Goal: Task Accomplishment & Management: Manage account settings

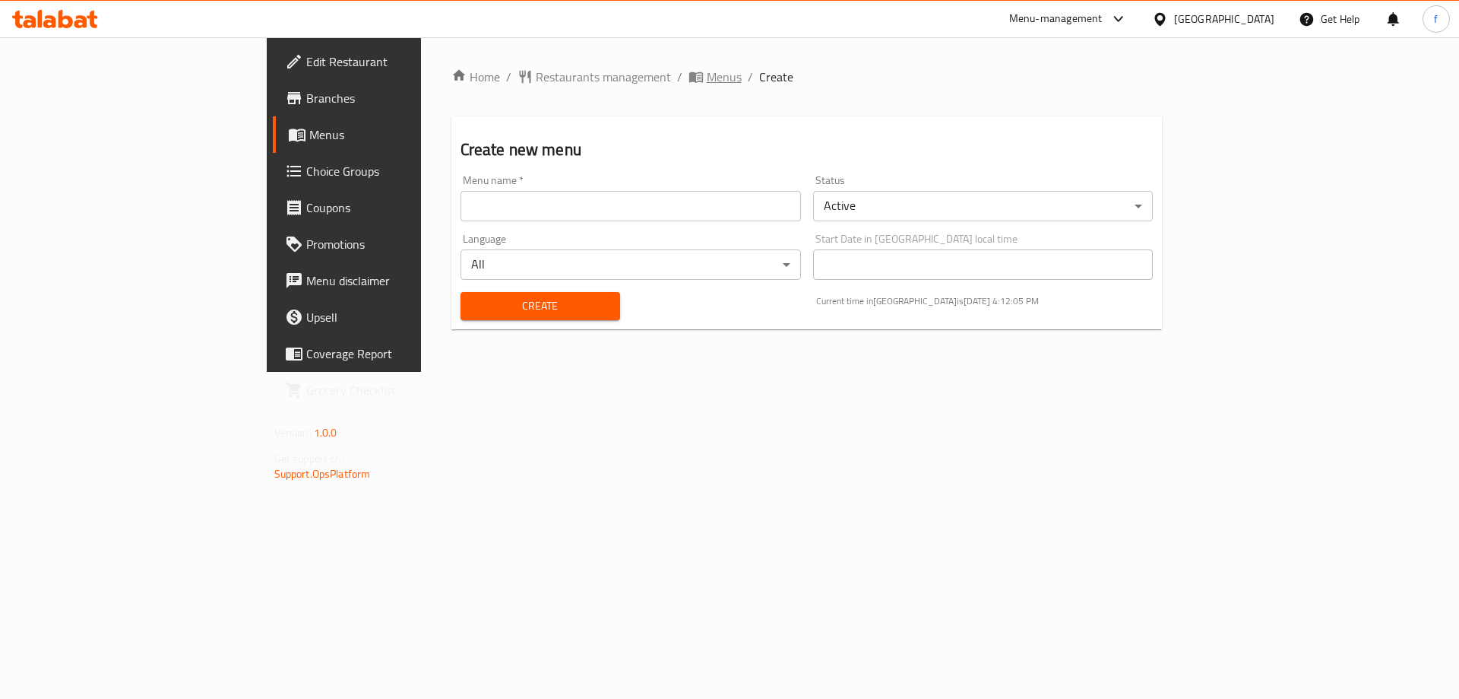
click at [707, 71] on span "Menus" at bounding box center [724, 77] width 35 height 18
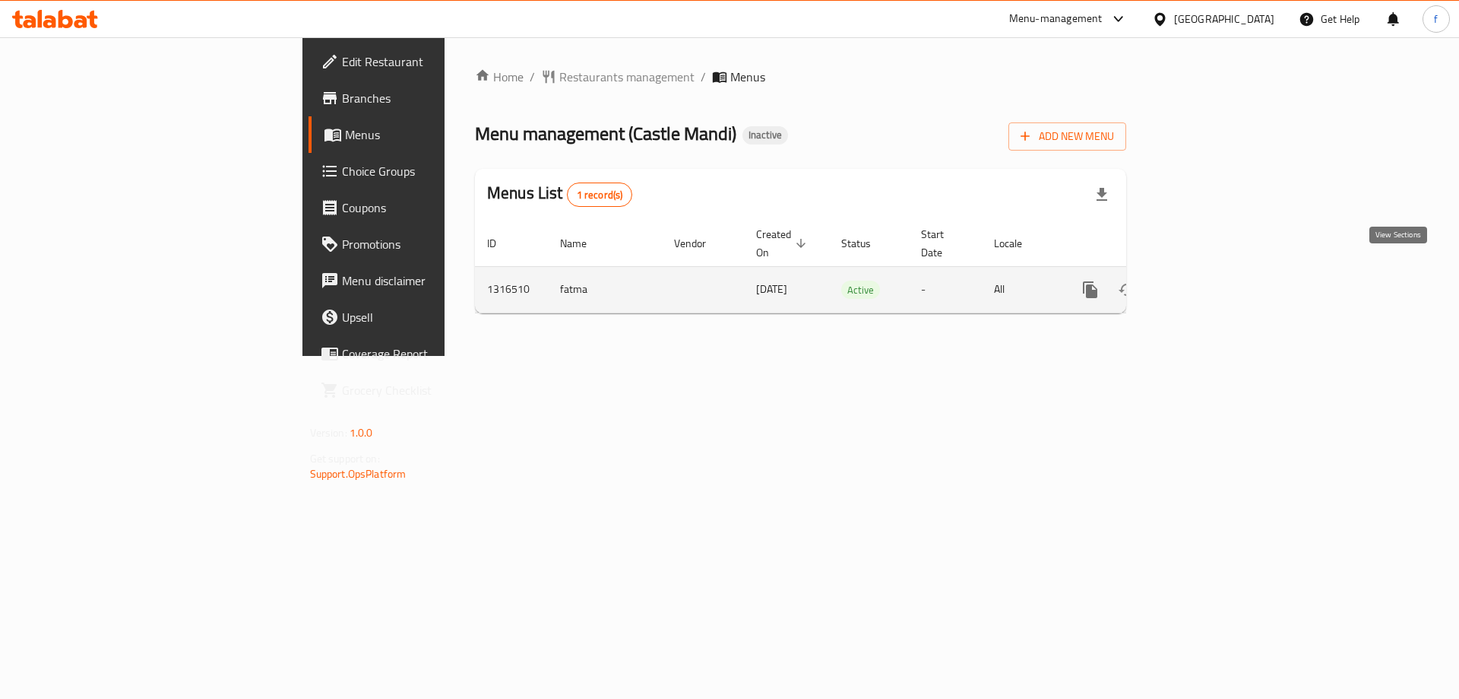
click at [1209, 280] on icon "enhanced table" at bounding box center [1200, 289] width 18 height 18
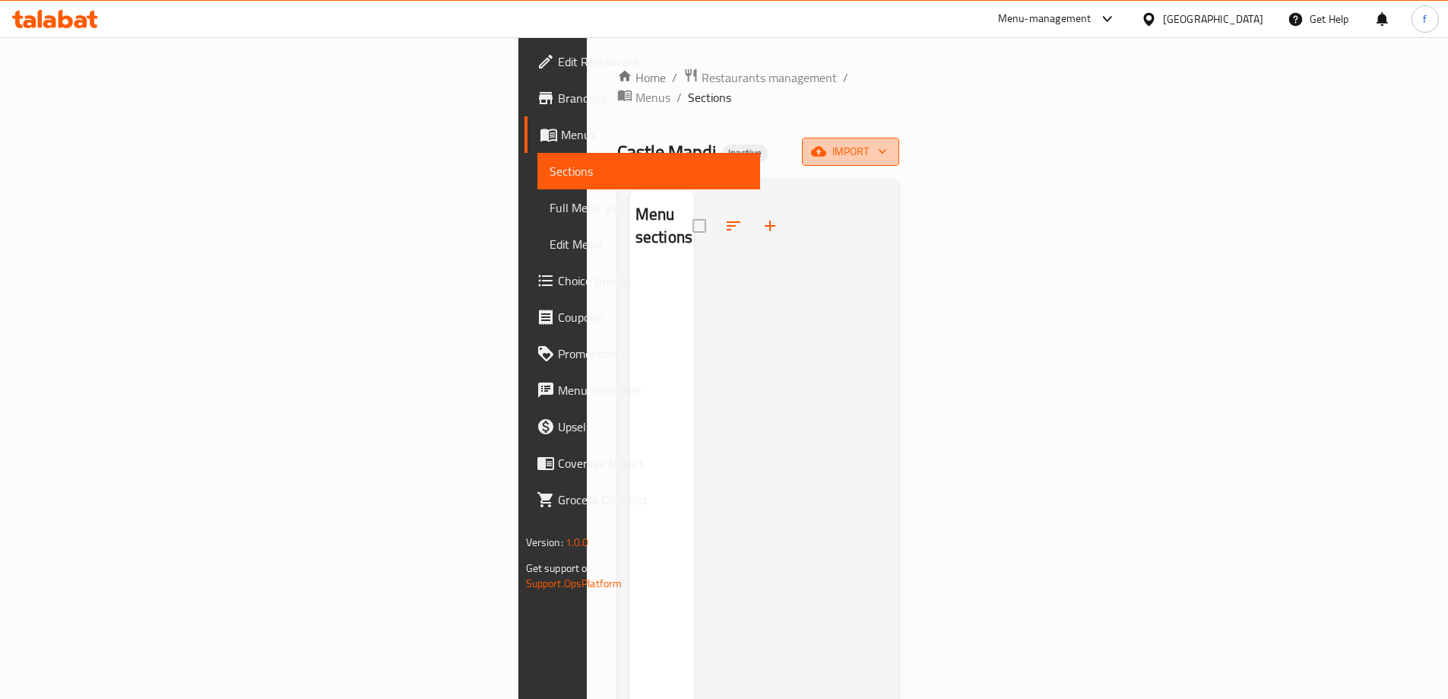
click at [887, 142] on span "import" at bounding box center [850, 151] width 73 height 19
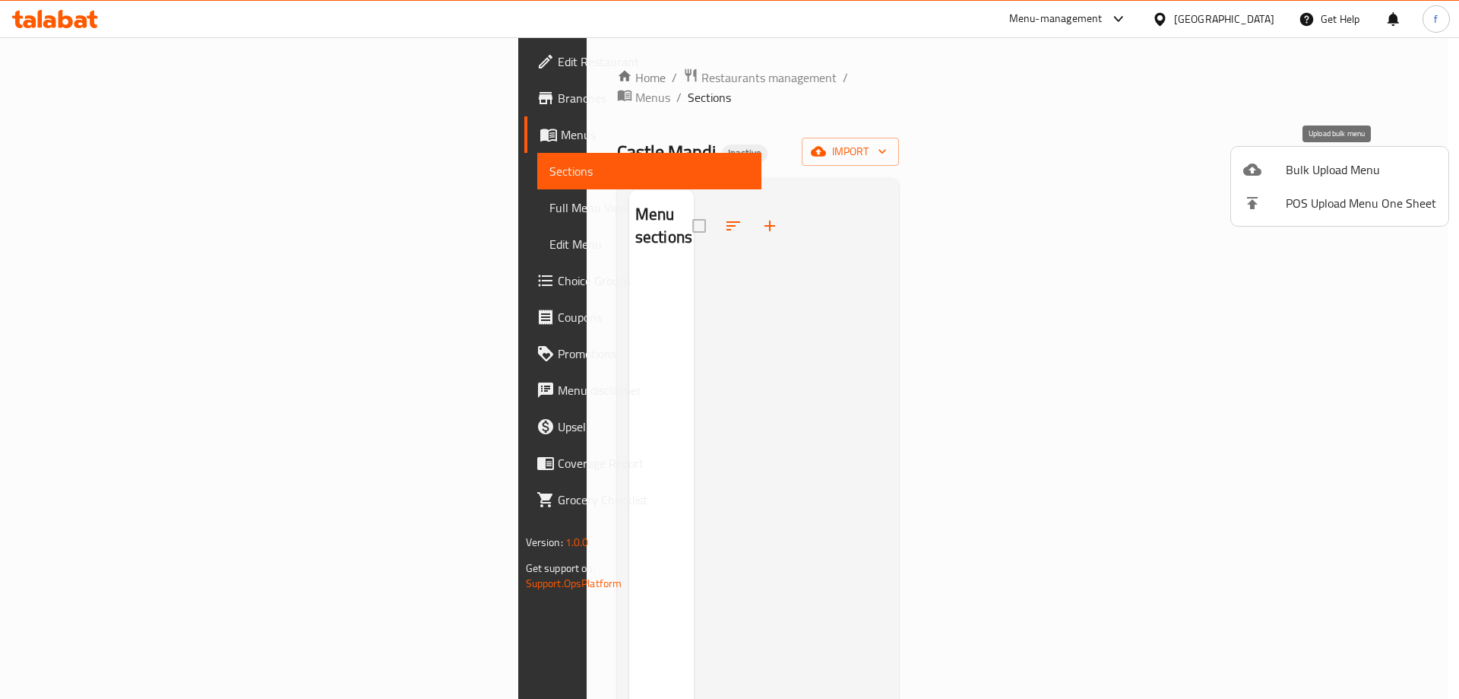
click at [1324, 178] on span "Bulk Upload Menu" at bounding box center [1361, 169] width 151 height 18
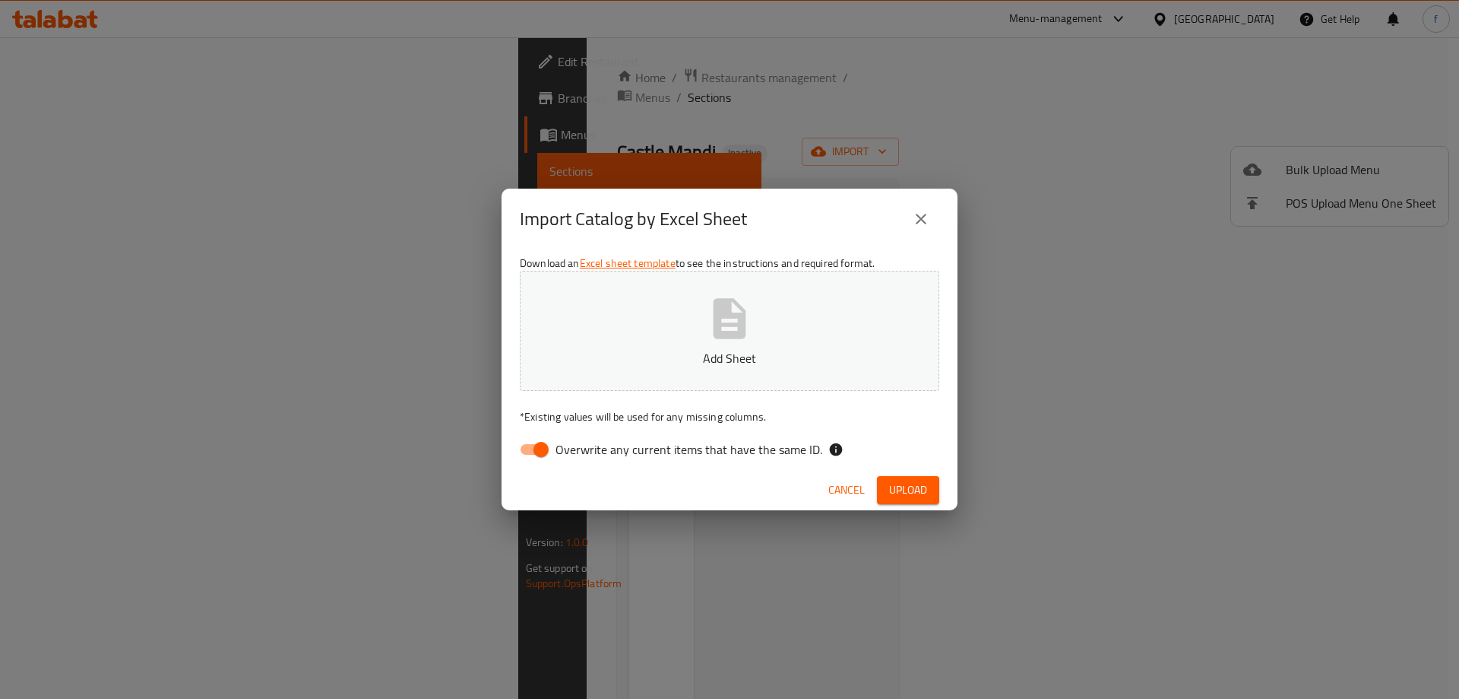
click at [735, 323] on icon "button" at bounding box center [730, 318] width 33 height 40
click at [599, 458] on span "Overwrite any current items that have the same ID." at bounding box center [689, 449] width 267 height 18
click at [585, 459] on input "Overwrite any current items that have the same ID." at bounding box center [541, 449] width 87 height 29
checkbox input "false"
click at [913, 490] on span "Upload" at bounding box center [908, 489] width 38 height 19
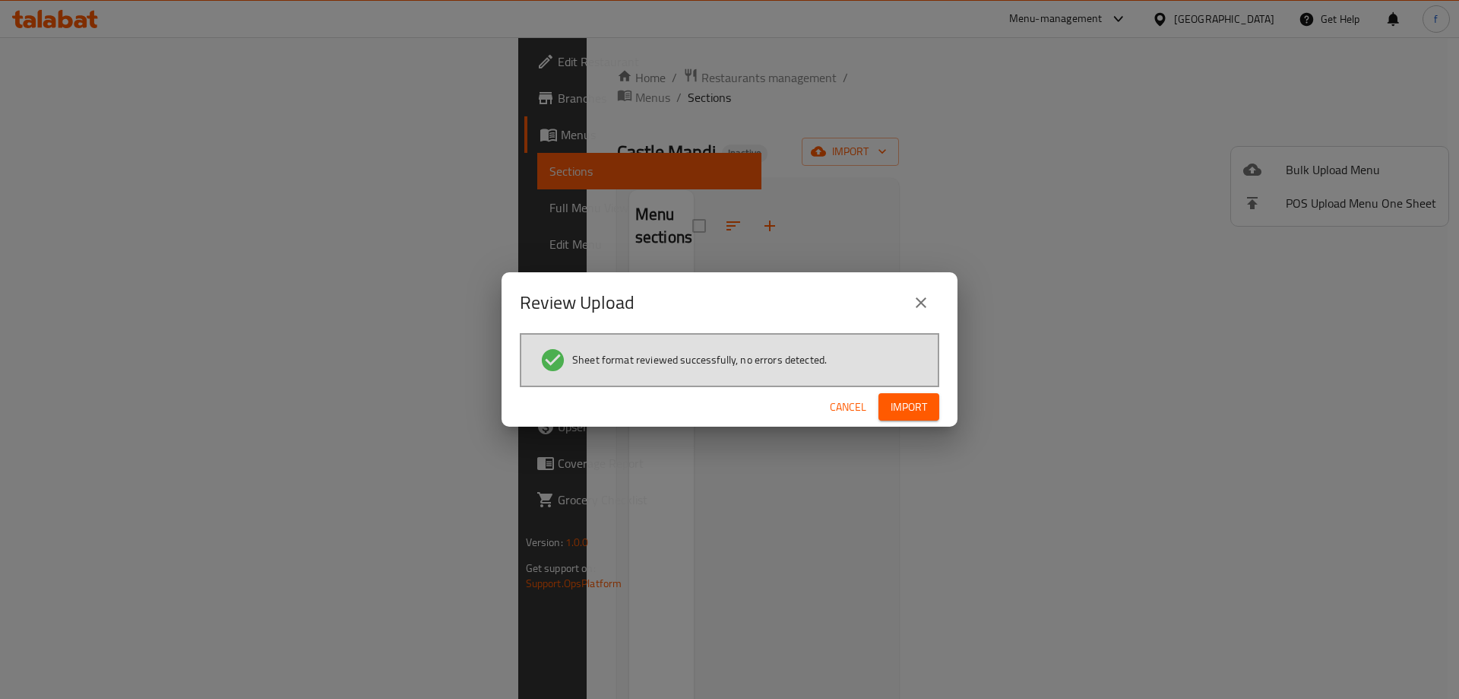
click at [917, 413] on span "Import" at bounding box center [909, 407] width 36 height 19
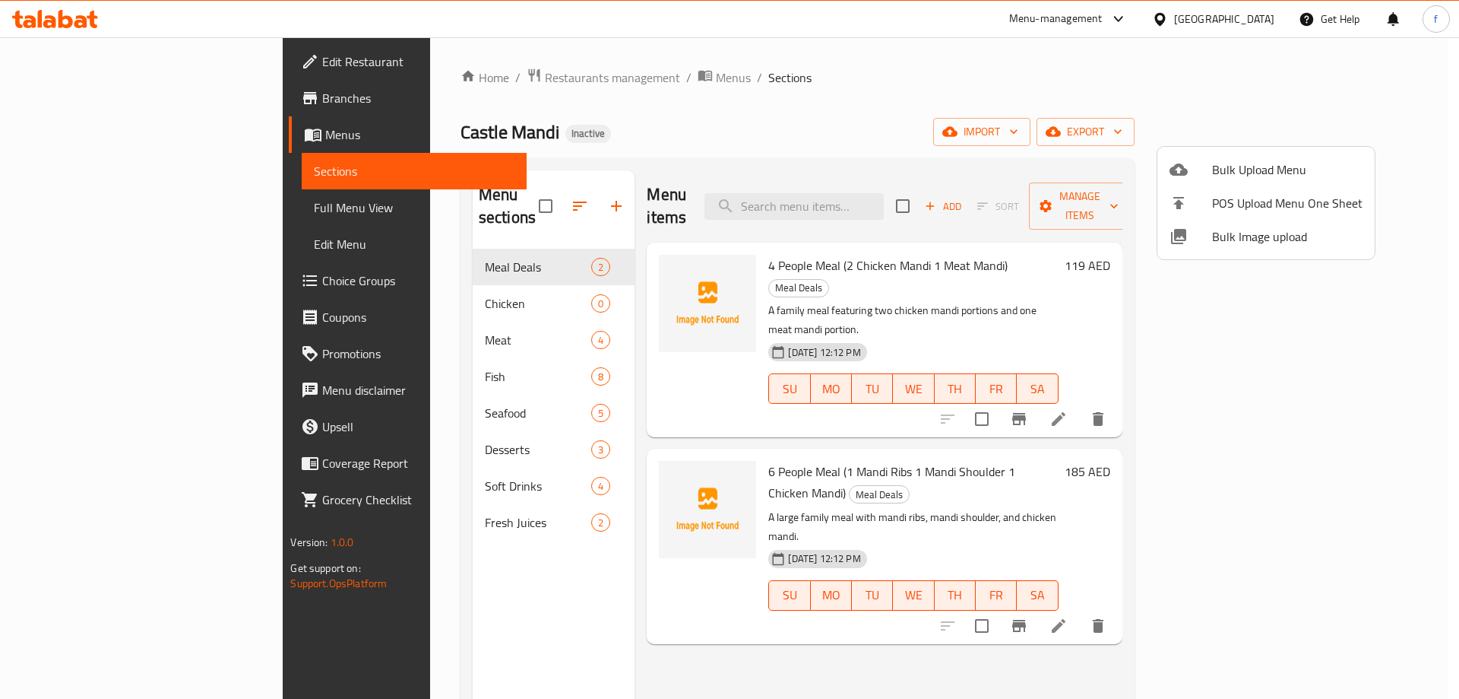
click at [1066, 125] on div at bounding box center [729, 349] width 1459 height 699
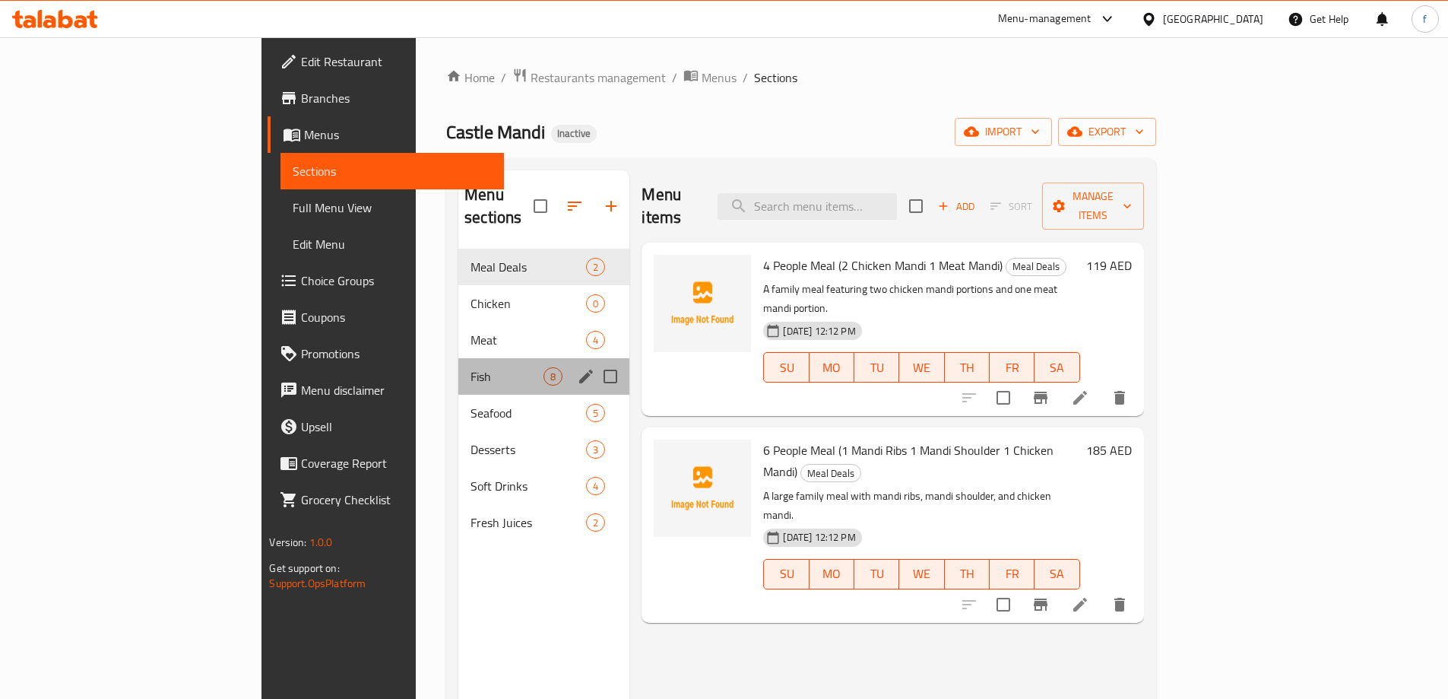
click at [458, 368] on div "Fish 8" at bounding box center [543, 376] width 171 height 36
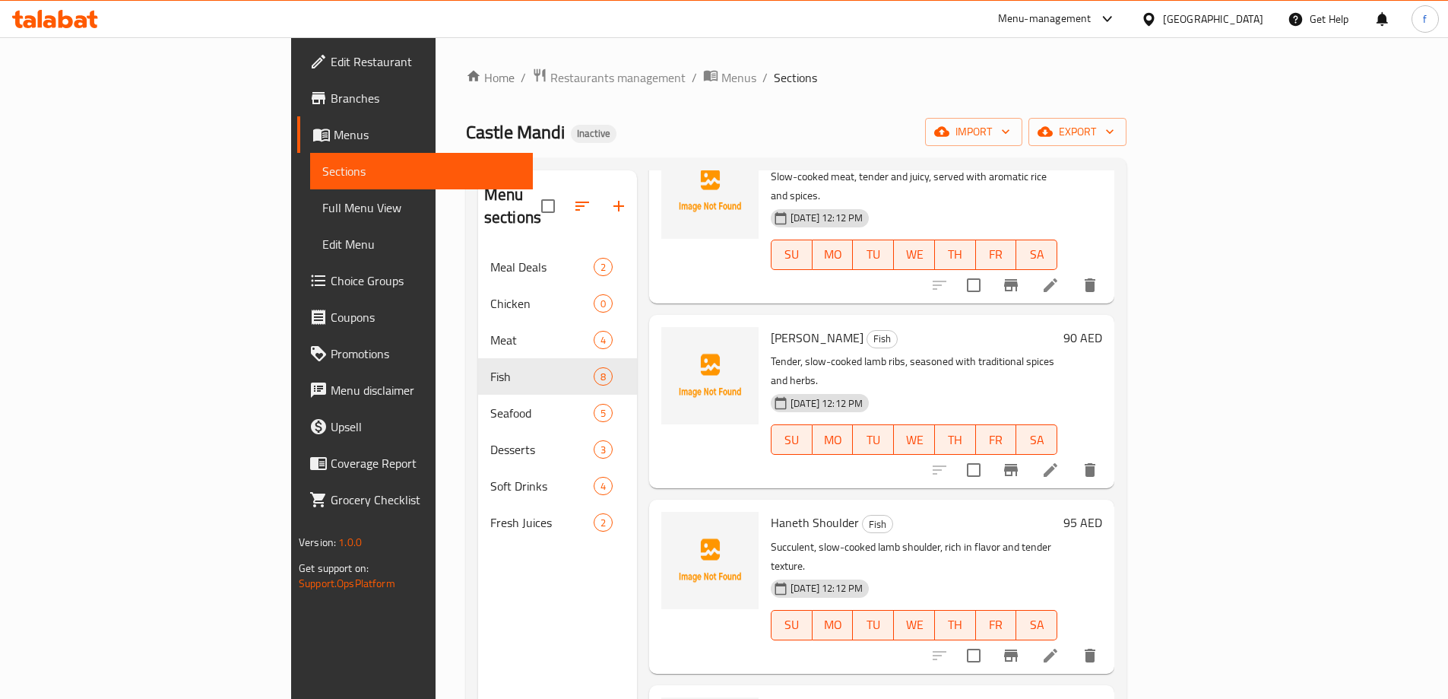
scroll to position [364, 0]
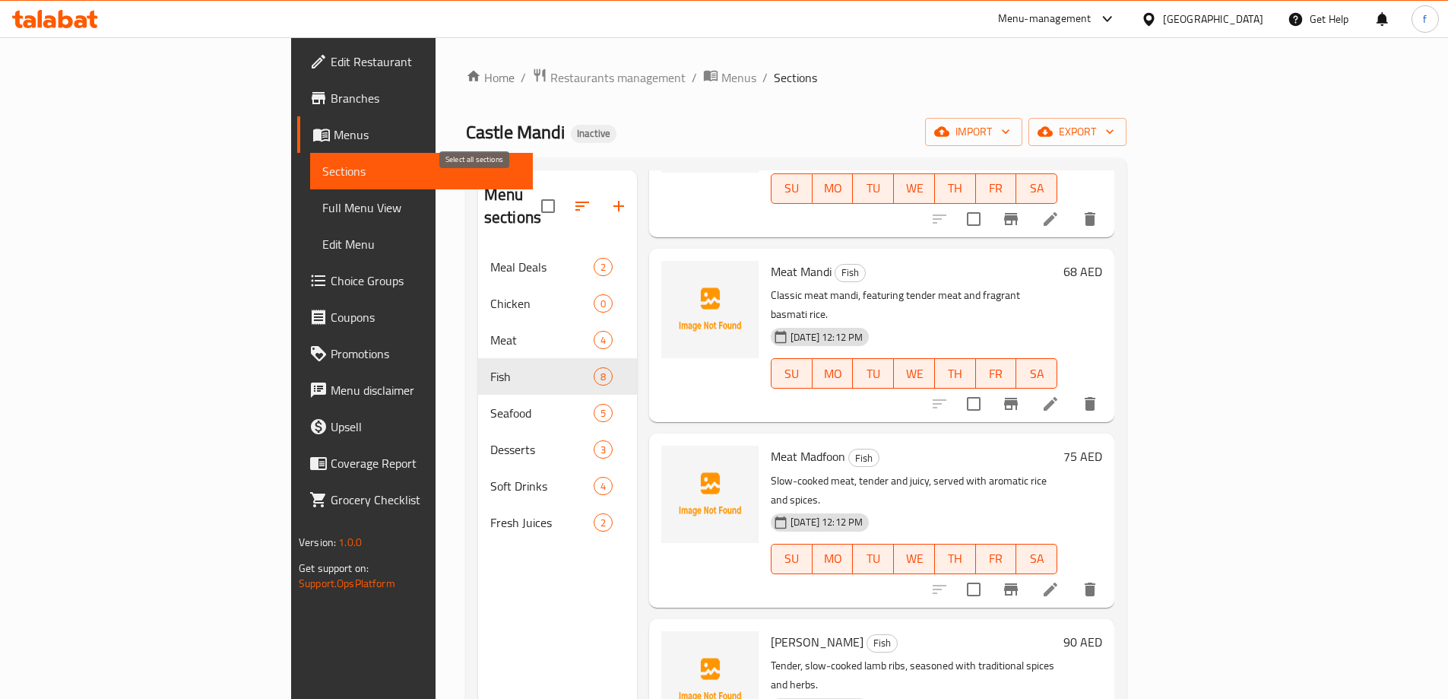
click at [532, 197] on input "checkbox" at bounding box center [548, 206] width 32 height 32
click at [532, 193] on input "checkbox" at bounding box center [548, 206] width 32 height 32
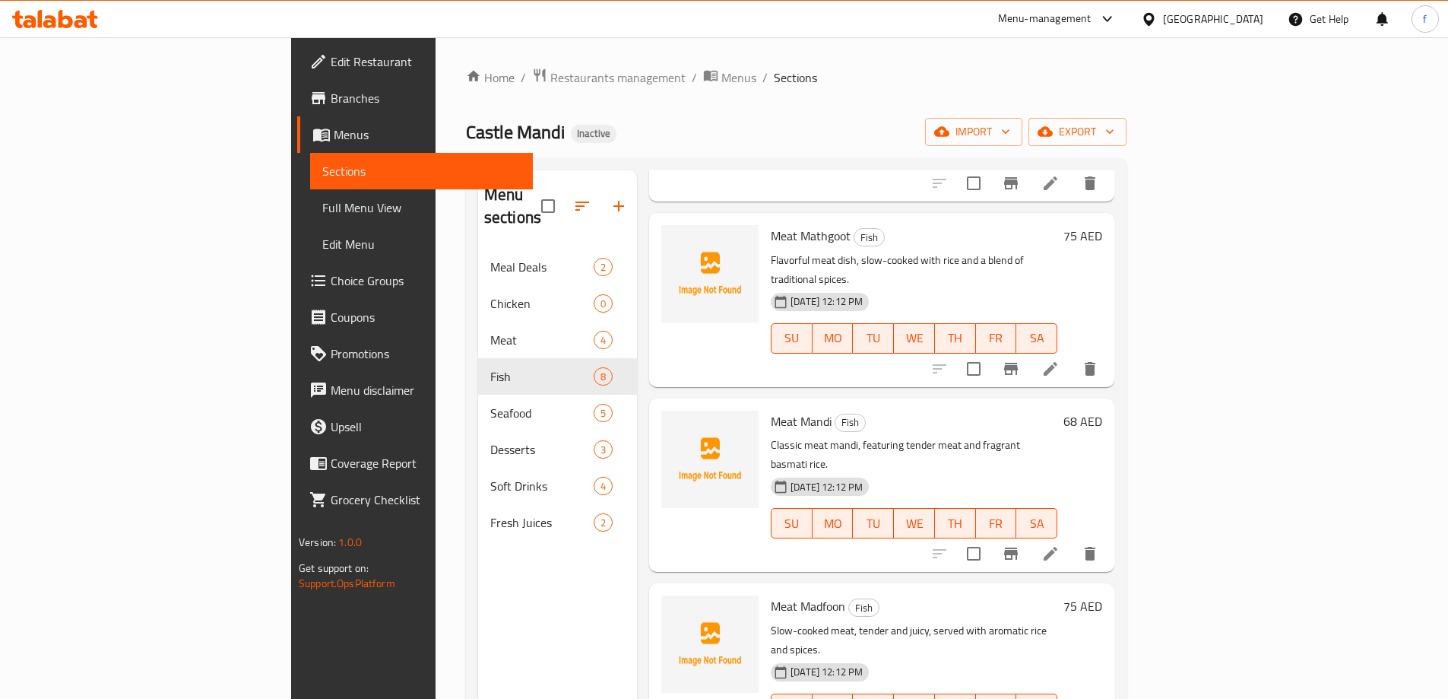
scroll to position [0, 0]
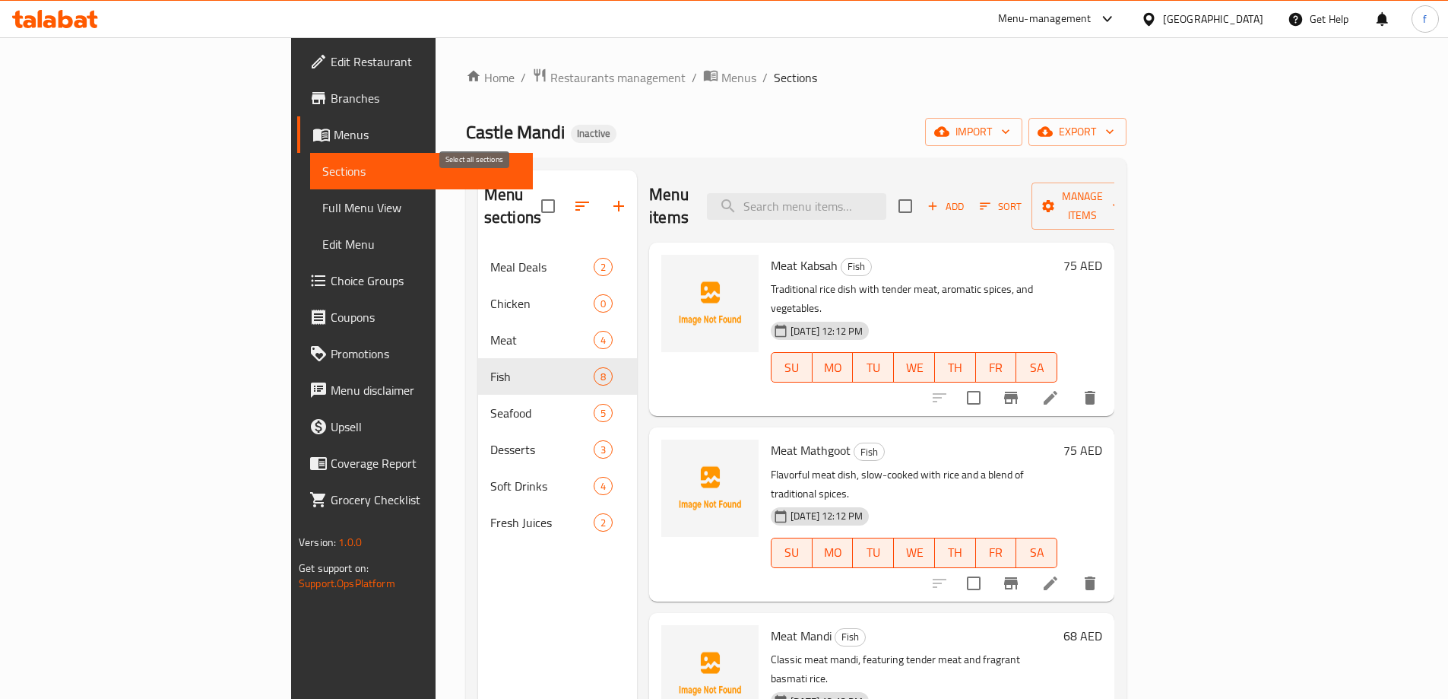
click at [532, 195] on input "checkbox" at bounding box center [548, 206] width 32 height 32
click at [532, 196] on input "checkbox" at bounding box center [548, 206] width 32 height 32
click at [532, 195] on input "checkbox" at bounding box center [548, 206] width 32 height 32
checkbox input "false"
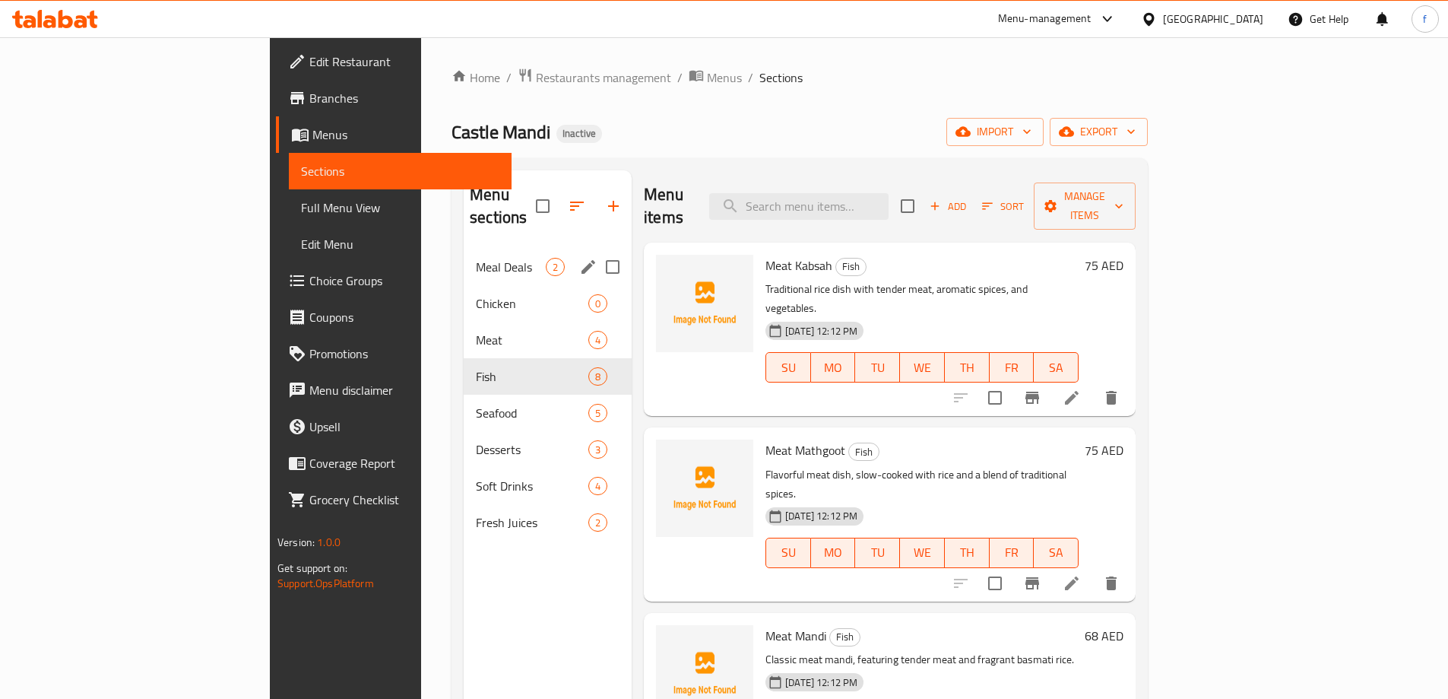
drag, startPoint x: 547, startPoint y: 242, endPoint x: 547, endPoint y: 254, distance: 12.2
click at [597, 251] on input "Menu sections" at bounding box center [613, 267] width 32 height 32
checkbox input "true"
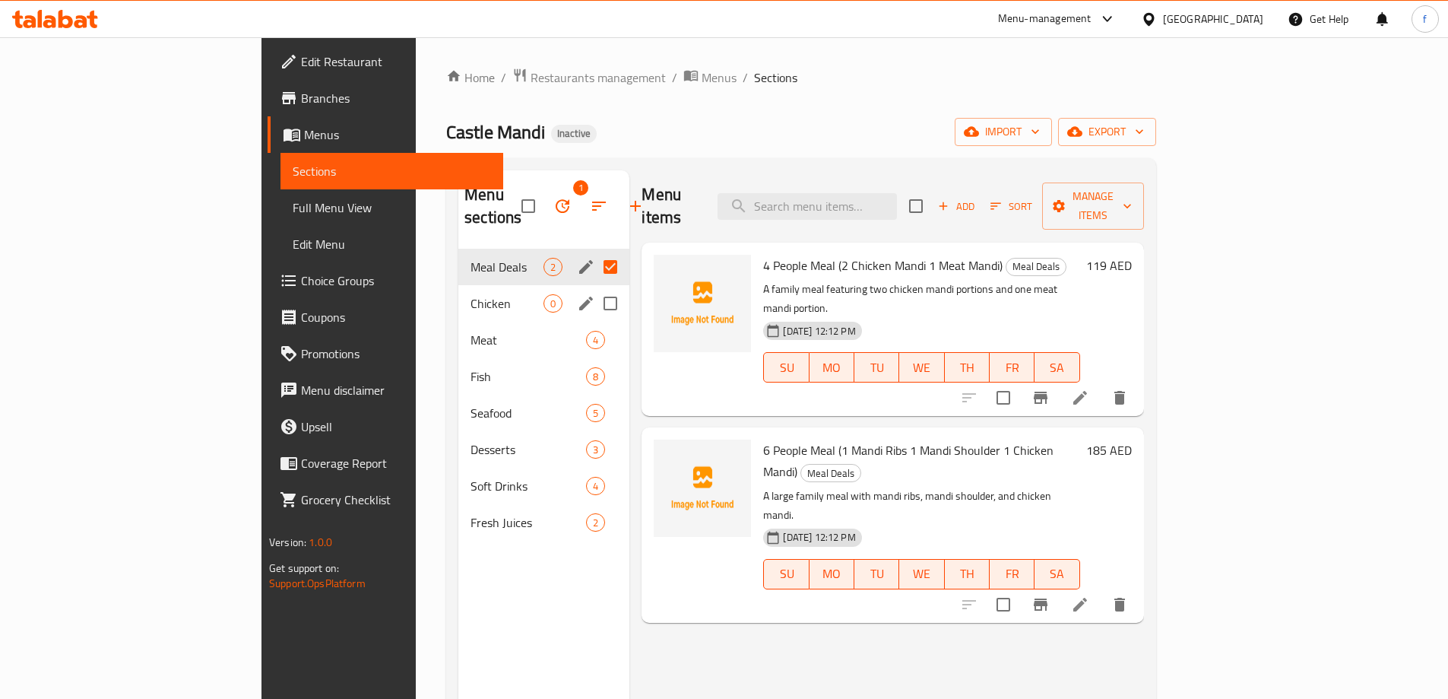
drag, startPoint x: 550, startPoint y: 274, endPoint x: 550, endPoint y: 299, distance: 24.3
click at [594, 287] on input "Menu sections" at bounding box center [610, 303] width 32 height 32
checkbox input "true"
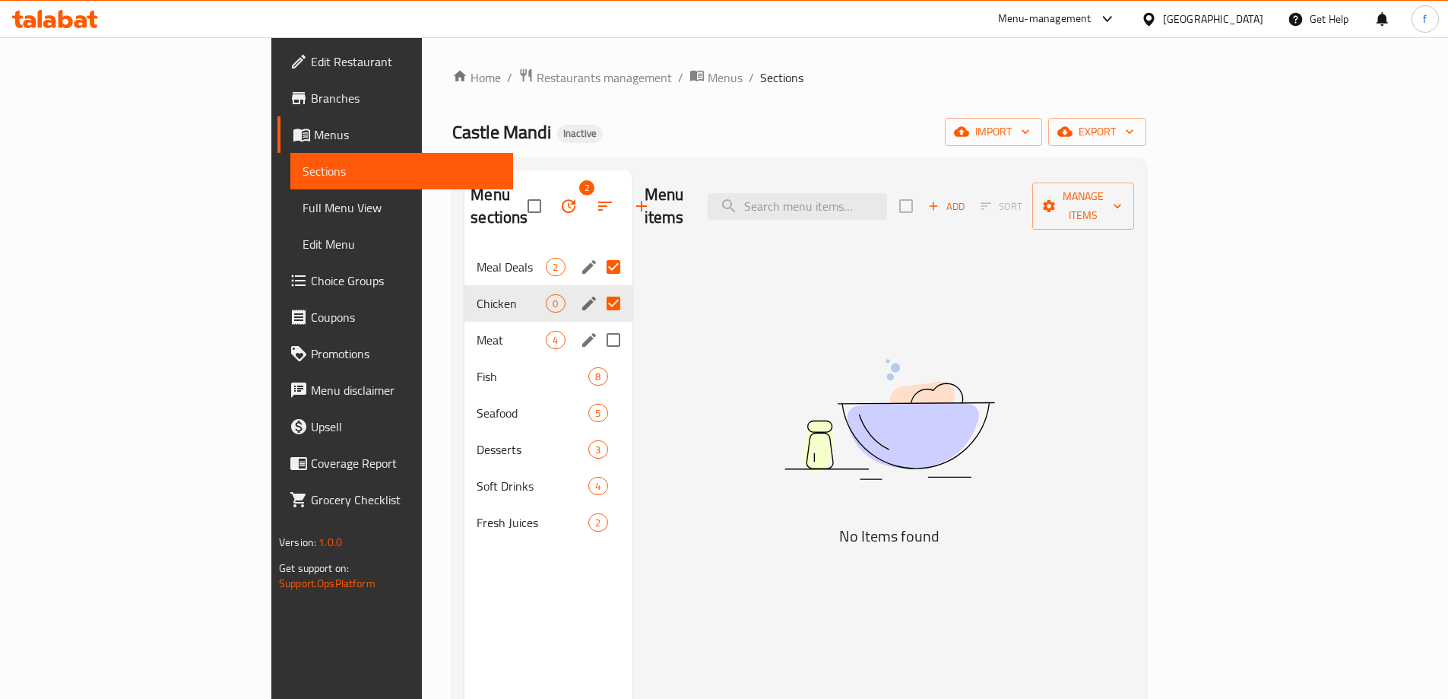
click at [597, 324] on input "Menu sections" at bounding box center [613, 340] width 32 height 32
checkbox input "true"
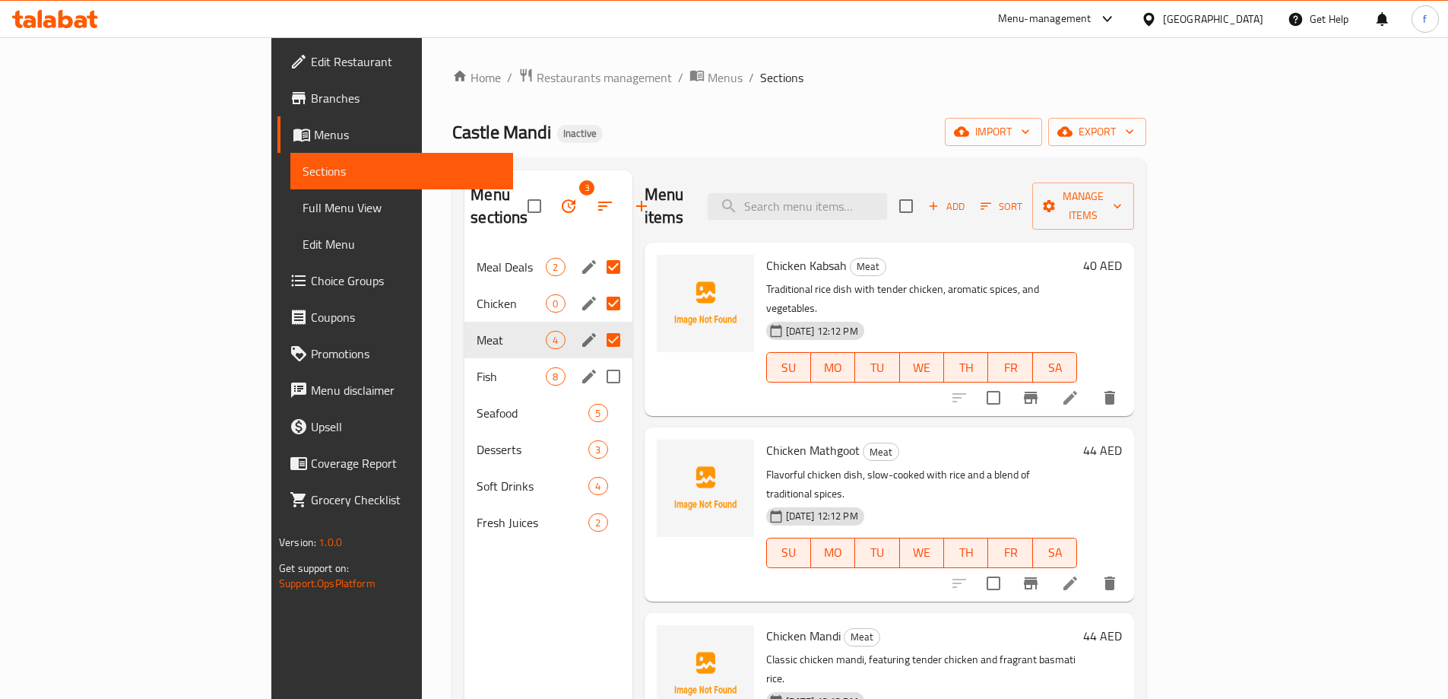
click at [597, 360] on input "Menu sections" at bounding box center [613, 376] width 32 height 32
checkbox input "true"
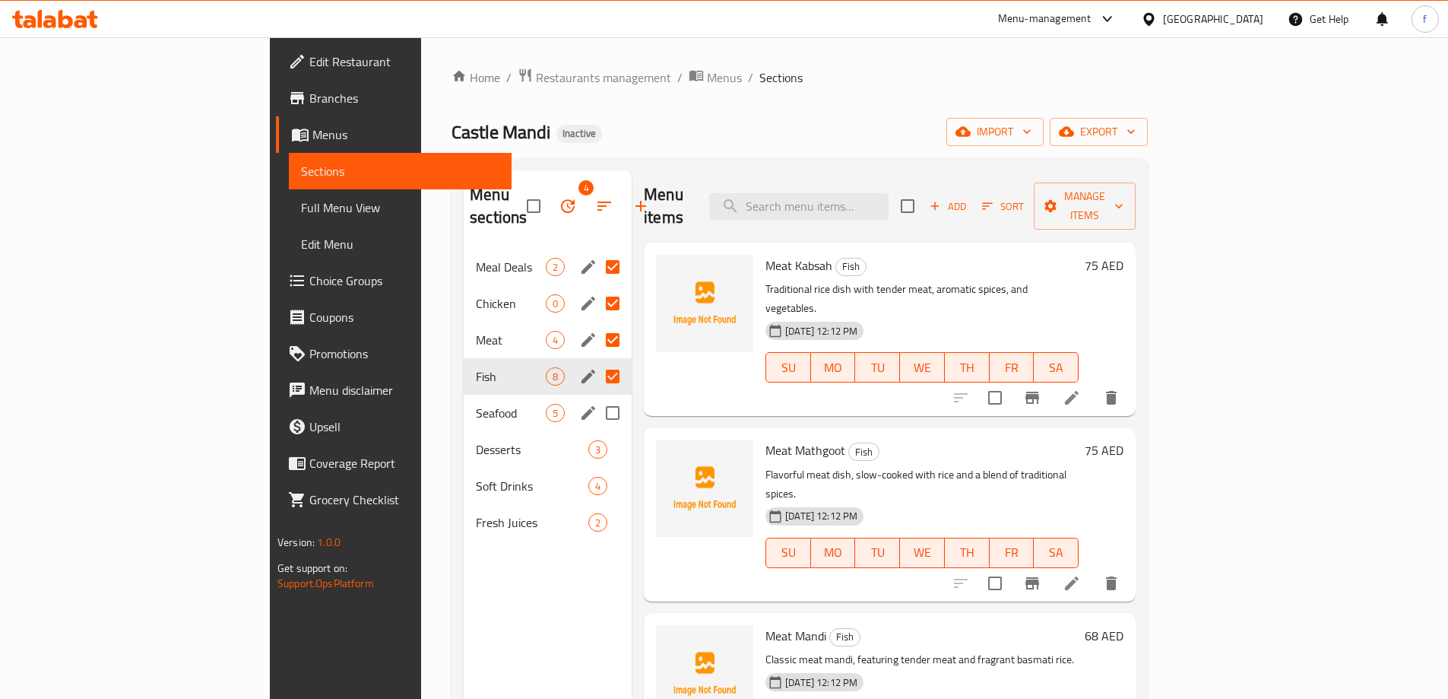
click at [597, 398] on input "Menu sections" at bounding box center [613, 413] width 32 height 32
checkbox input "true"
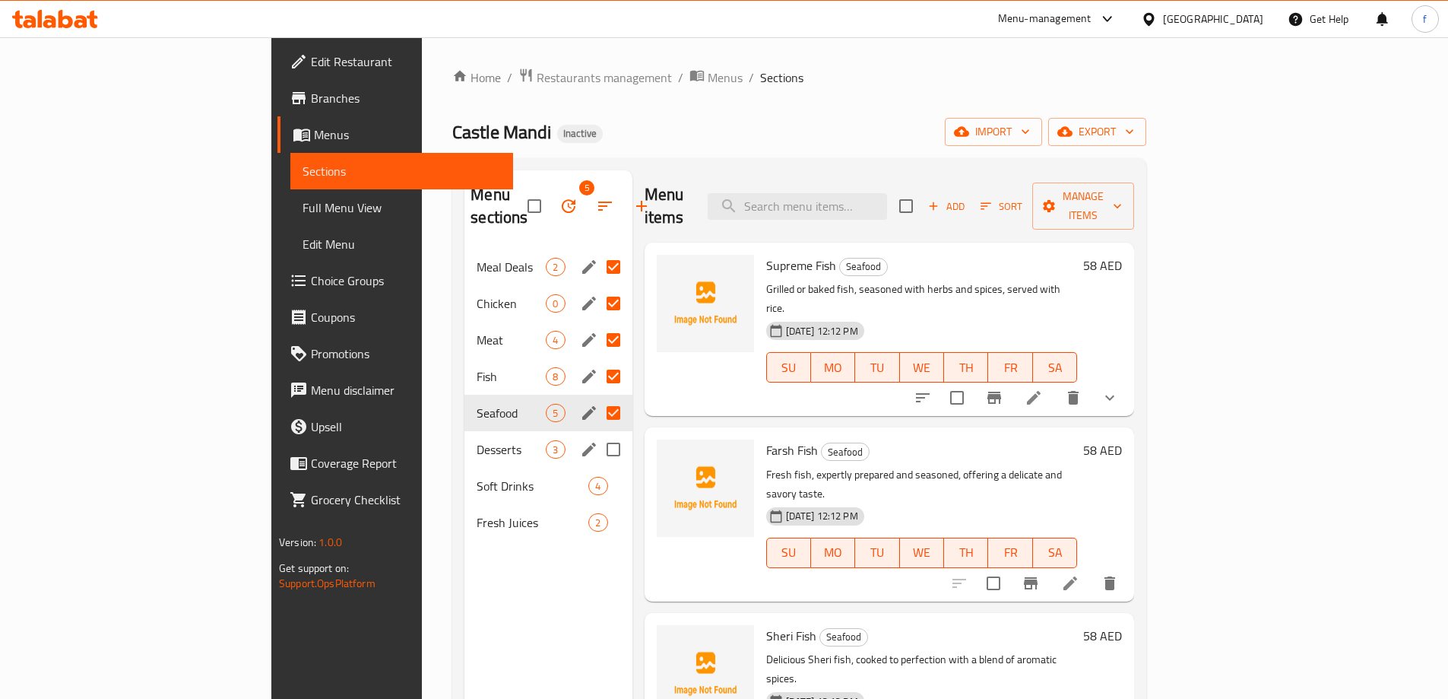
click at [597, 433] on input "Menu sections" at bounding box center [613, 449] width 32 height 32
checkbox input "true"
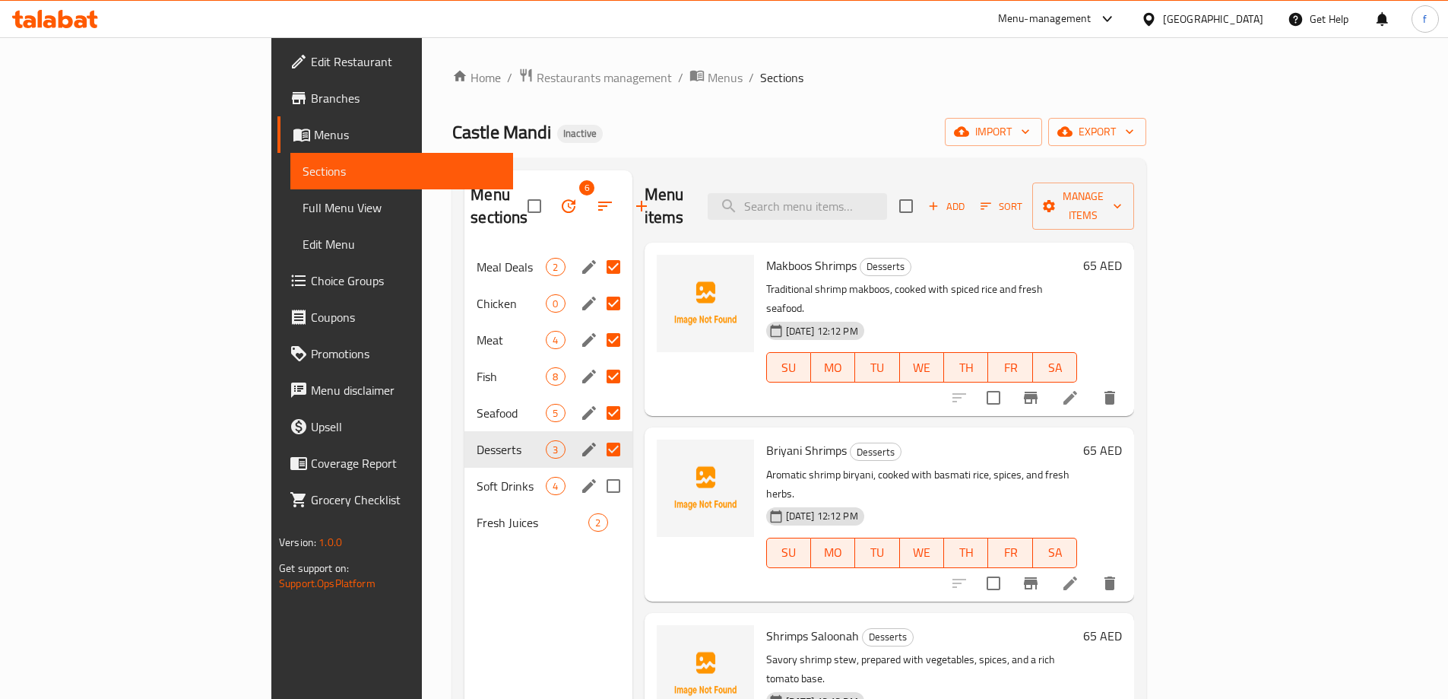
drag, startPoint x: 547, startPoint y: 457, endPoint x: 546, endPoint y: 483, distance: 25.9
click at [597, 470] on input "Menu sections" at bounding box center [613, 486] width 32 height 32
checkbox input "true"
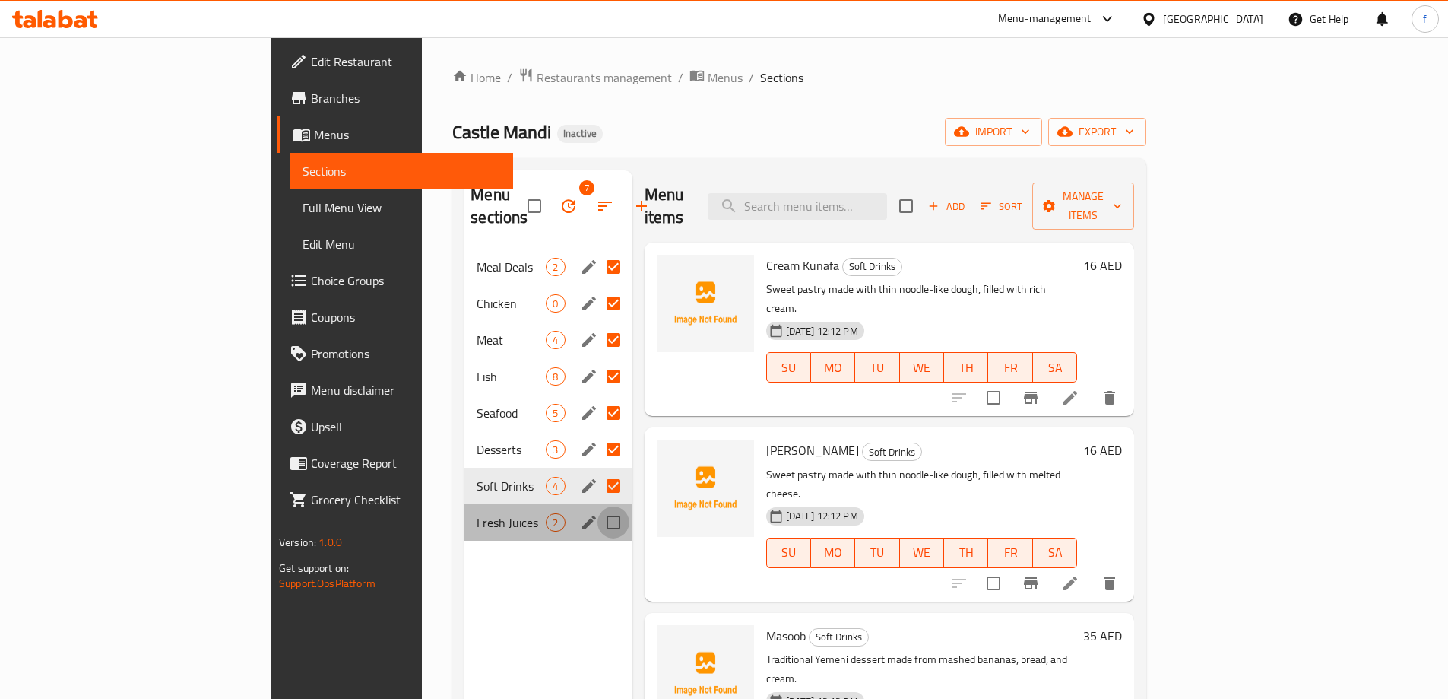
click at [597, 506] on input "Menu sections" at bounding box center [613, 522] width 32 height 32
checkbox input "true"
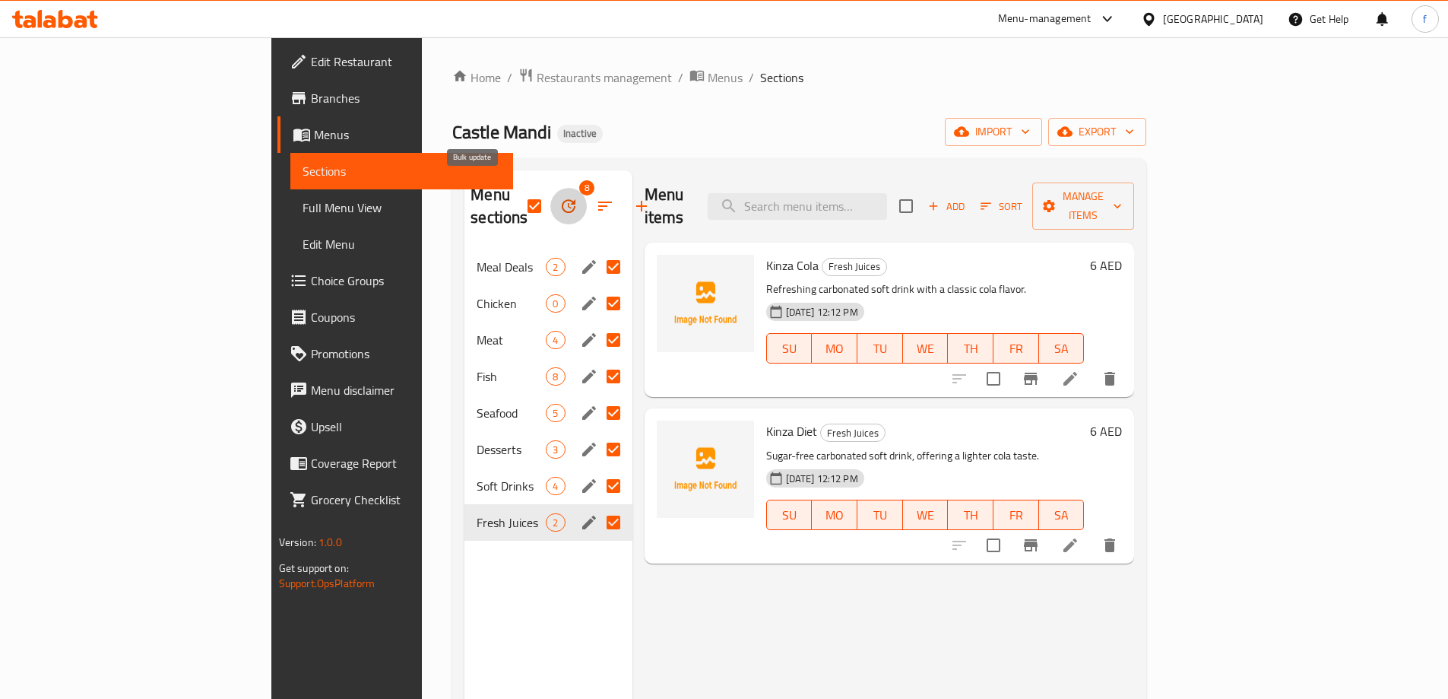
click at [559, 198] on icon "button" at bounding box center [568, 206] width 18 height 18
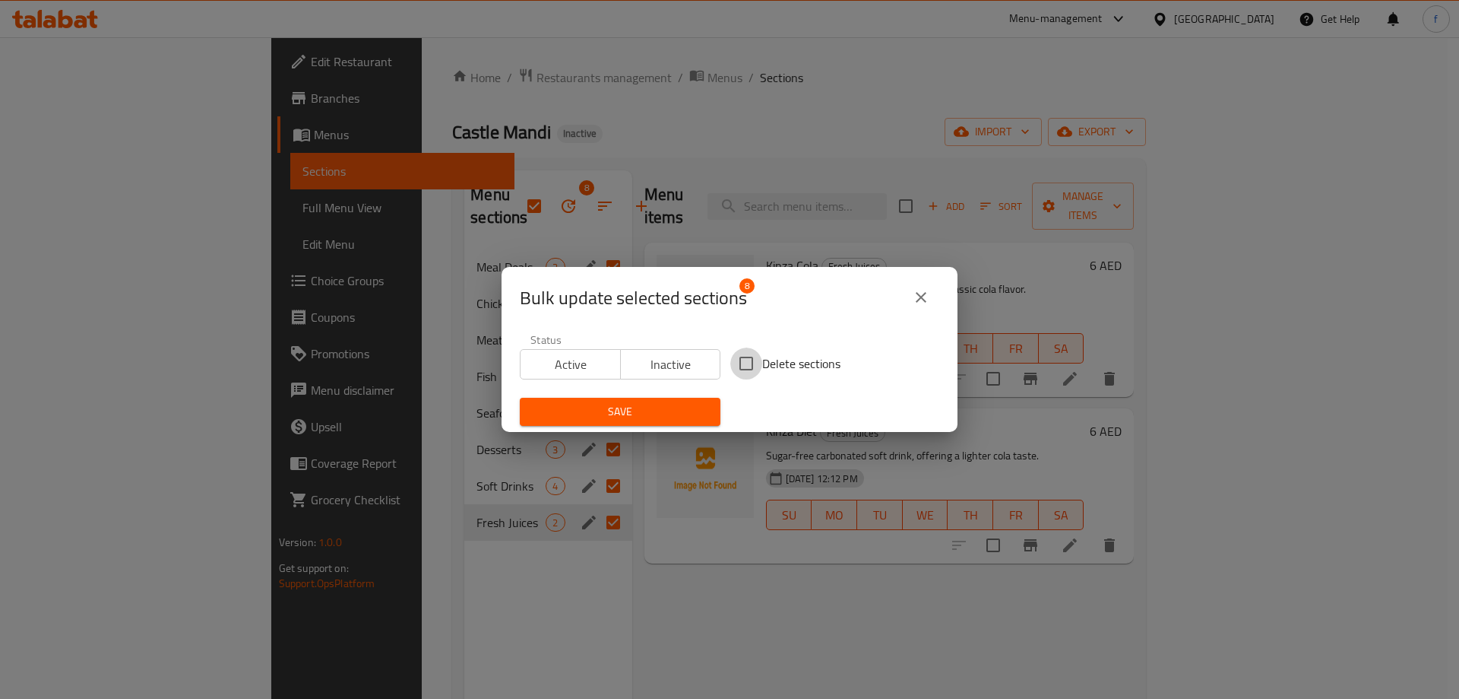
click at [742, 359] on input "Delete sections" at bounding box center [746, 363] width 32 height 32
checkbox input "true"
click at [655, 410] on span "Save" at bounding box center [620, 411] width 176 height 19
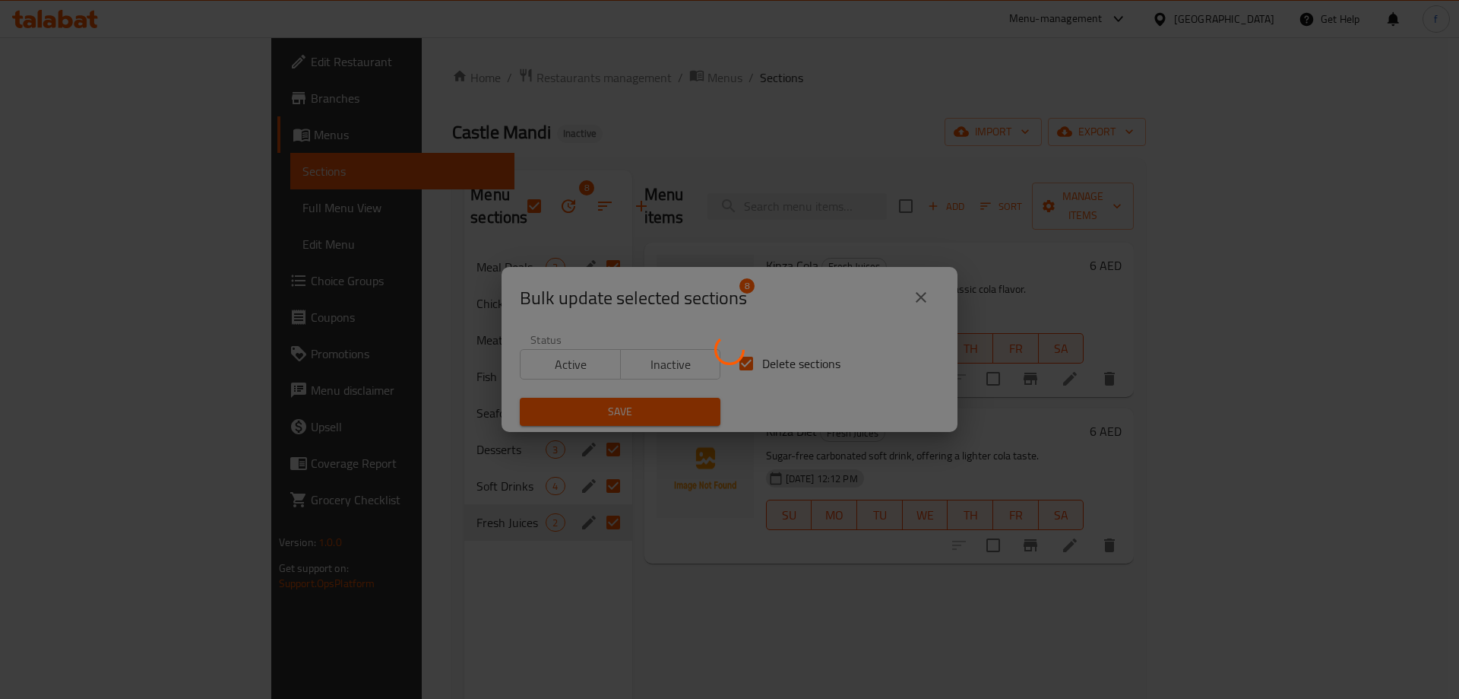
checkbox input "false"
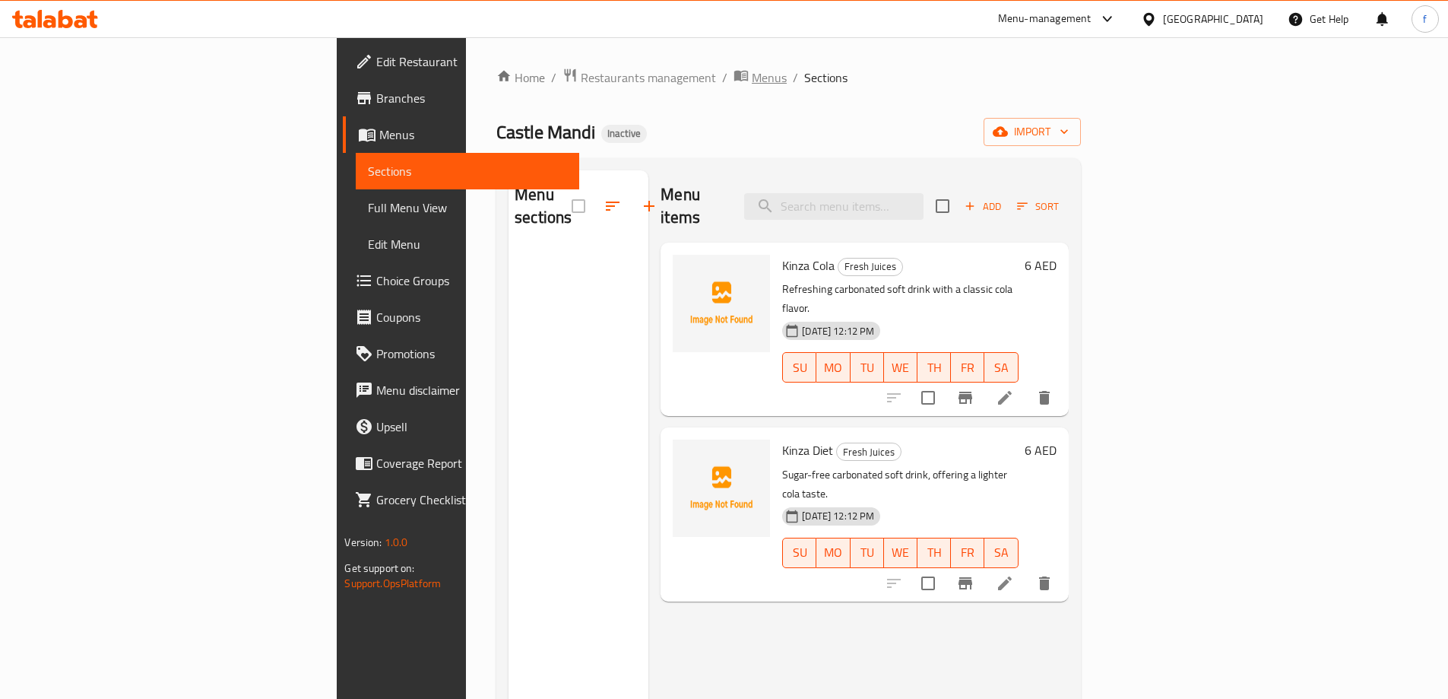
click at [752, 76] on span "Menus" at bounding box center [769, 77] width 35 height 18
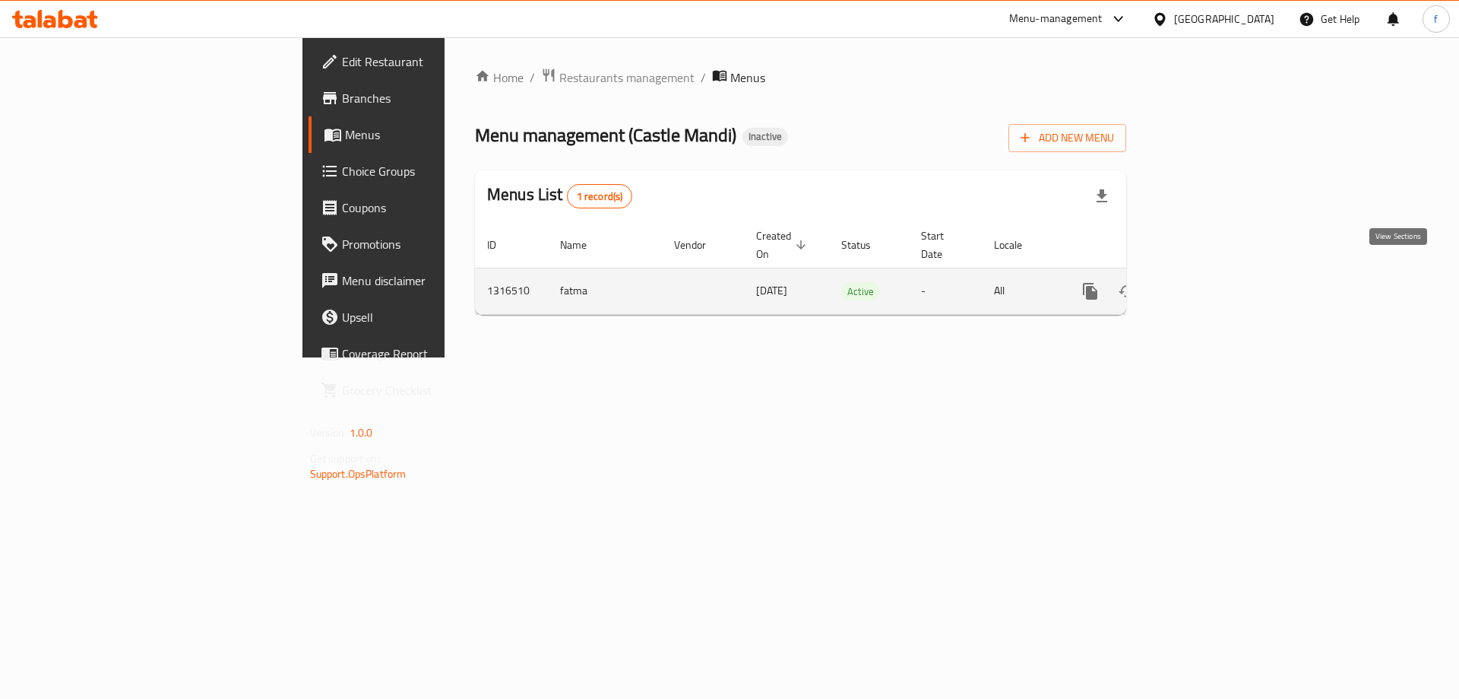
click at [1209, 282] on icon "enhanced table" at bounding box center [1200, 291] width 18 height 18
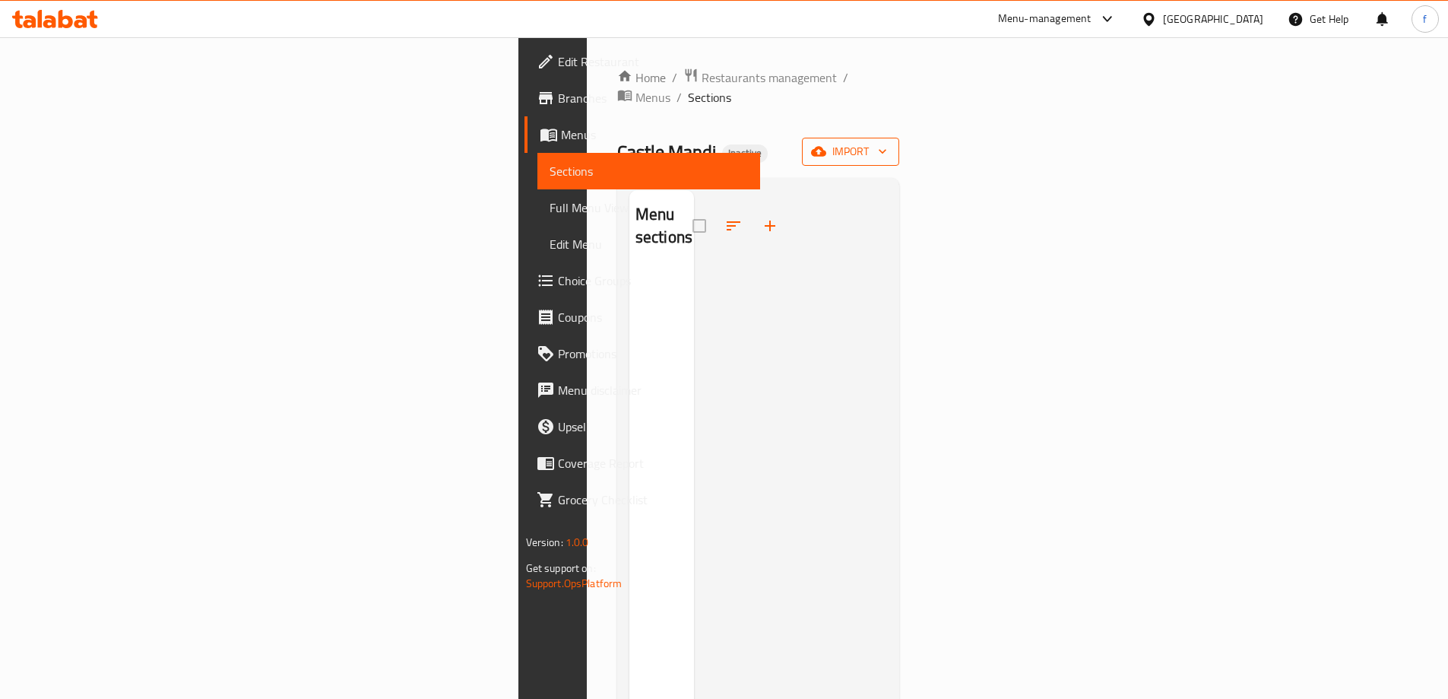
click at [887, 142] on span "import" at bounding box center [850, 151] width 73 height 19
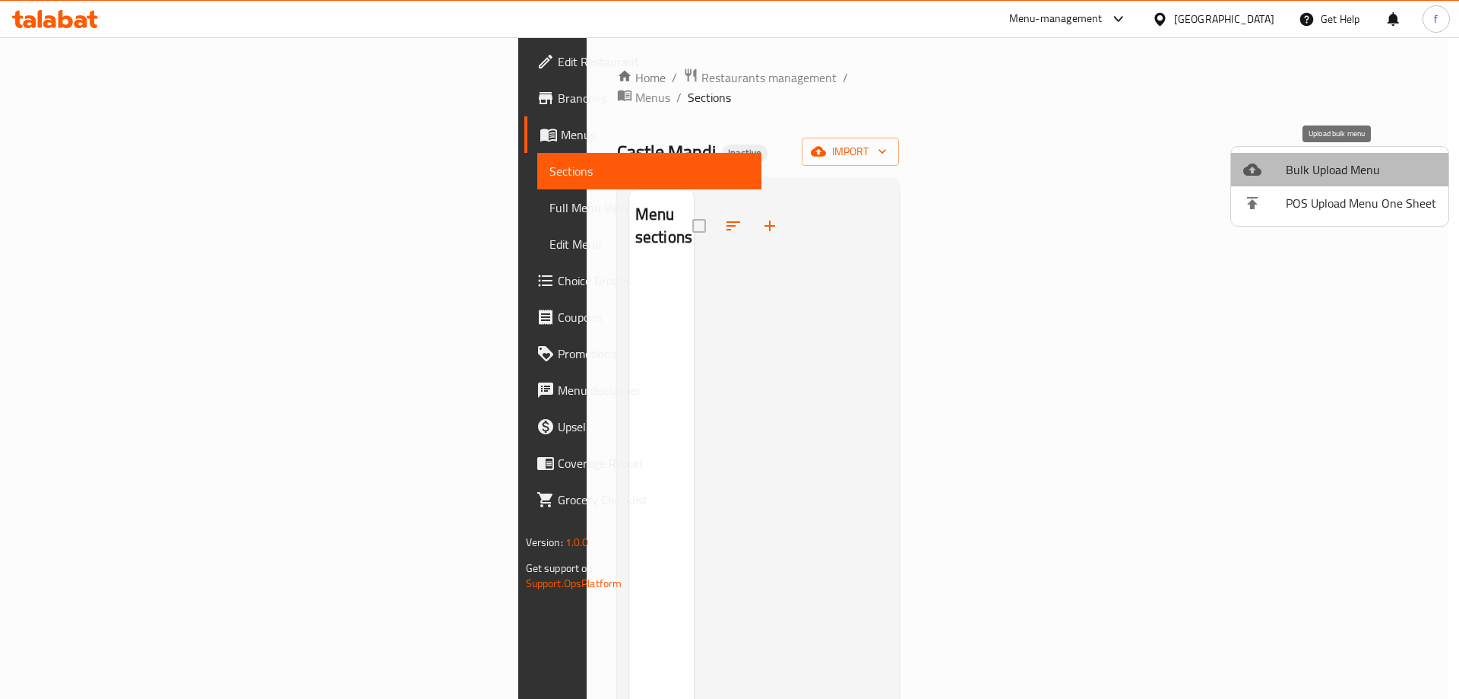
click at [1342, 170] on span "Bulk Upload Menu" at bounding box center [1361, 169] width 151 height 18
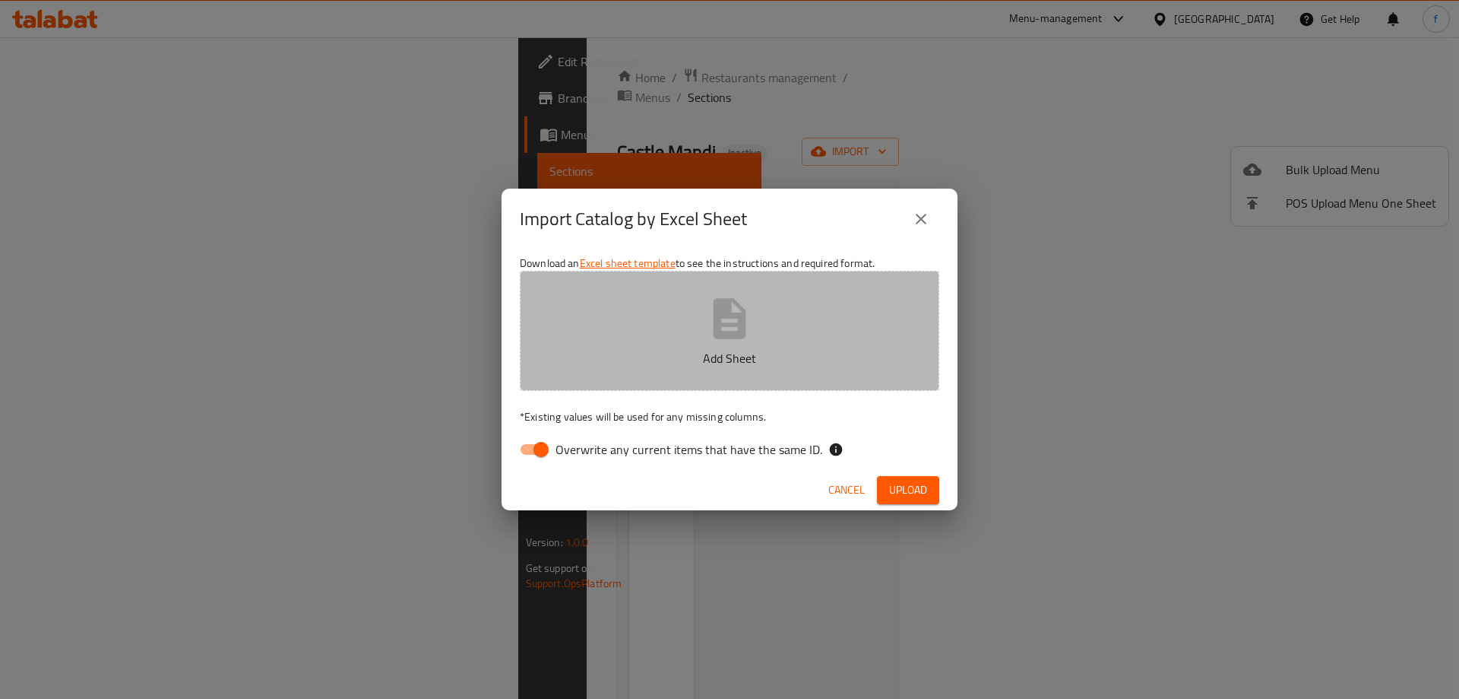
click at [699, 342] on button "Add Sheet" at bounding box center [730, 331] width 420 height 120
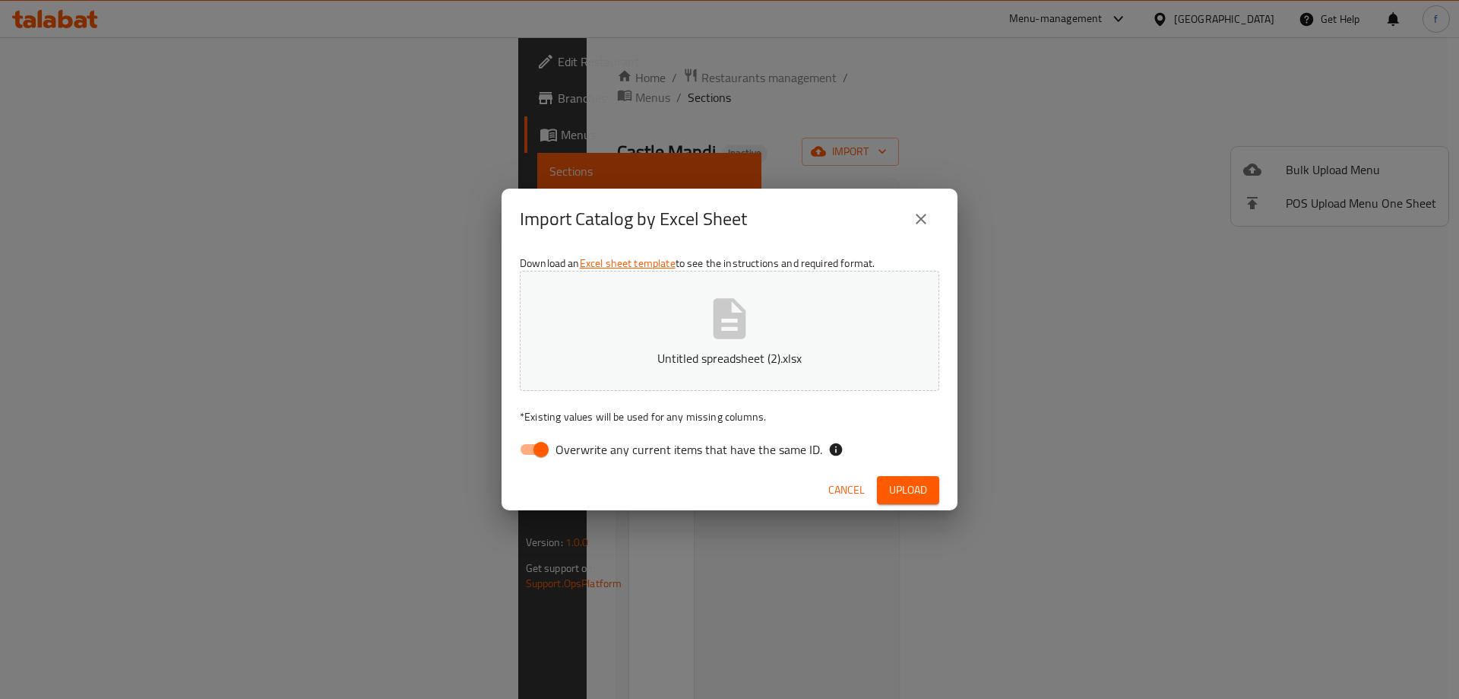
click at [537, 449] on input "Overwrite any current items that have the same ID." at bounding box center [541, 449] width 87 height 29
checkbox input "false"
click at [895, 493] on span "Upload" at bounding box center [908, 489] width 38 height 19
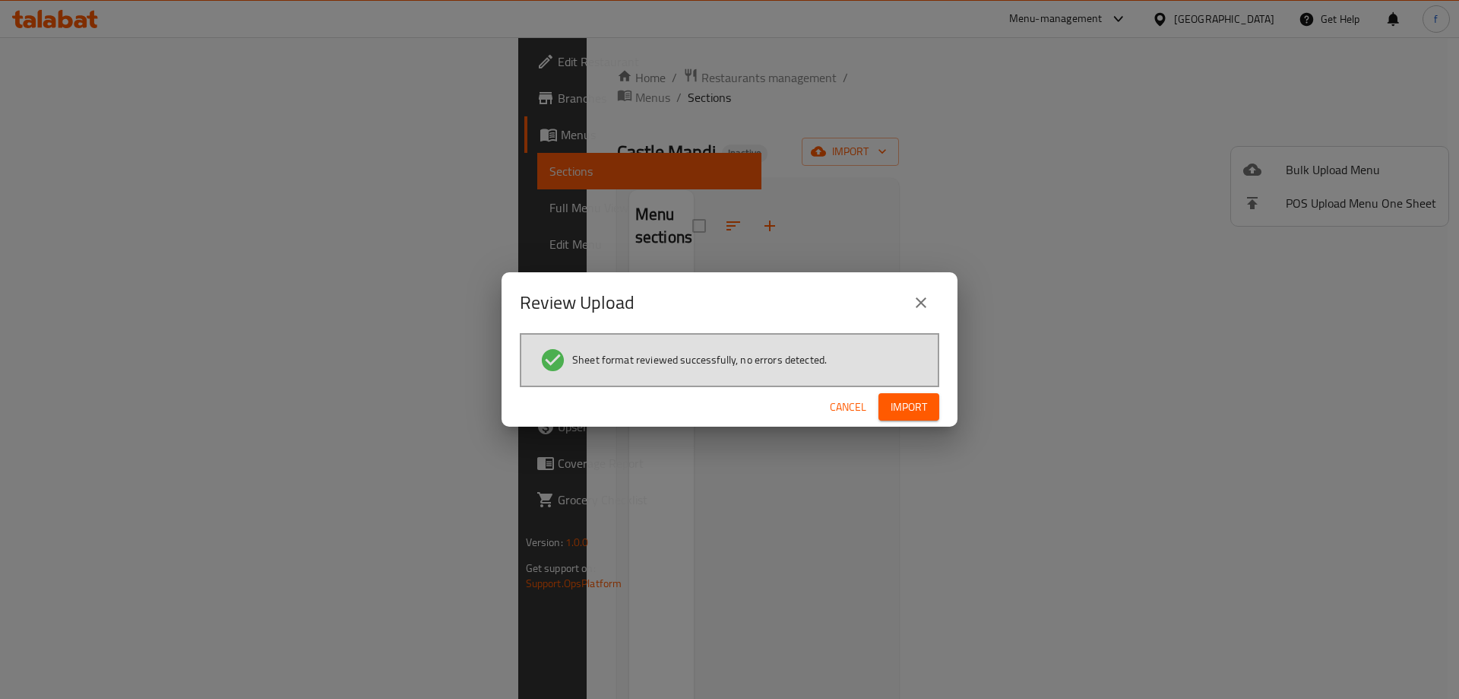
click at [915, 403] on span "Import" at bounding box center [909, 407] width 36 height 19
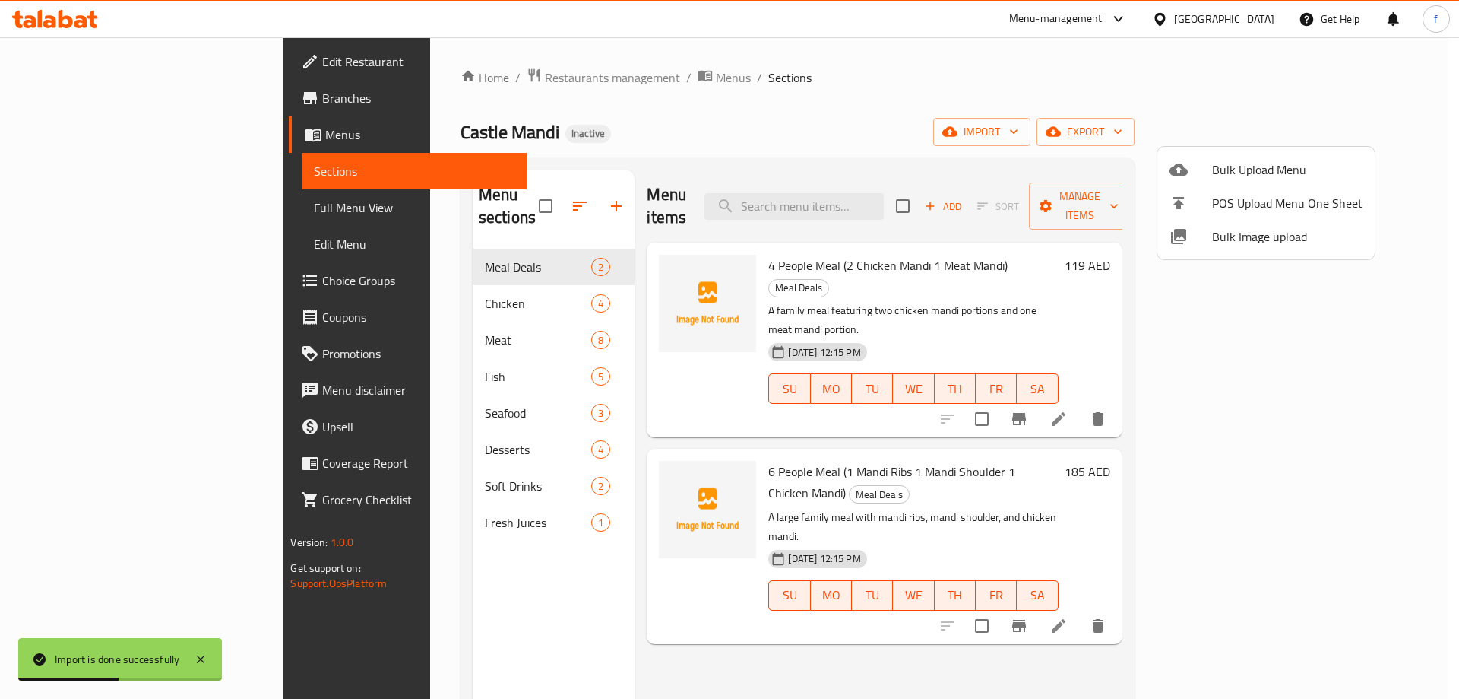
click at [364, 353] on div at bounding box center [729, 349] width 1459 height 699
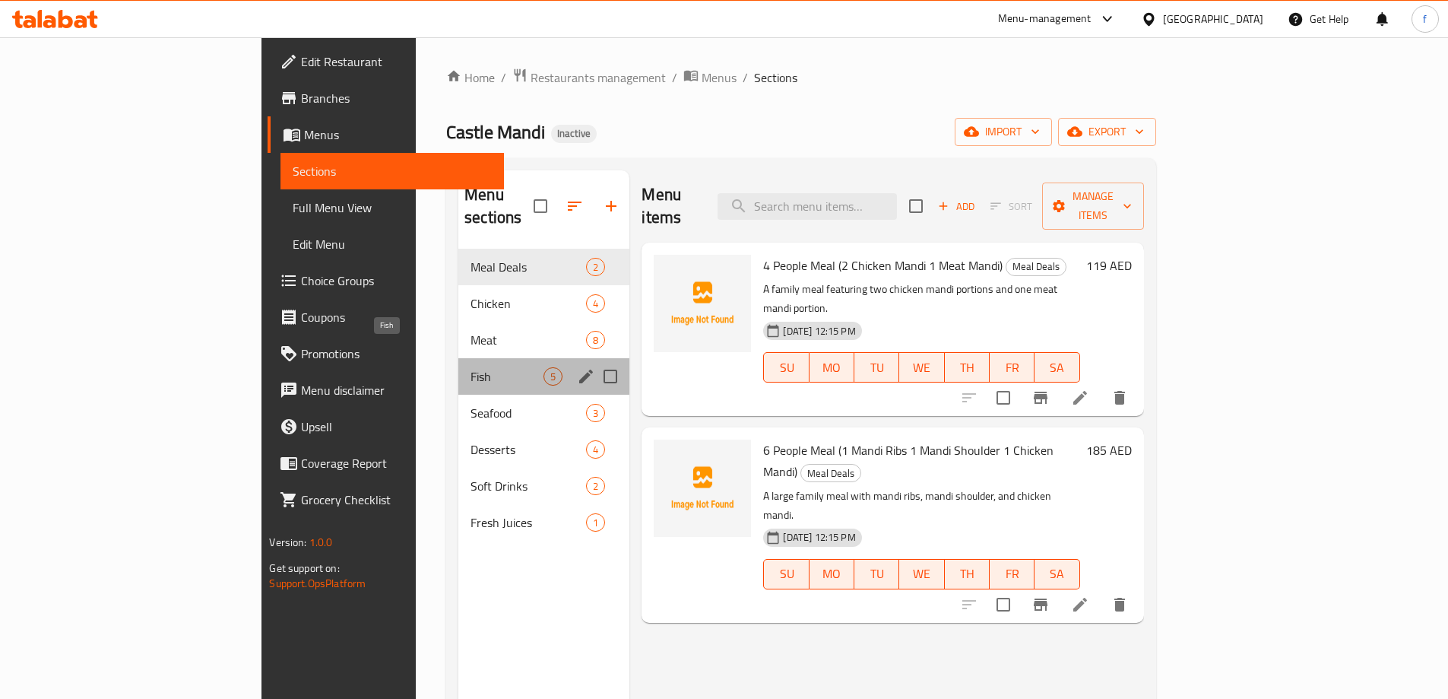
click at [471, 367] on span "Fish" at bounding box center [507, 376] width 73 height 18
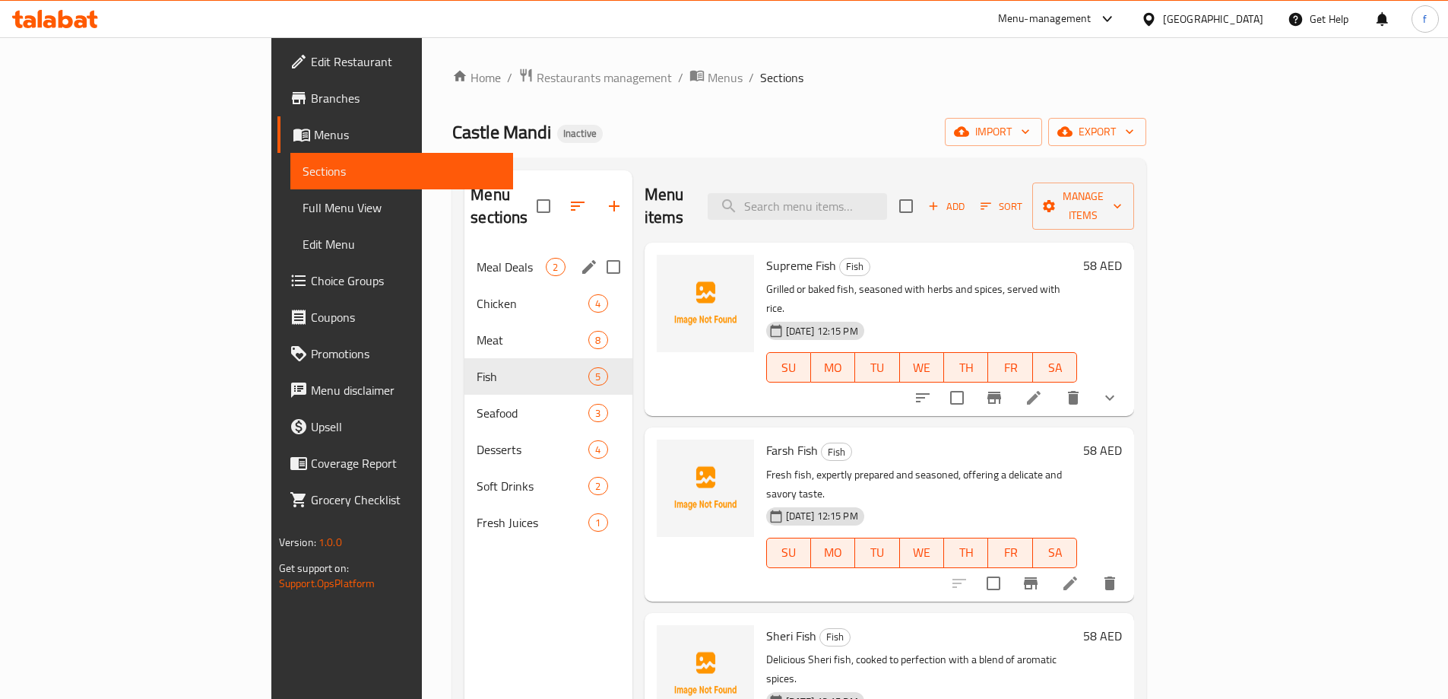
click at [597, 251] on input "Menu sections" at bounding box center [613, 267] width 32 height 32
checkbox input "true"
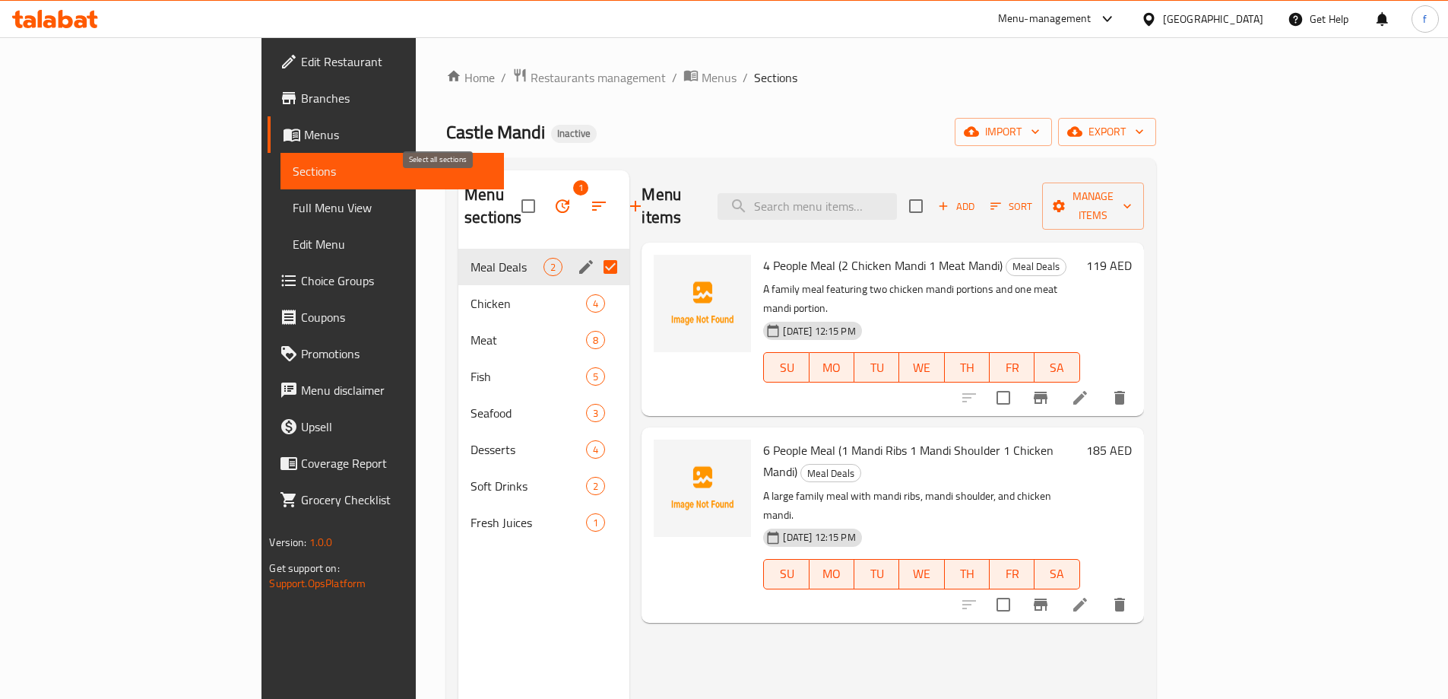
click at [512, 190] on input "checkbox" at bounding box center [528, 206] width 32 height 32
checkbox input "false"
click at [594, 251] on input "Menu sections" at bounding box center [610, 267] width 32 height 32
checkbox input "true"
click at [594, 287] on input "Menu sections" at bounding box center [610, 303] width 32 height 32
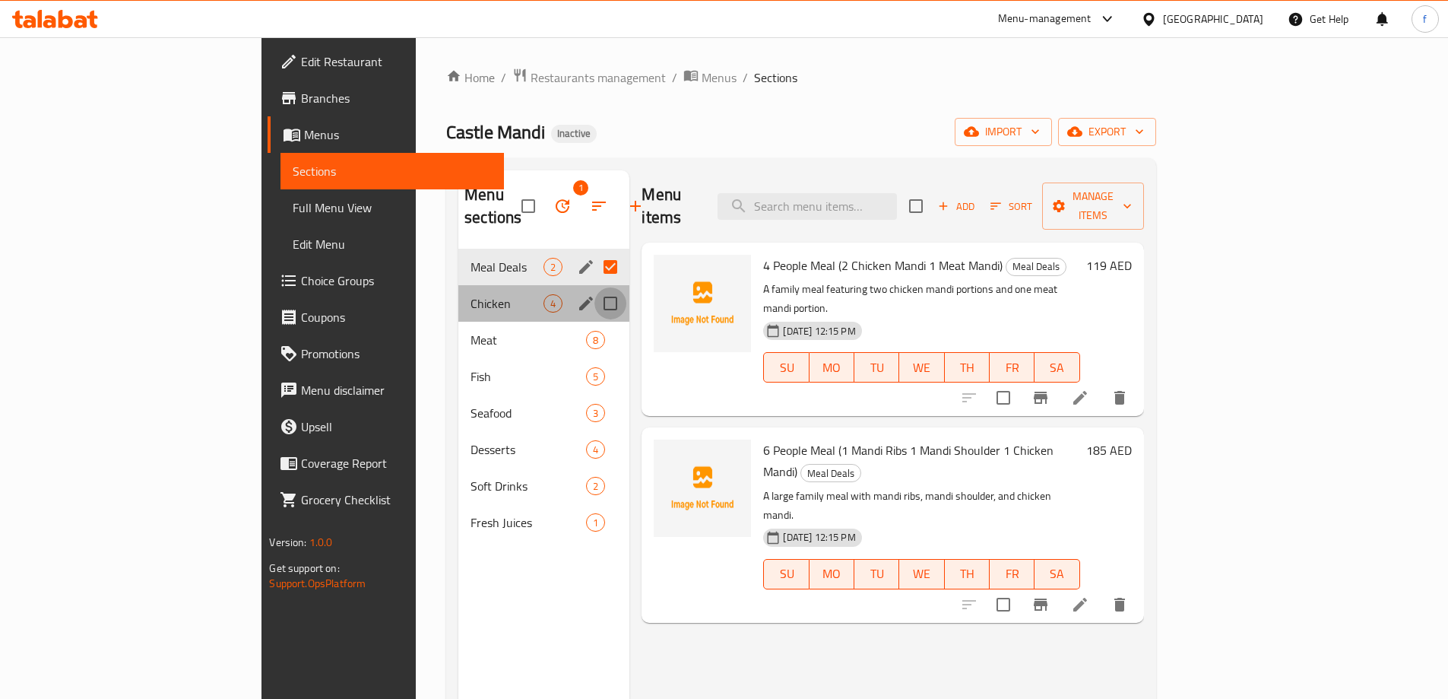
checkbox input "true"
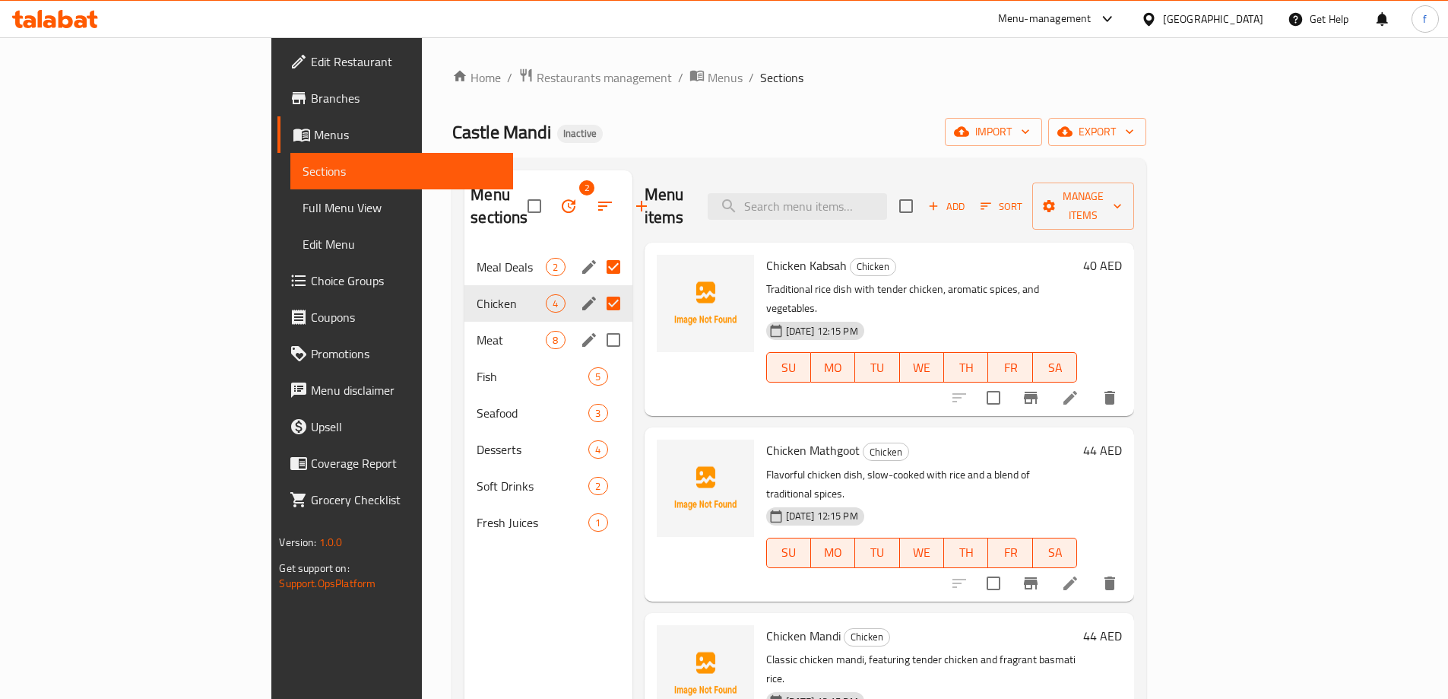
click at [597, 324] on input "Menu sections" at bounding box center [613, 340] width 32 height 32
checkbox input "true"
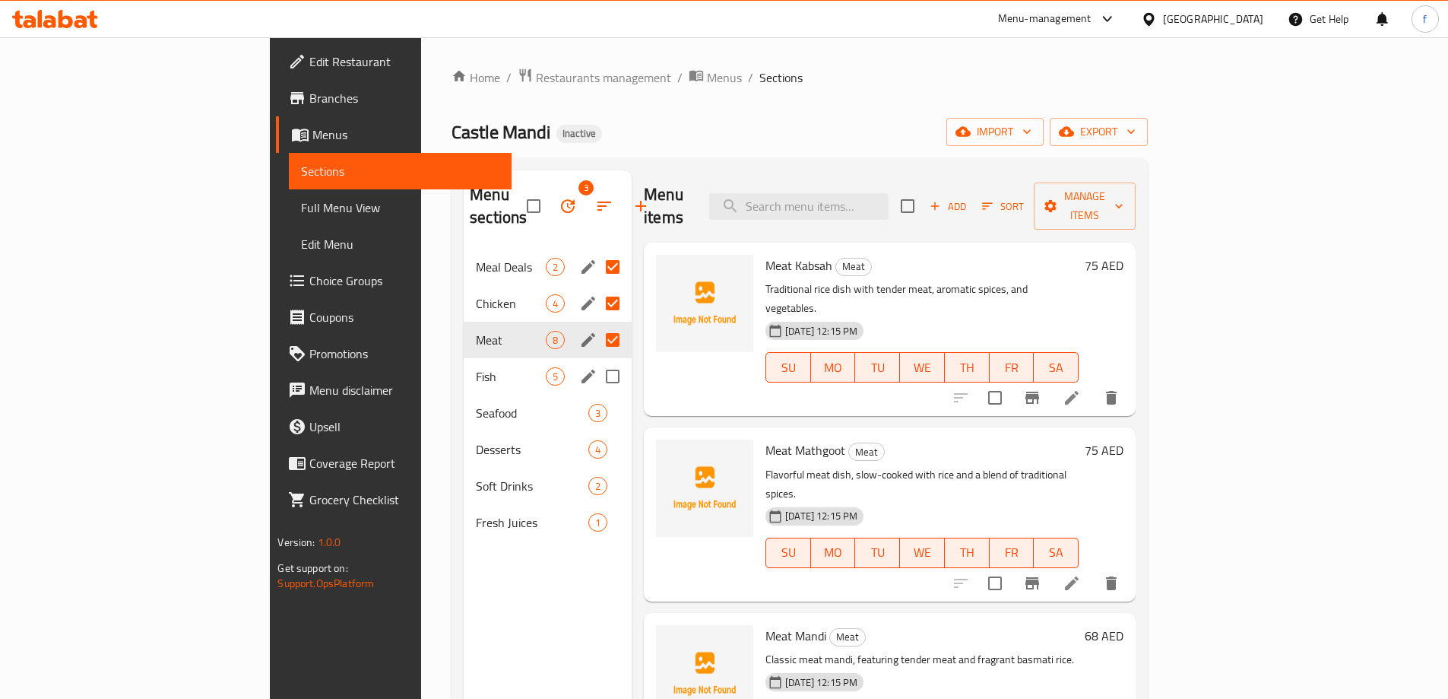
click at [597, 360] on input "Menu sections" at bounding box center [613, 376] width 32 height 32
checkbox input "true"
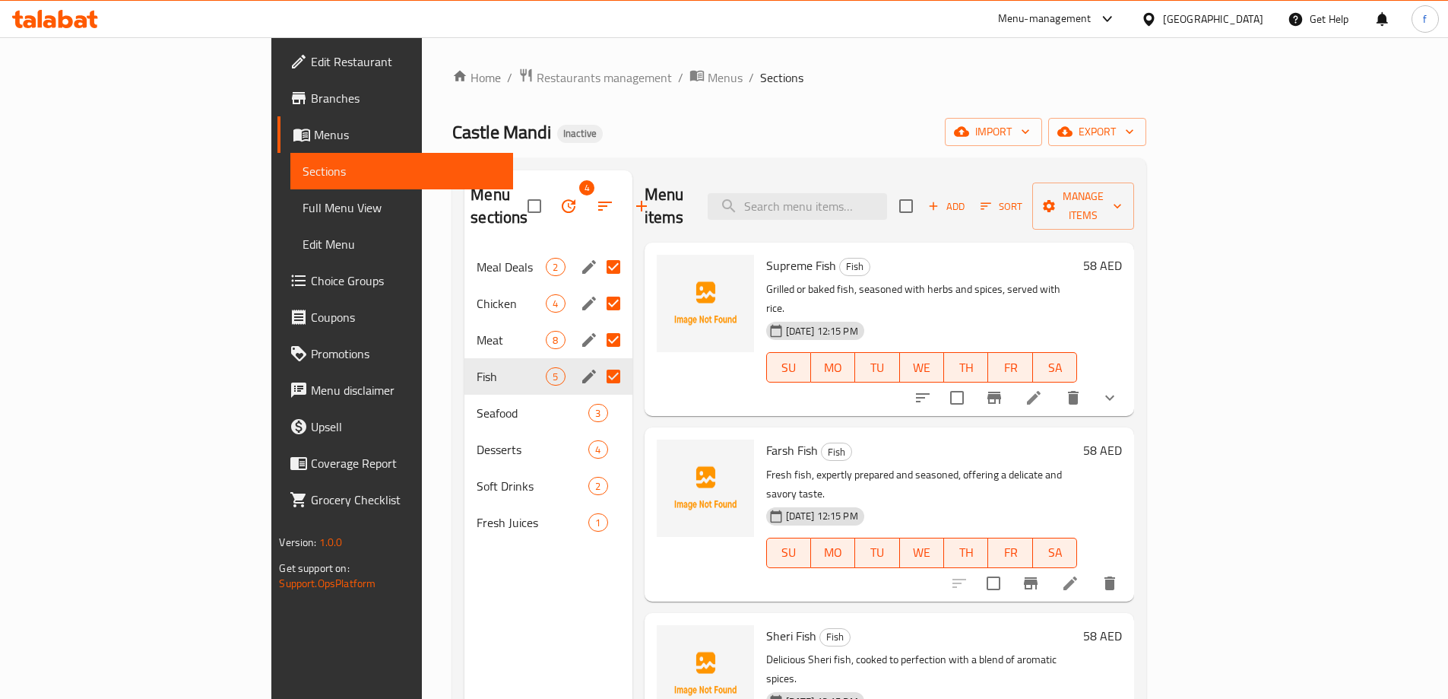
click at [554, 370] on div "Fish 5" at bounding box center [547, 376] width 167 height 36
click at [597, 397] on input "Menu sections" at bounding box center [613, 413] width 32 height 32
checkbox input "true"
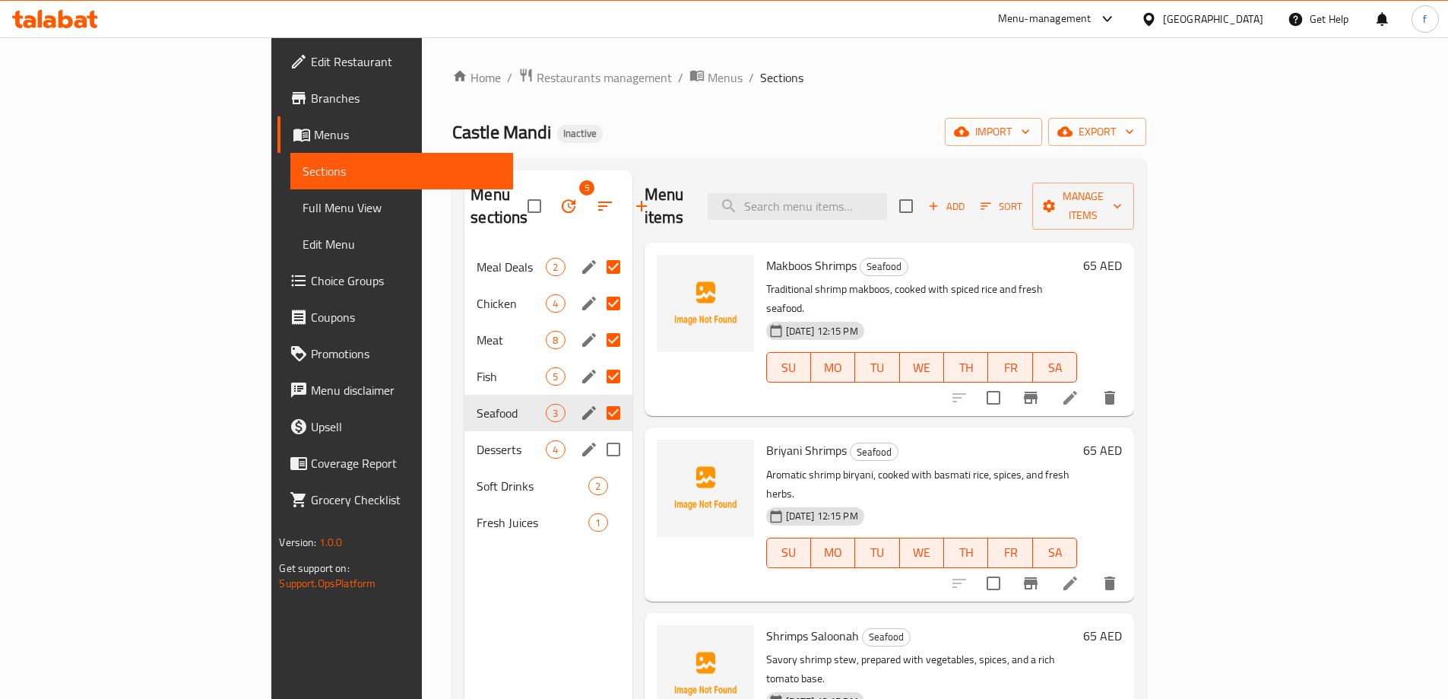
click at [597, 433] on input "Menu sections" at bounding box center [613, 449] width 32 height 32
checkbox input "true"
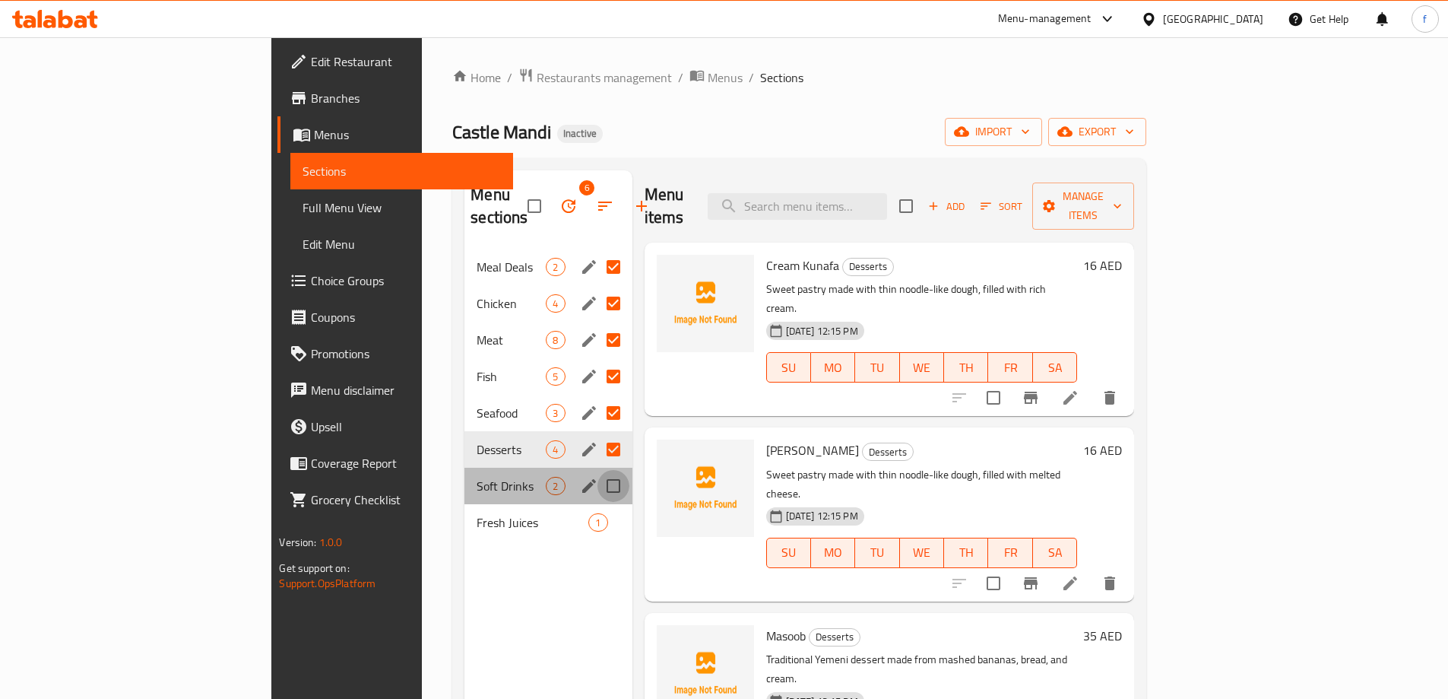
click at [597, 470] on input "Menu sections" at bounding box center [613, 486] width 32 height 32
checkbox input "true"
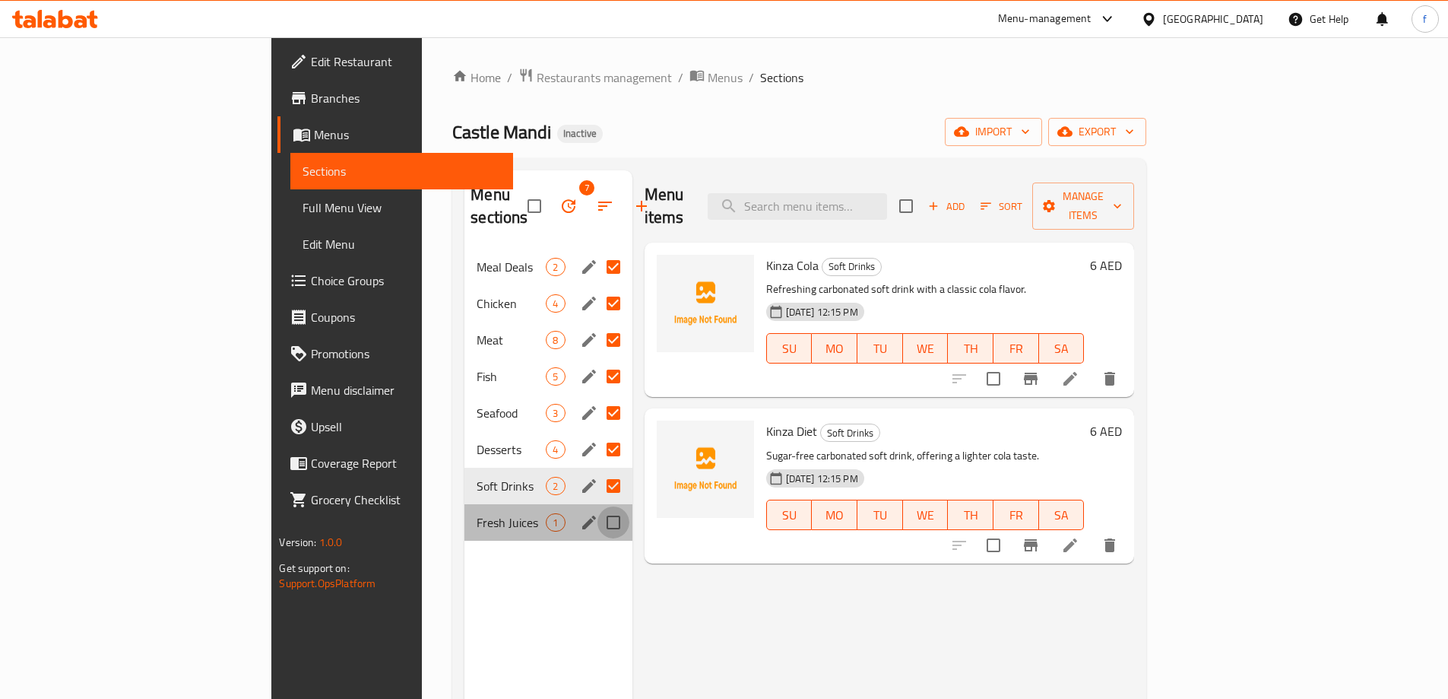
click at [597, 506] on input "Menu sections" at bounding box center [613, 522] width 32 height 32
checkbox input "true"
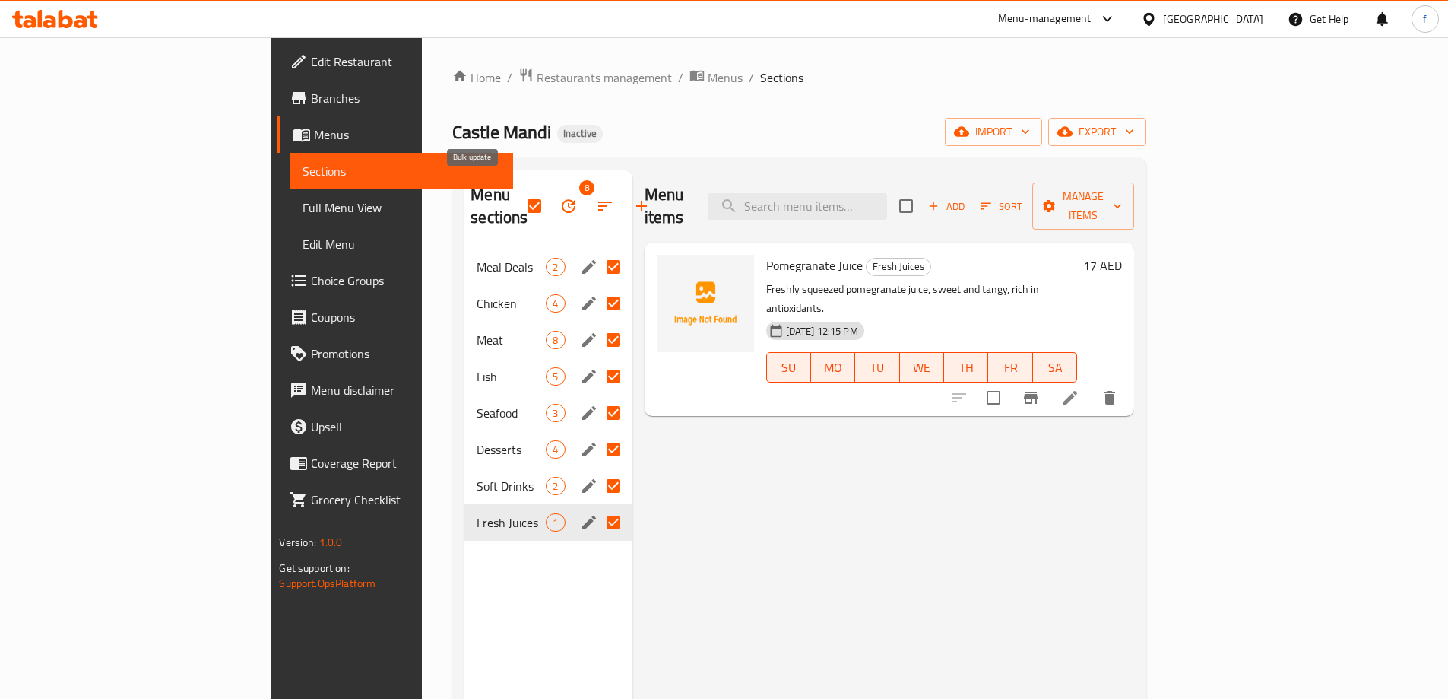
click at [559, 197] on icon "button" at bounding box center [568, 206] width 18 height 18
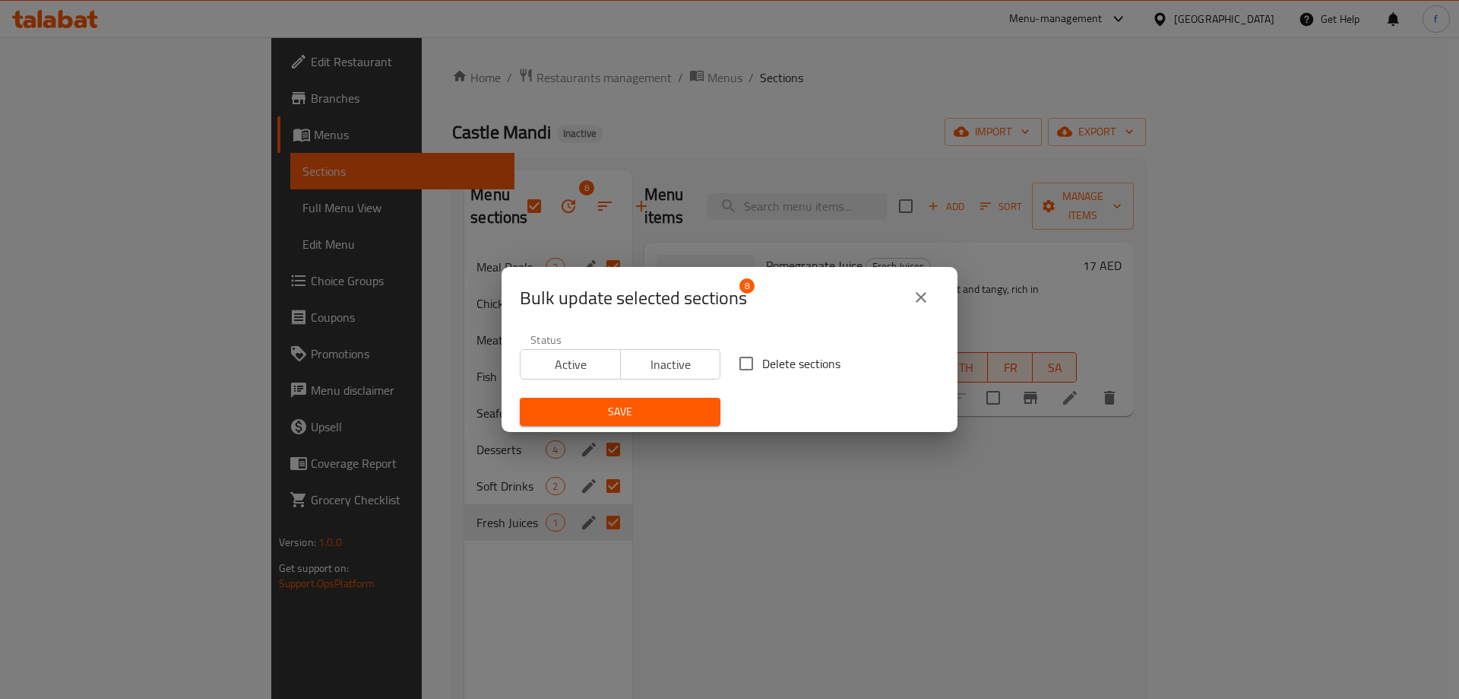
click at [791, 364] on span "Delete sections" at bounding box center [801, 363] width 78 height 18
click at [762, 364] on input "Delete sections" at bounding box center [746, 363] width 32 height 32
checkbox input "true"
click at [672, 405] on span "Save" at bounding box center [620, 411] width 176 height 19
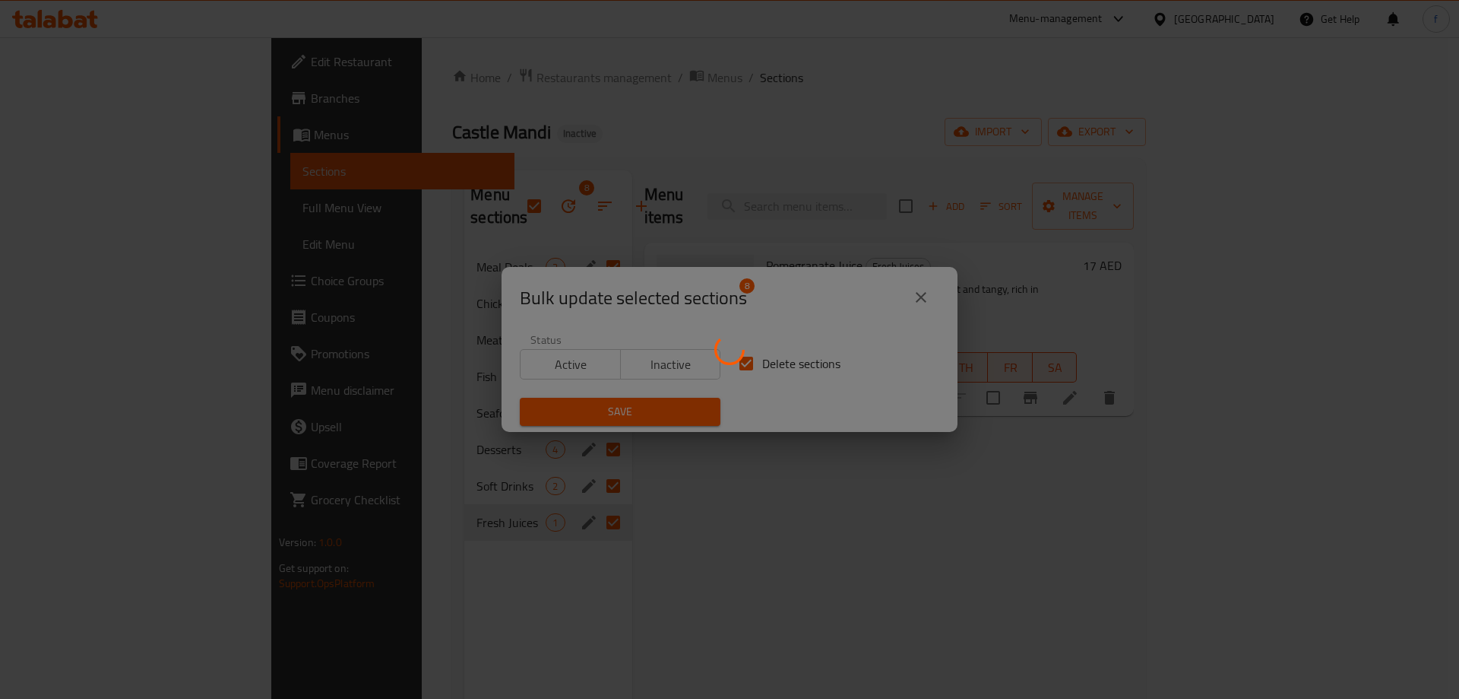
checkbox input "false"
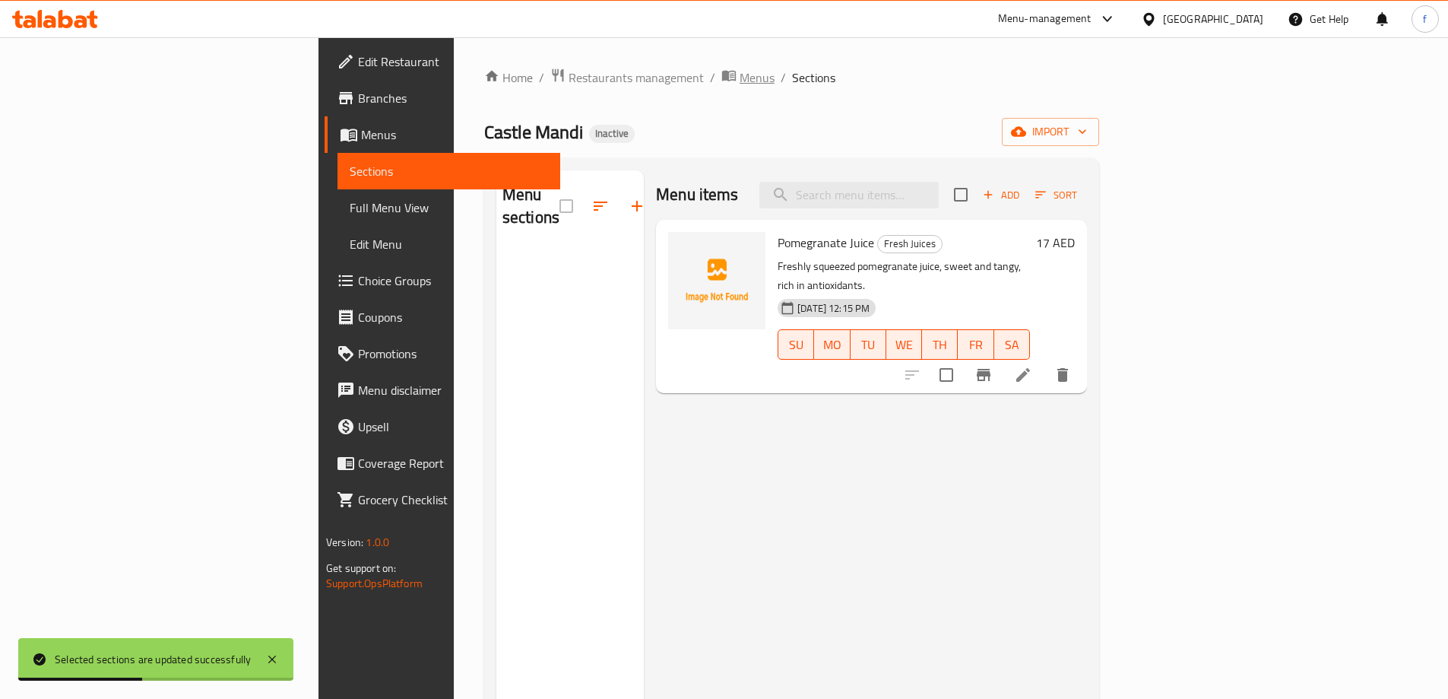
click at [740, 81] on span "Menus" at bounding box center [757, 77] width 35 height 18
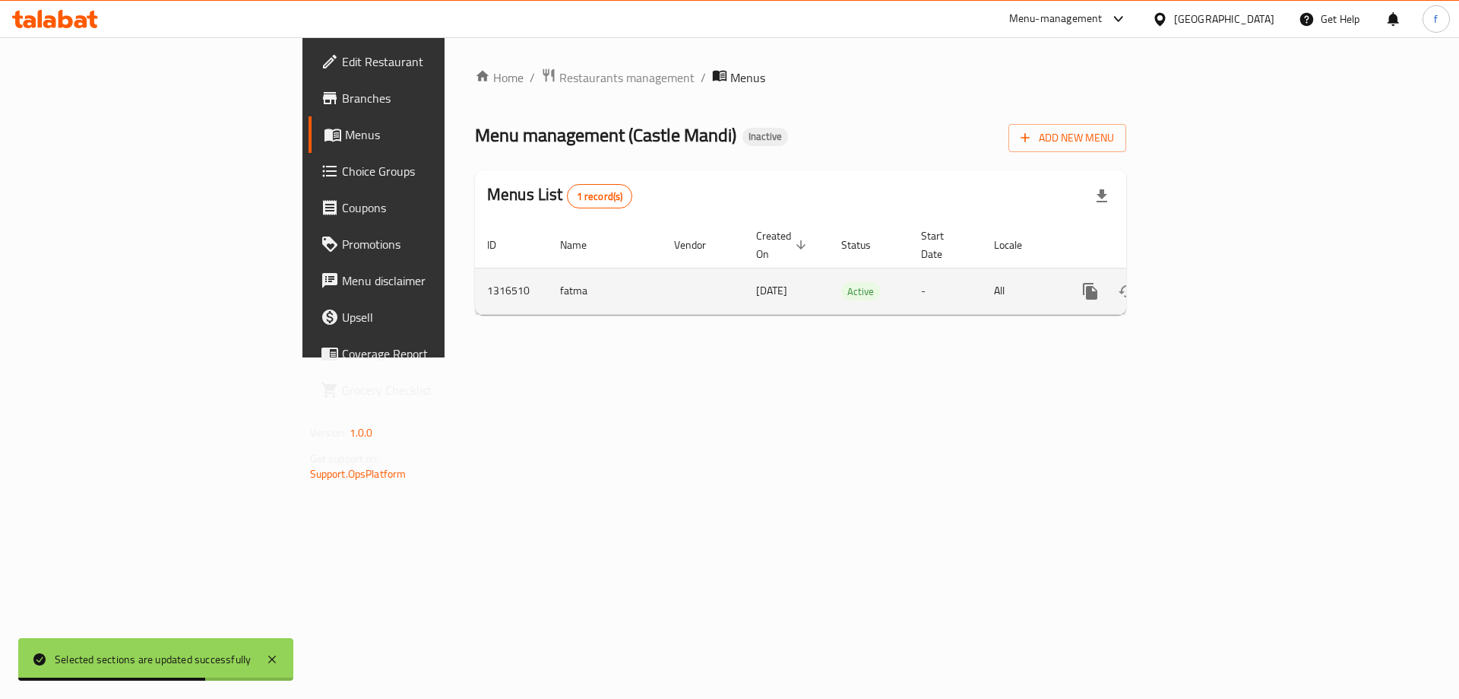
click at [1209, 282] on icon "enhanced table" at bounding box center [1200, 291] width 18 height 18
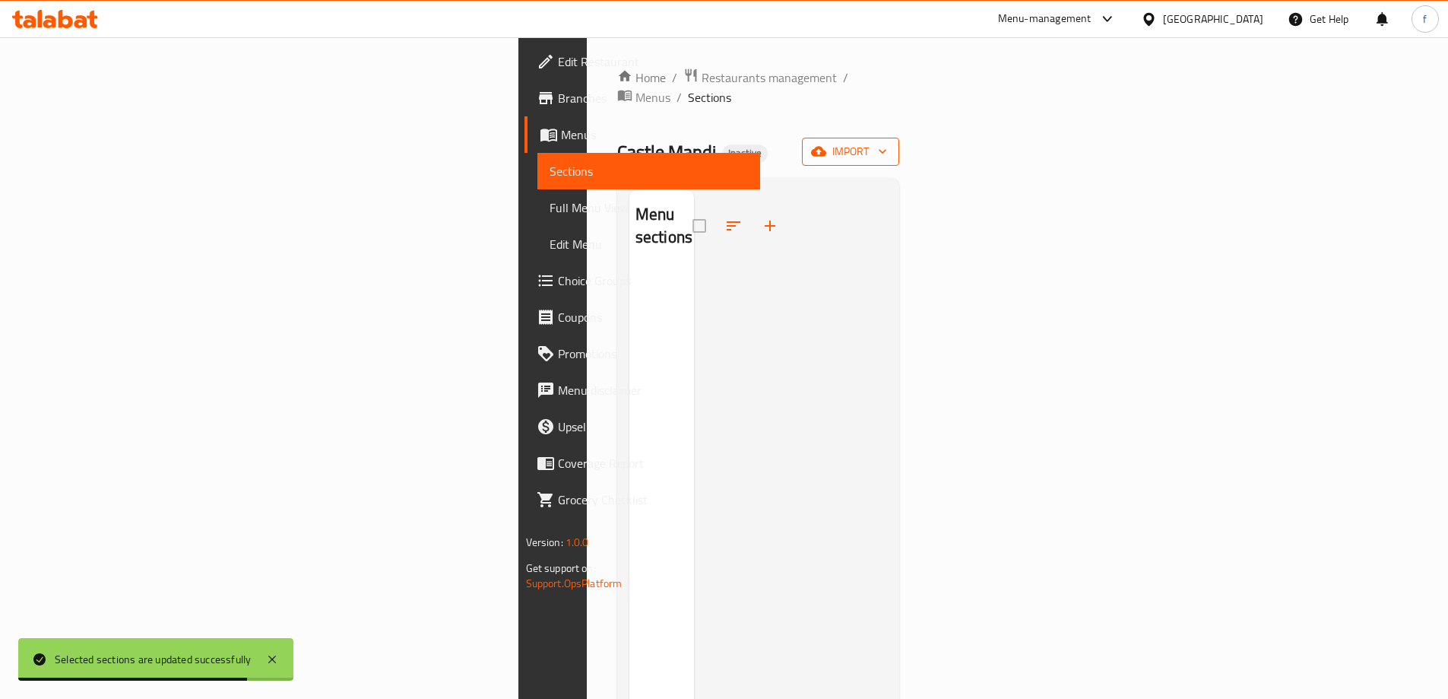
click at [887, 142] on span "import" at bounding box center [850, 151] width 73 height 19
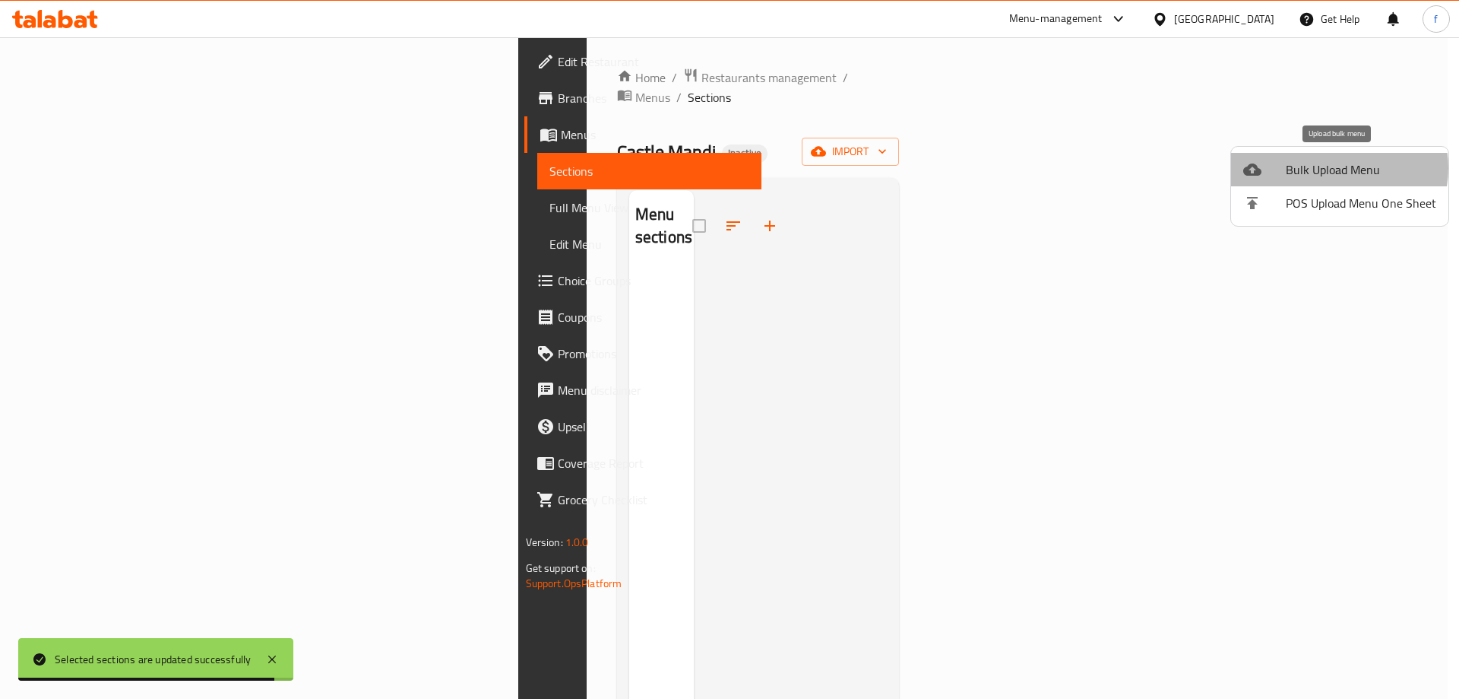
click at [1336, 168] on span "Bulk Upload Menu" at bounding box center [1361, 169] width 151 height 18
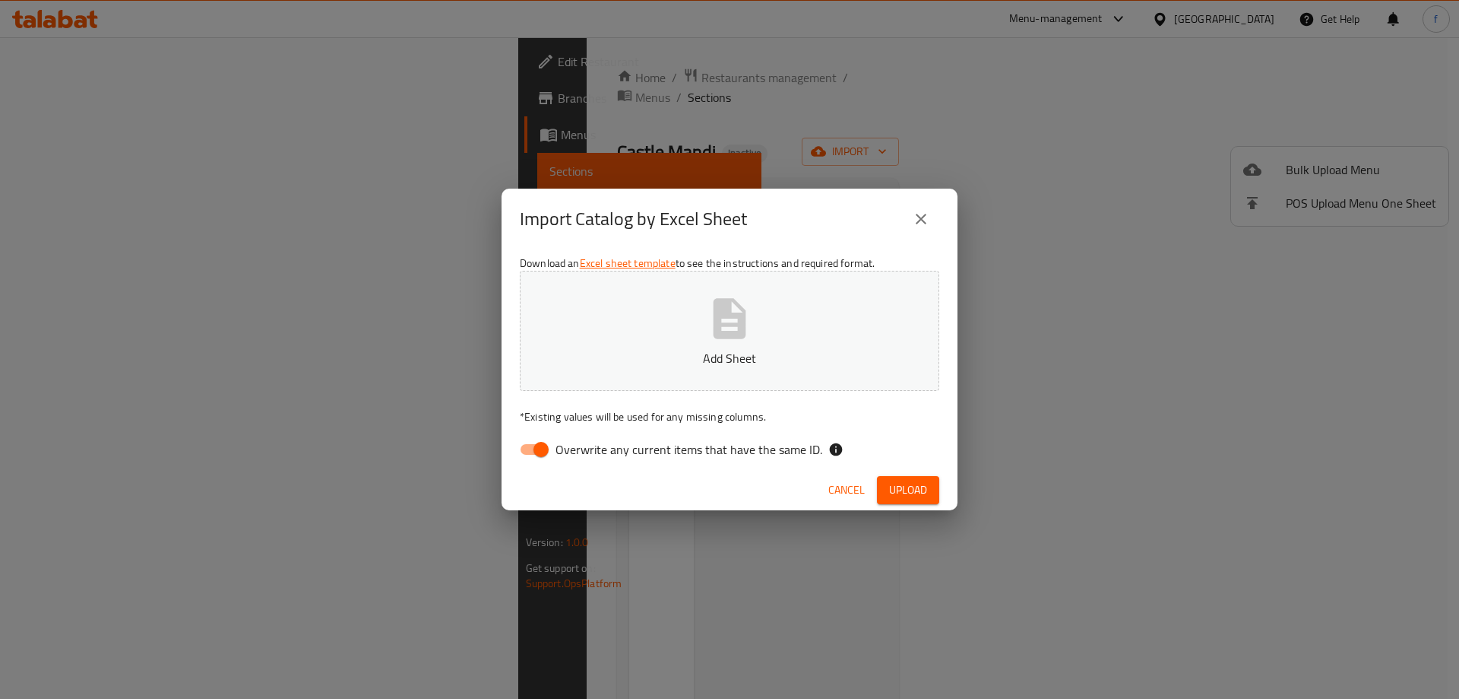
click at [610, 445] on span "Overwrite any current items that have the same ID." at bounding box center [689, 449] width 267 height 18
click at [585, 445] on input "Overwrite any current items that have the same ID." at bounding box center [541, 449] width 87 height 29
checkbox input "false"
click at [756, 339] on button "Add Sheet" at bounding box center [730, 331] width 420 height 120
click at [921, 489] on span "Upload" at bounding box center [908, 489] width 38 height 19
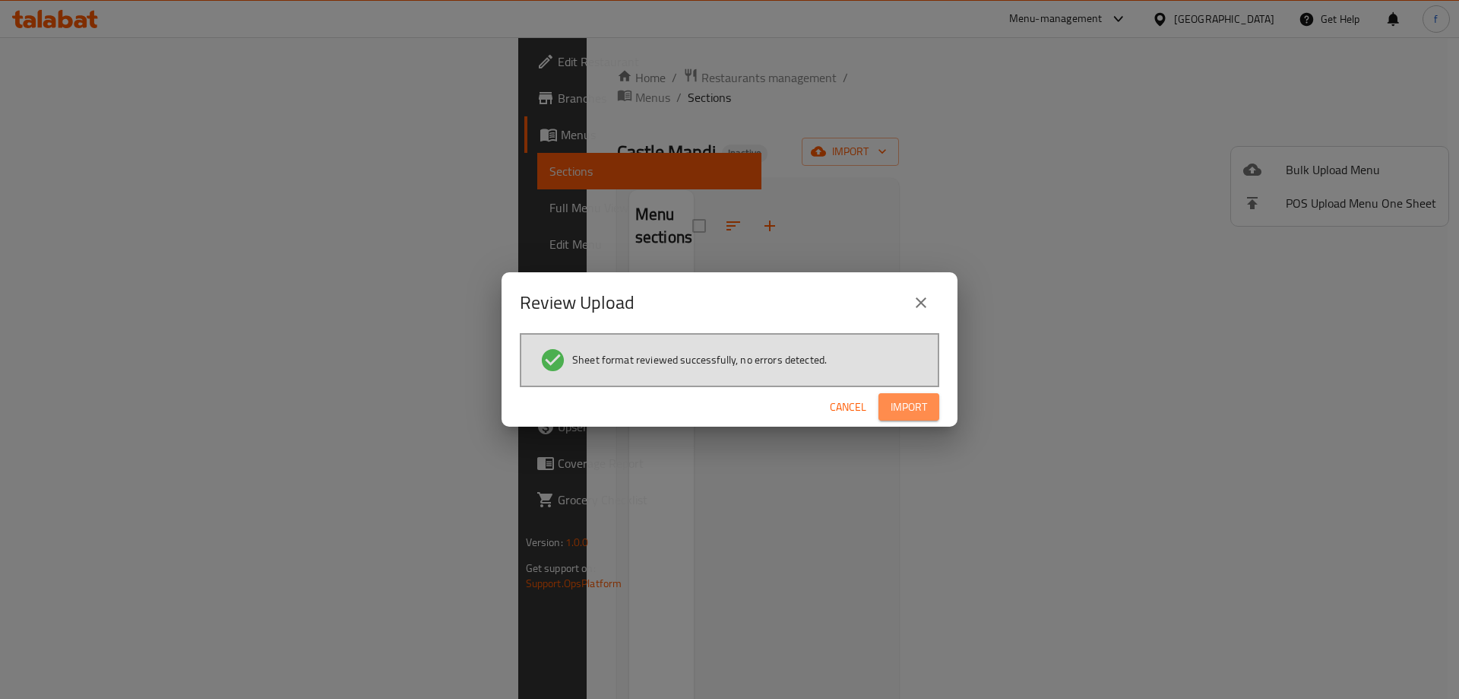
click at [905, 409] on span "Import" at bounding box center [909, 407] width 36 height 19
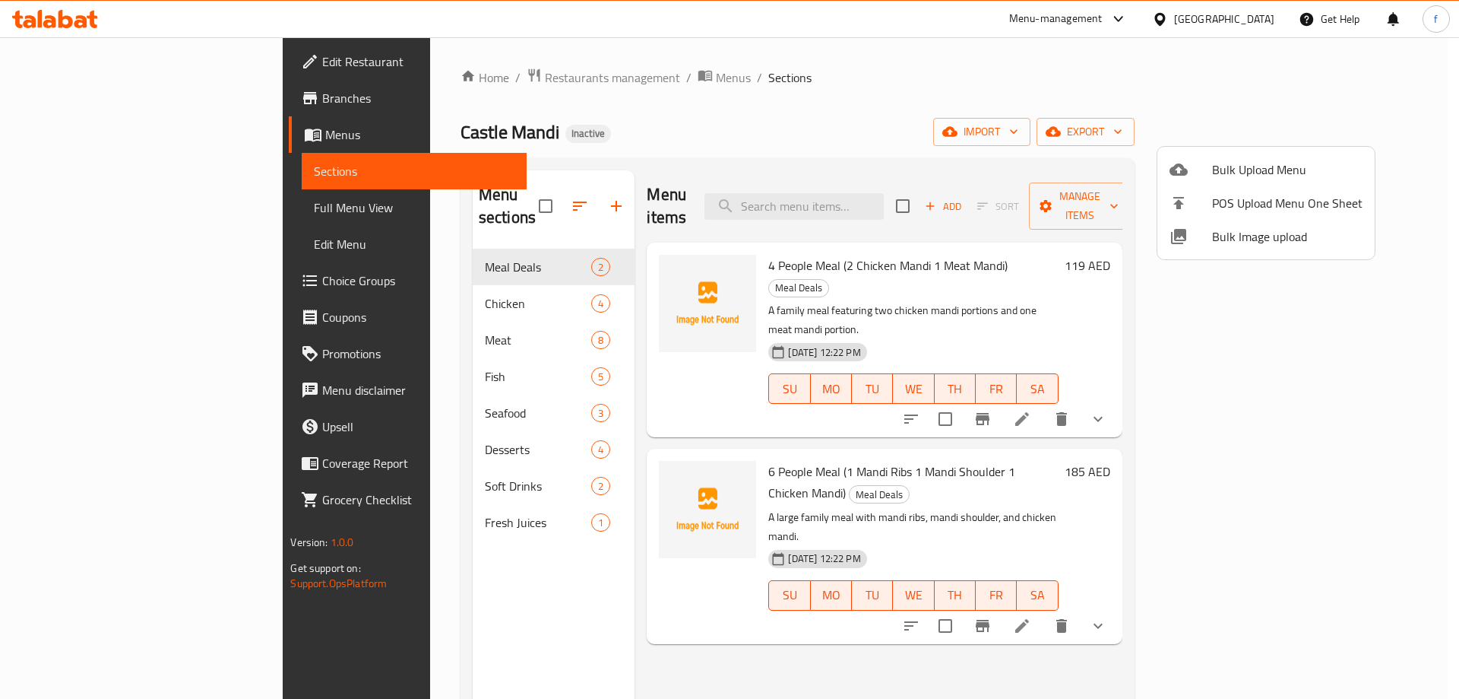
click at [135, 205] on div at bounding box center [729, 349] width 1459 height 699
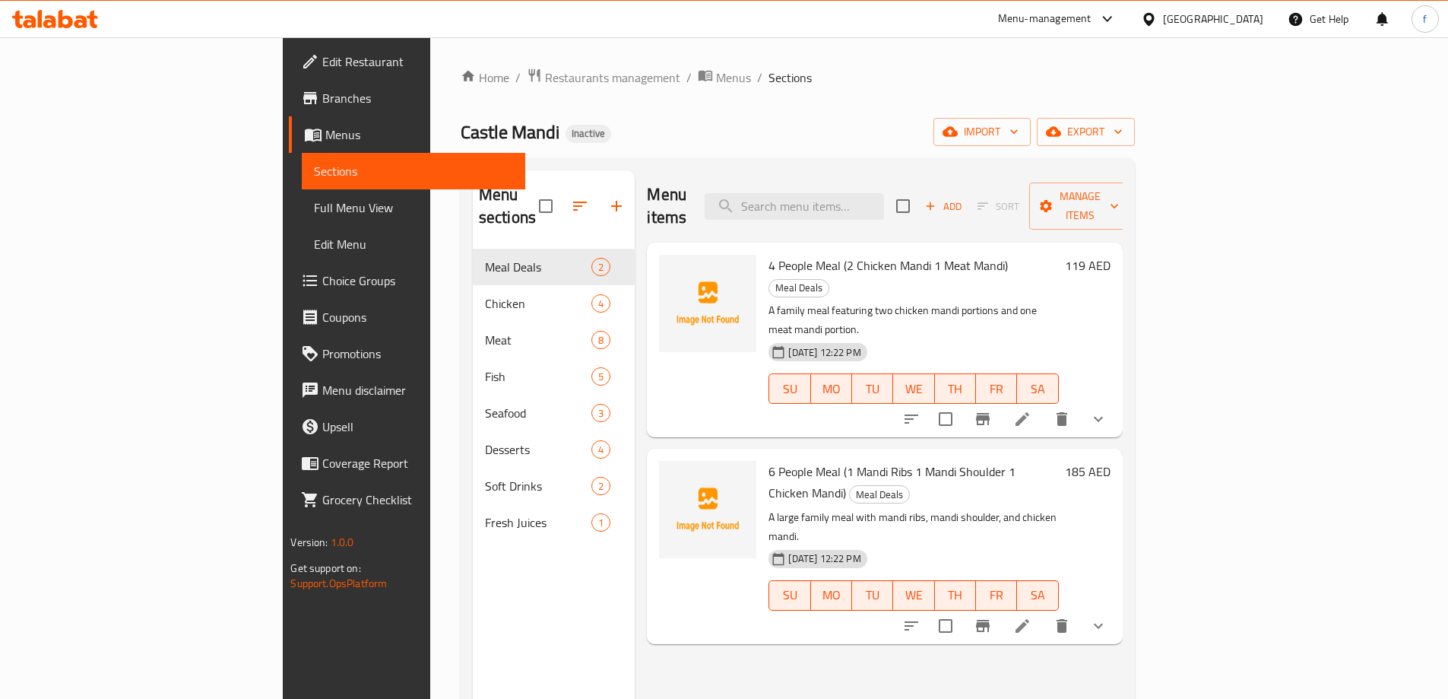
click at [314, 212] on span "Full Menu View" at bounding box center [413, 207] width 198 height 18
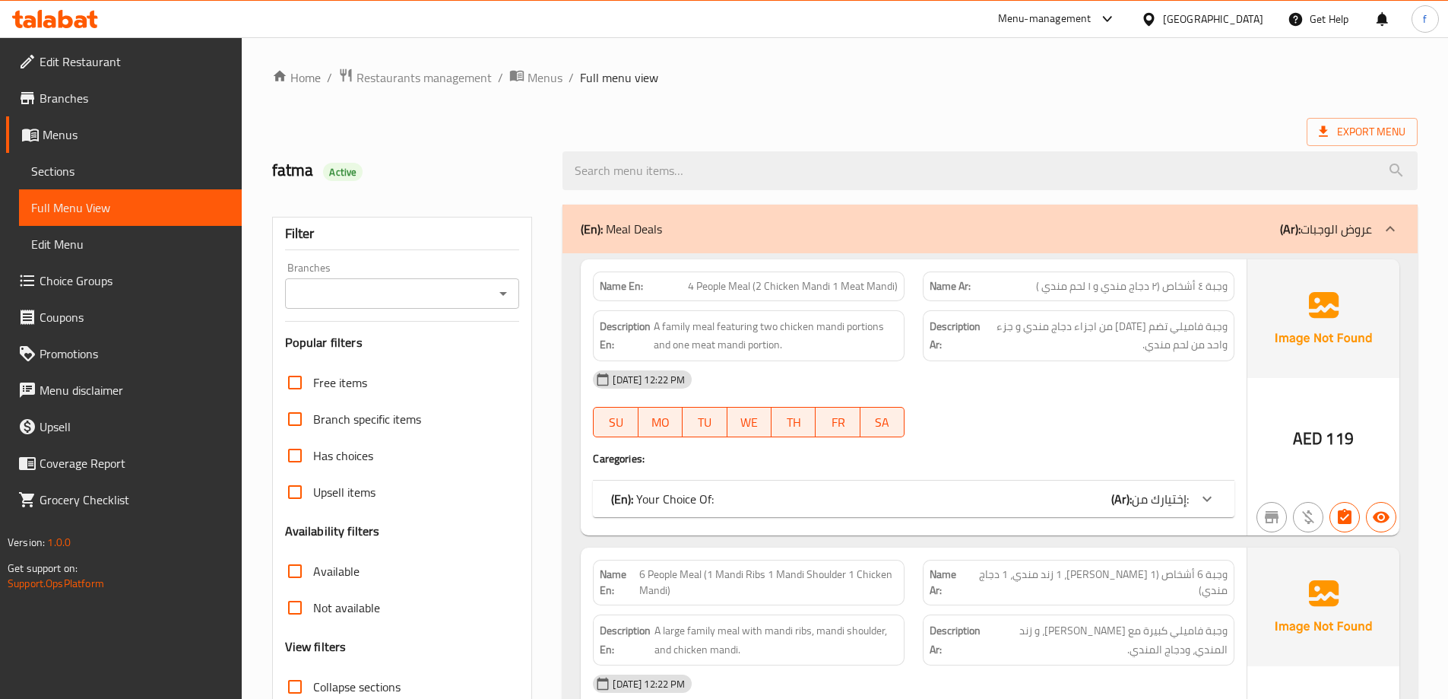
click at [1042, 499] on div "(En): Your Choice Of: (Ar): إختيارك من:" at bounding box center [900, 499] width 578 height 18
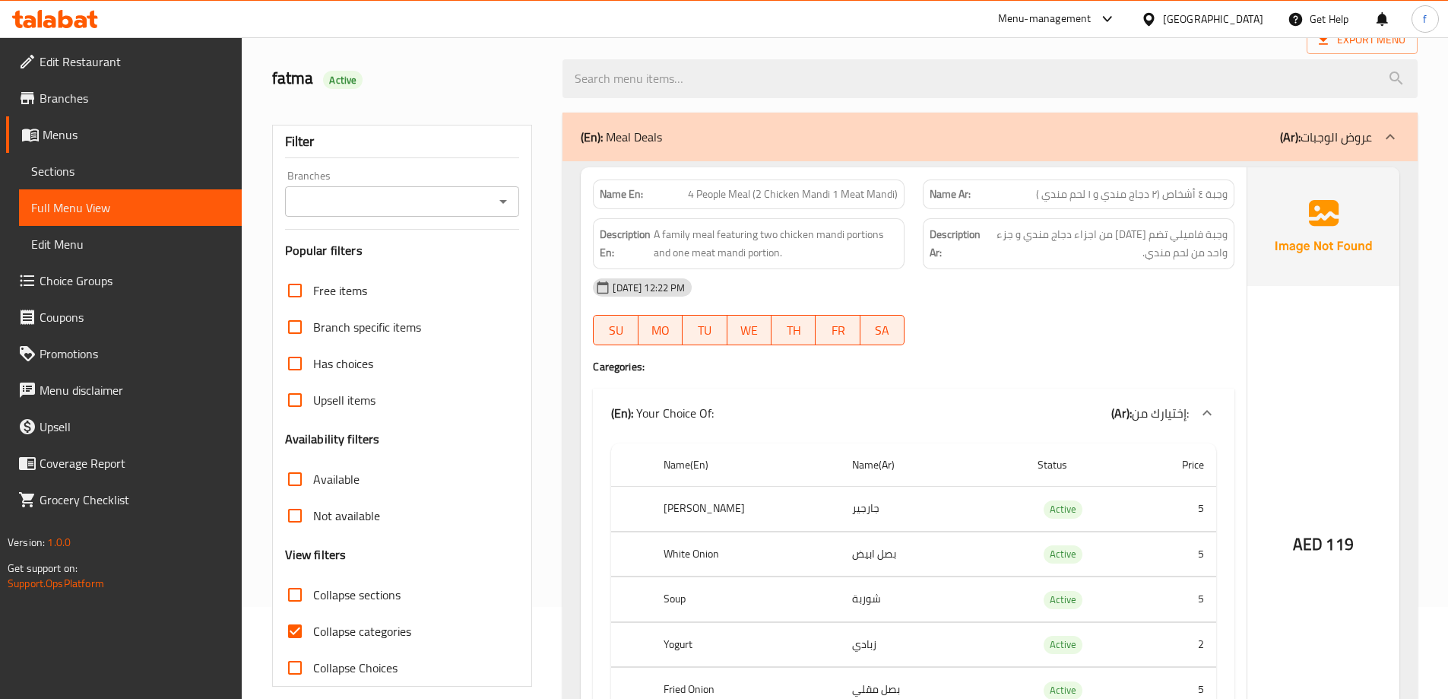
scroll to position [228, 0]
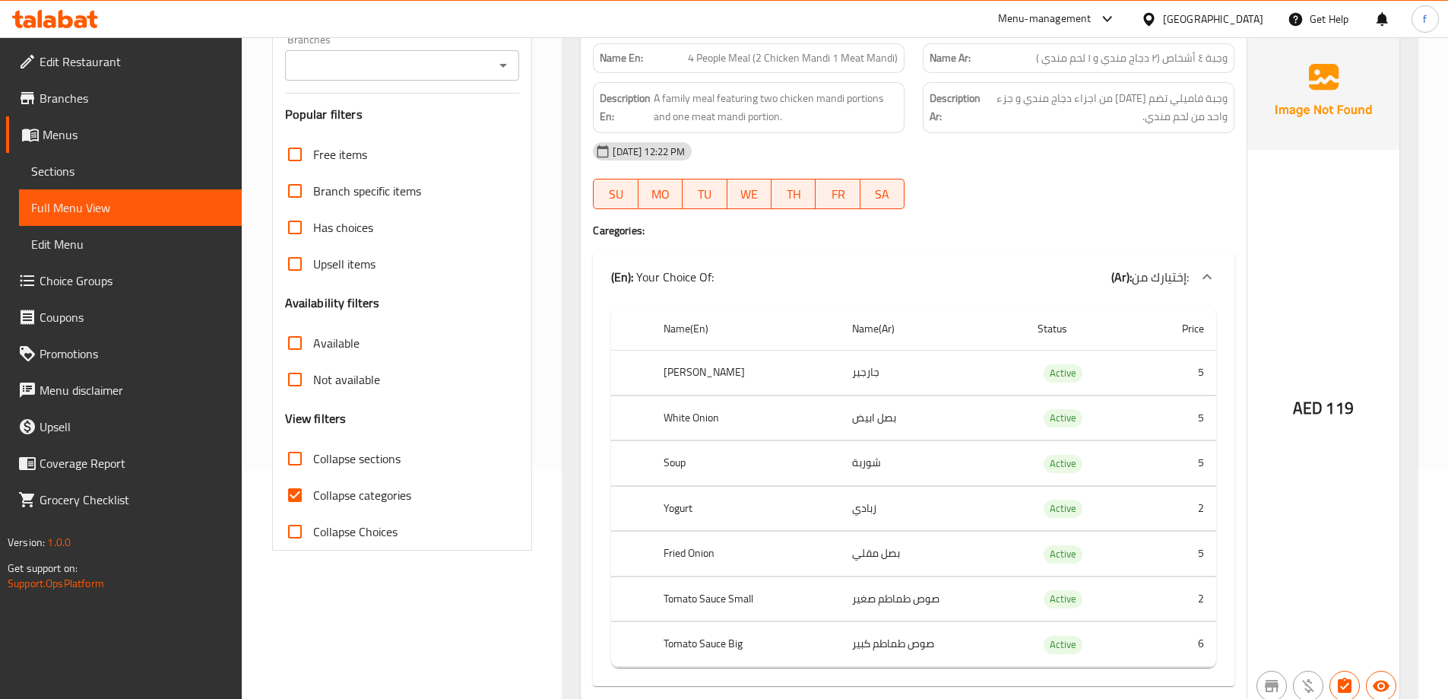
click at [397, 493] on span "Collapse categories" at bounding box center [362, 495] width 98 height 18
click at [313, 493] on input "Collapse categories" at bounding box center [295, 495] width 36 height 36
checkbox input "false"
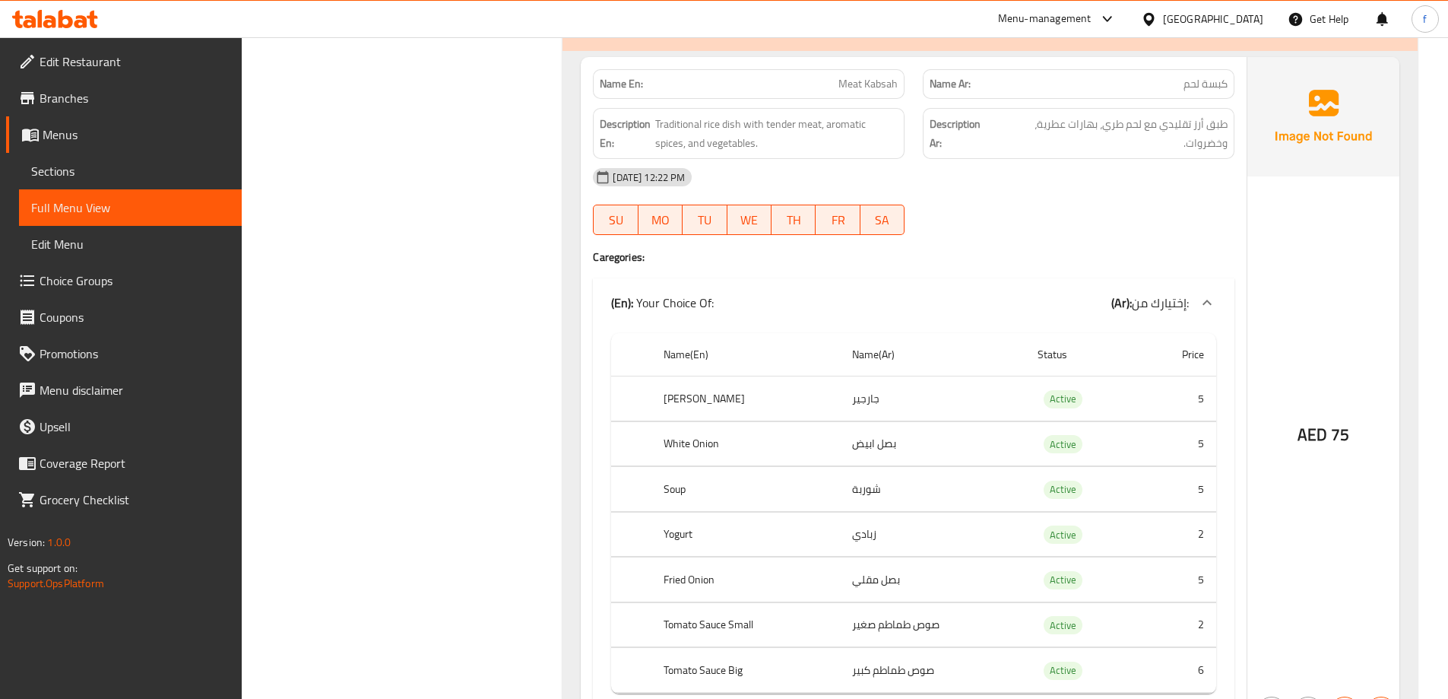
scroll to position [4333, 0]
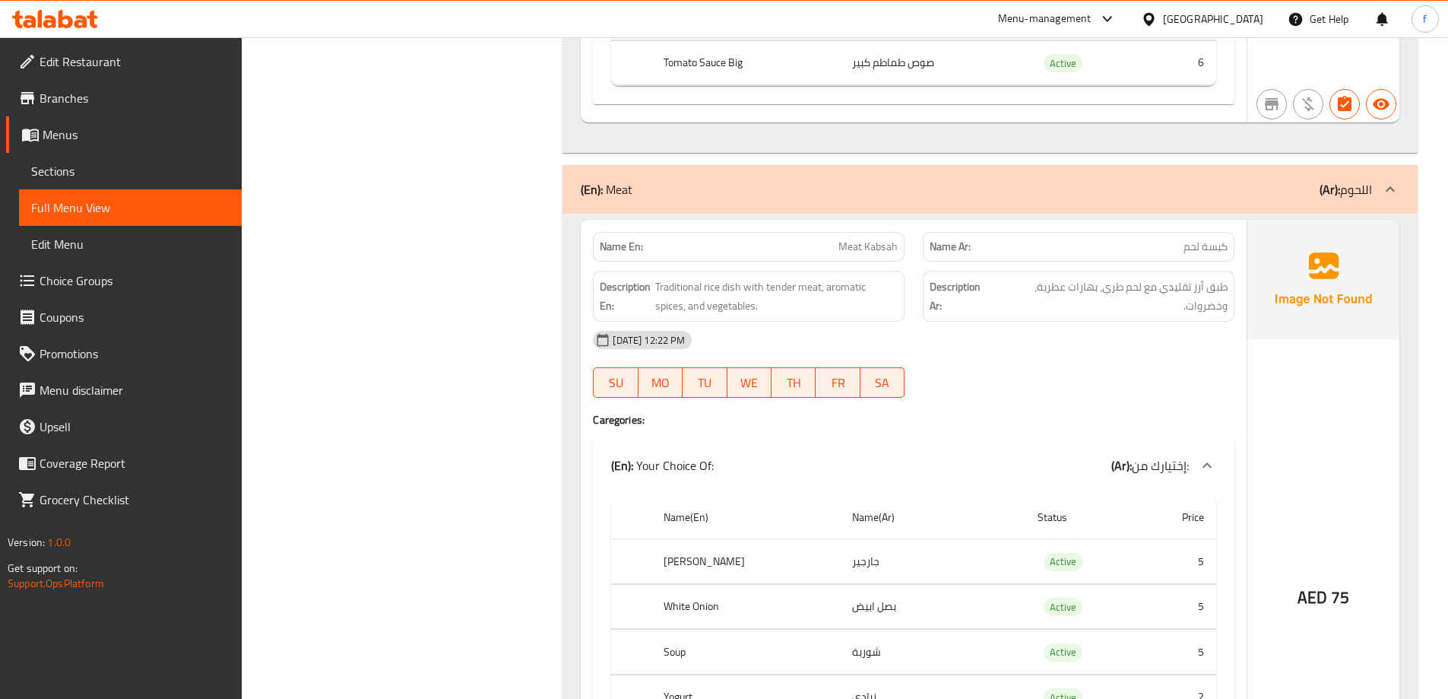
click at [135, 92] on span "Branches" at bounding box center [135, 98] width 190 height 18
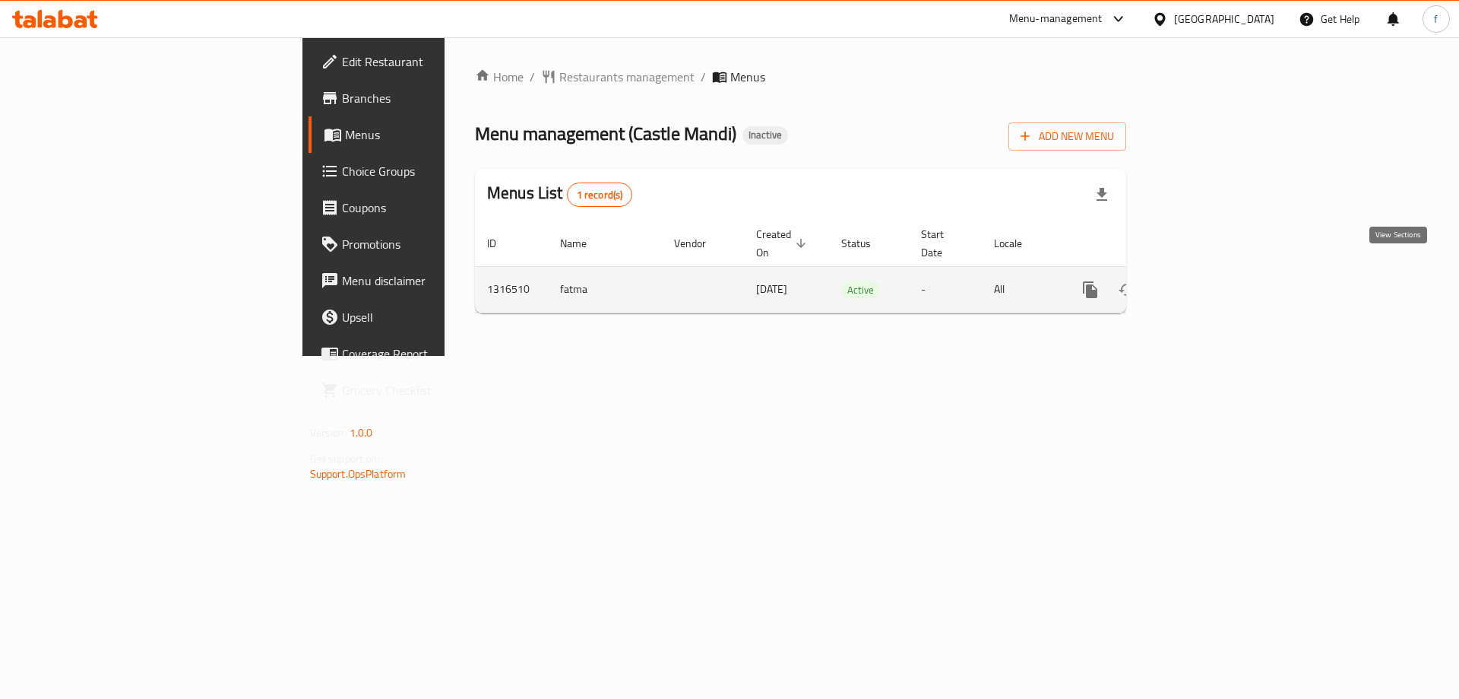
click at [1218, 271] on link "enhanced table" at bounding box center [1200, 289] width 36 height 36
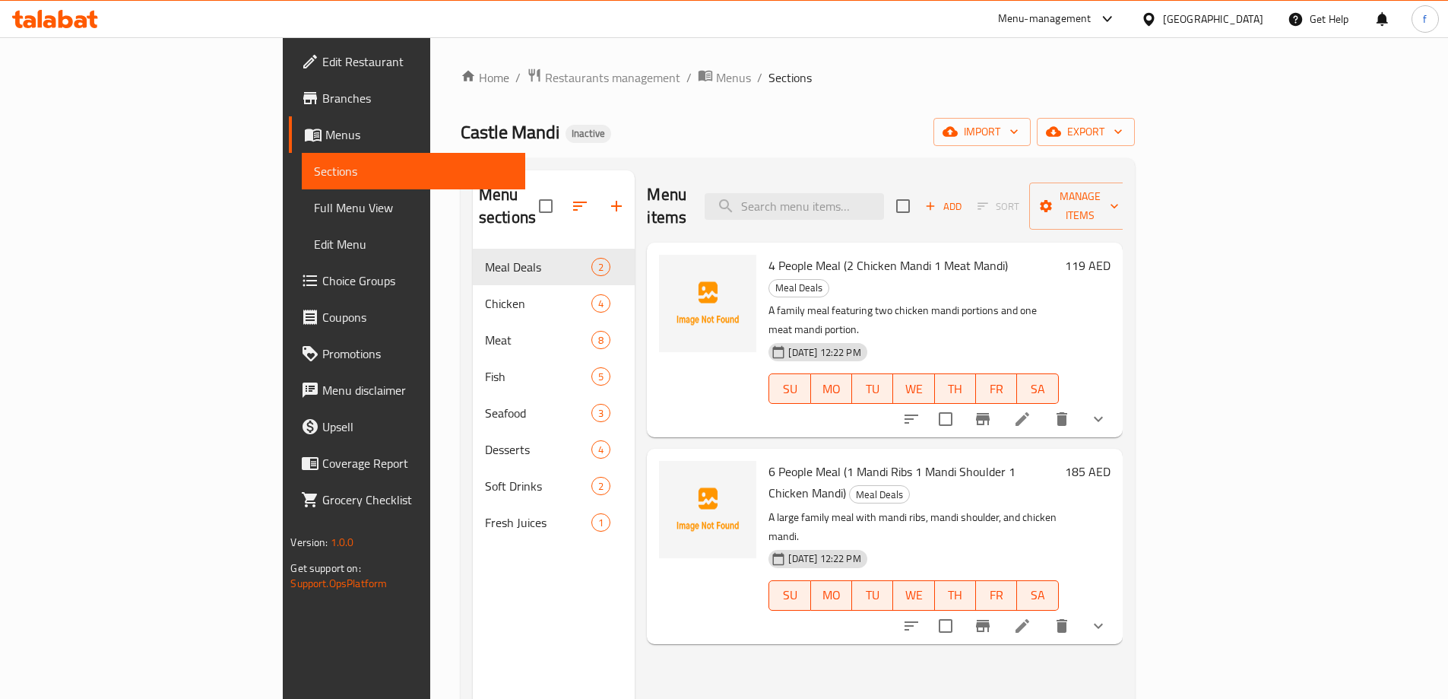
drag, startPoint x: 707, startPoint y: 648, endPoint x: 692, endPoint y: 617, distance: 33.7
click at [708, 648] on div "Menu items Add Sort Manage items 4 People Meal (2 Chicken Mandi 1 Meat Mandi) M…" at bounding box center [878, 519] width 487 height 699
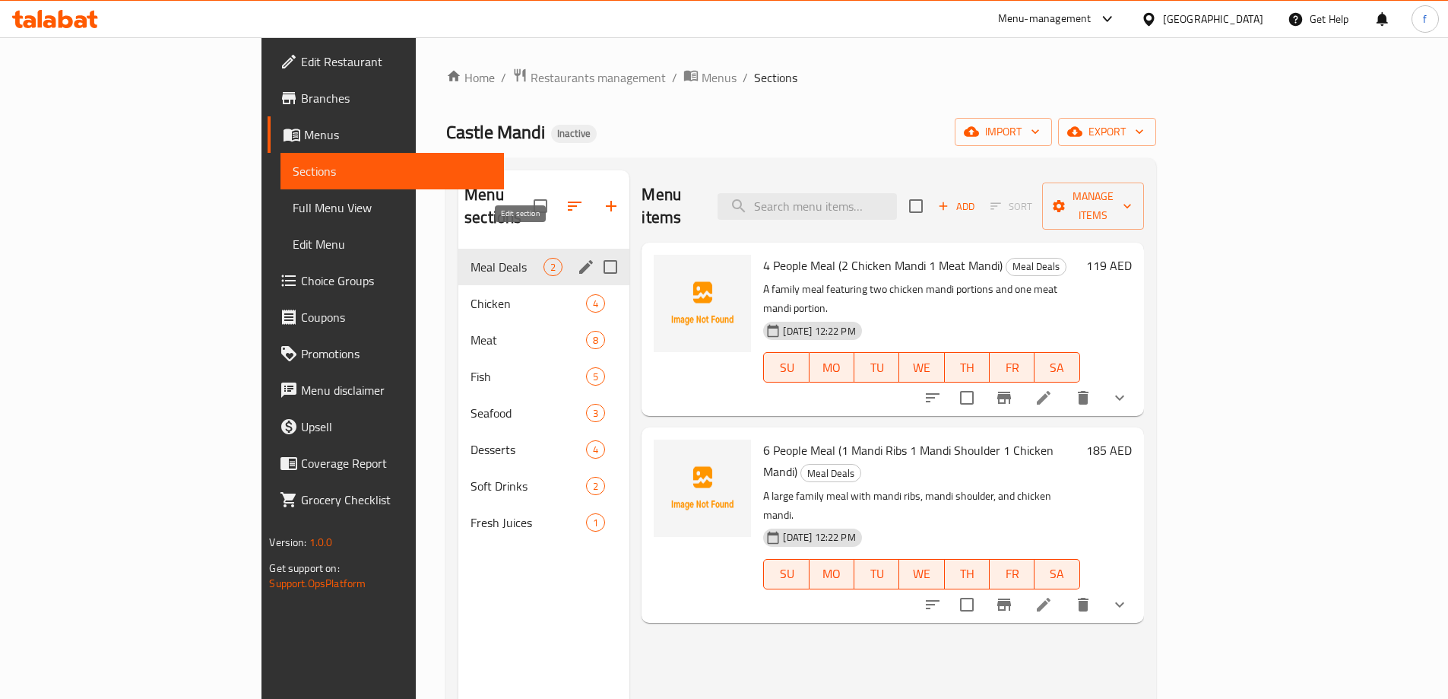
click at [579, 260] on icon "edit" at bounding box center [586, 267] width 14 height 14
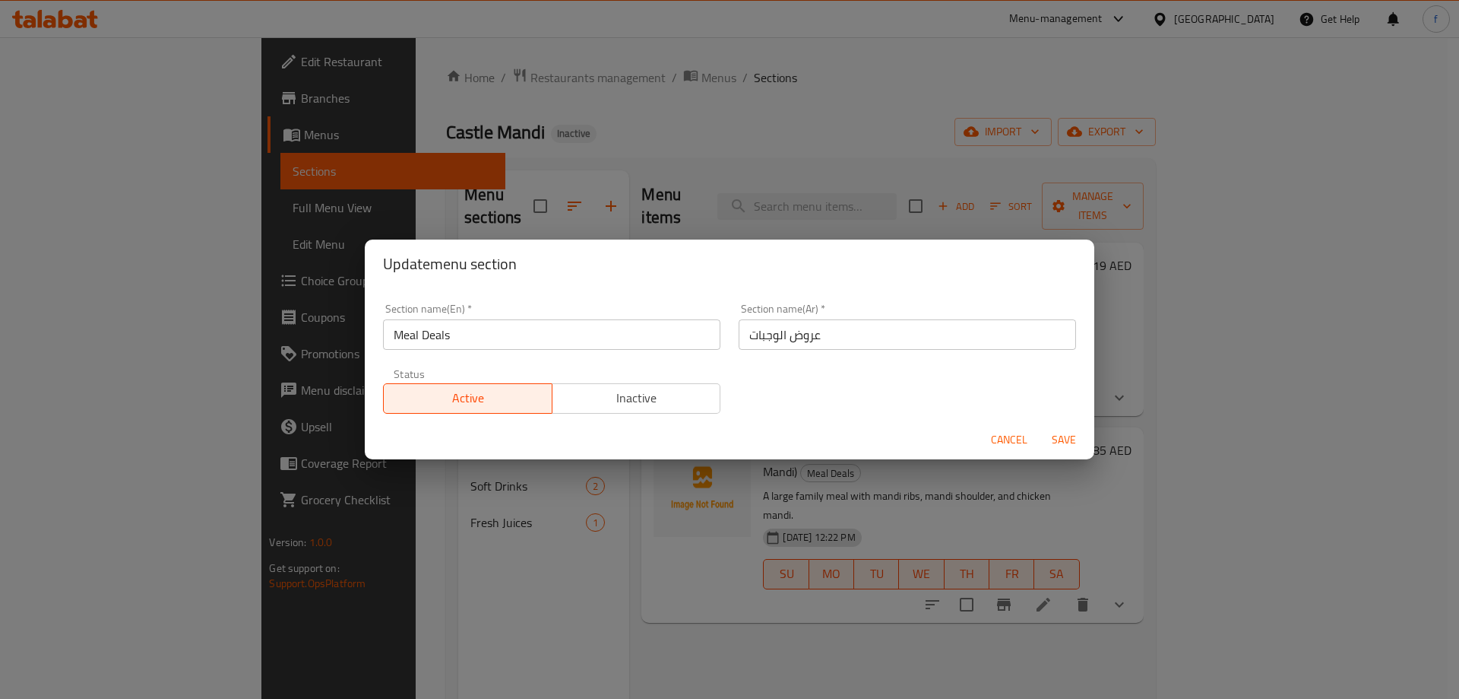
click at [1009, 441] on span "Cancel" at bounding box center [1009, 439] width 36 height 19
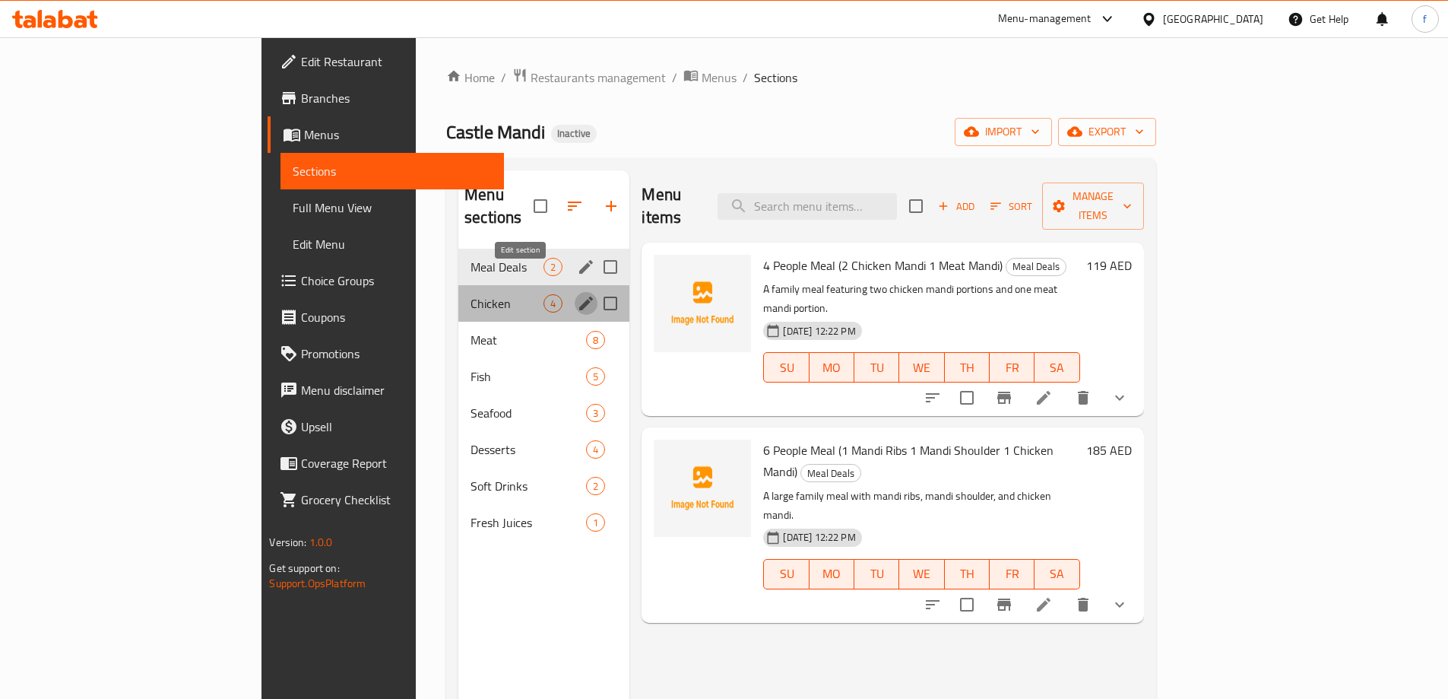
click at [579, 296] on icon "edit" at bounding box center [586, 303] width 14 height 14
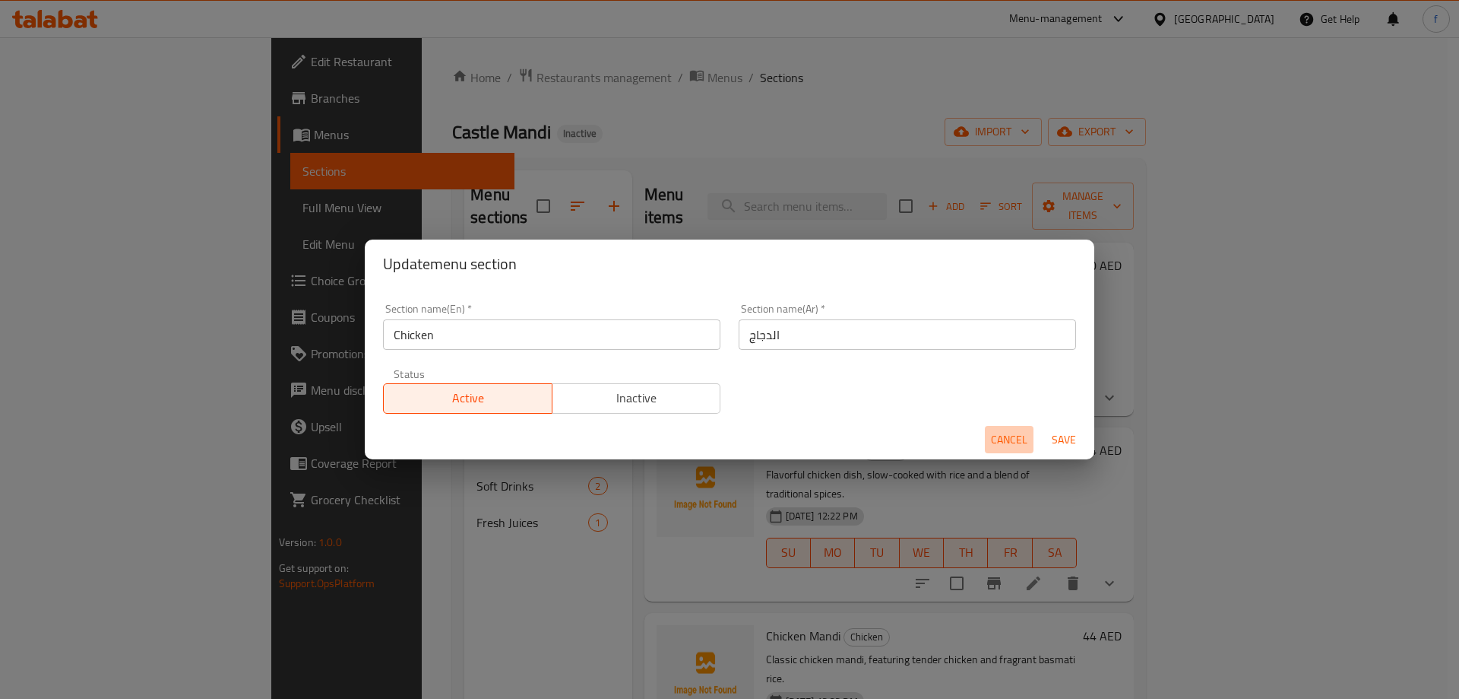
drag, startPoint x: 1013, startPoint y: 440, endPoint x: 892, endPoint y: 428, distance: 121.5
click at [1011, 441] on span "Cancel" at bounding box center [1009, 439] width 36 height 19
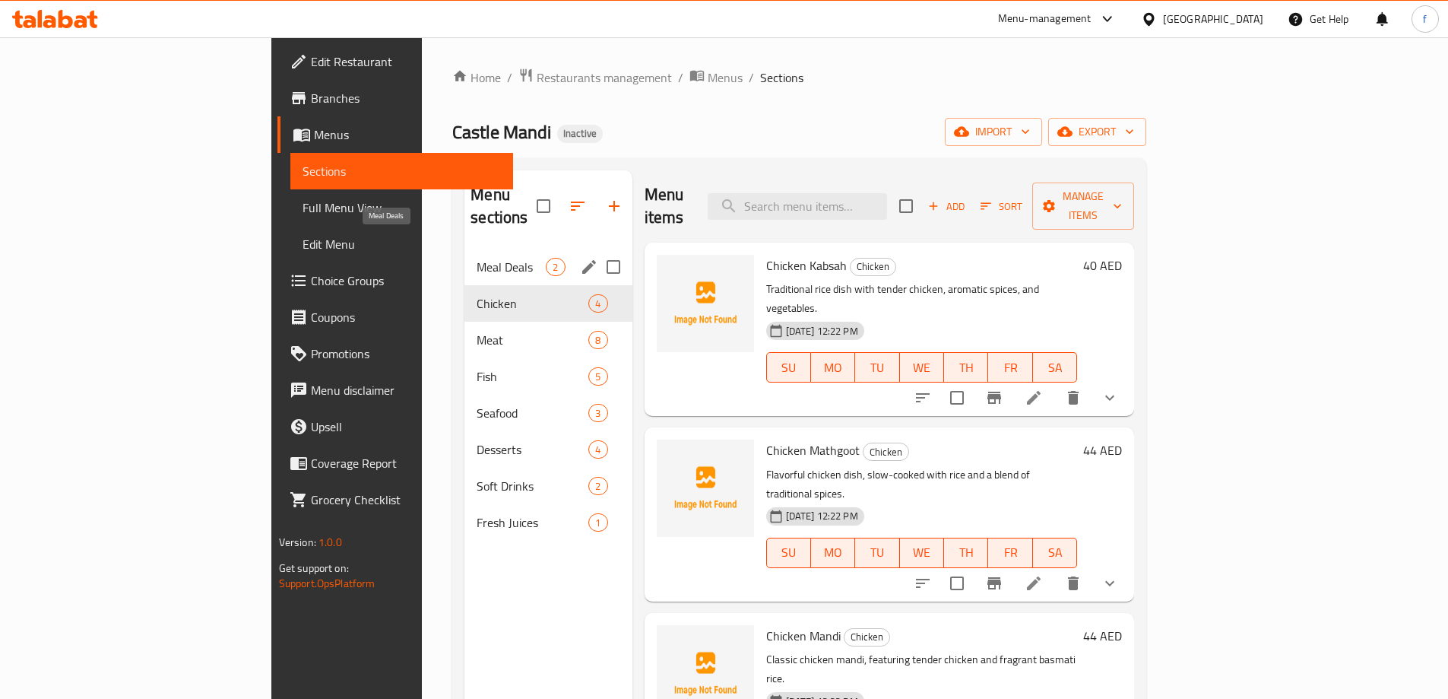
click at [477, 258] on span "Meal Deals" at bounding box center [511, 267] width 69 height 18
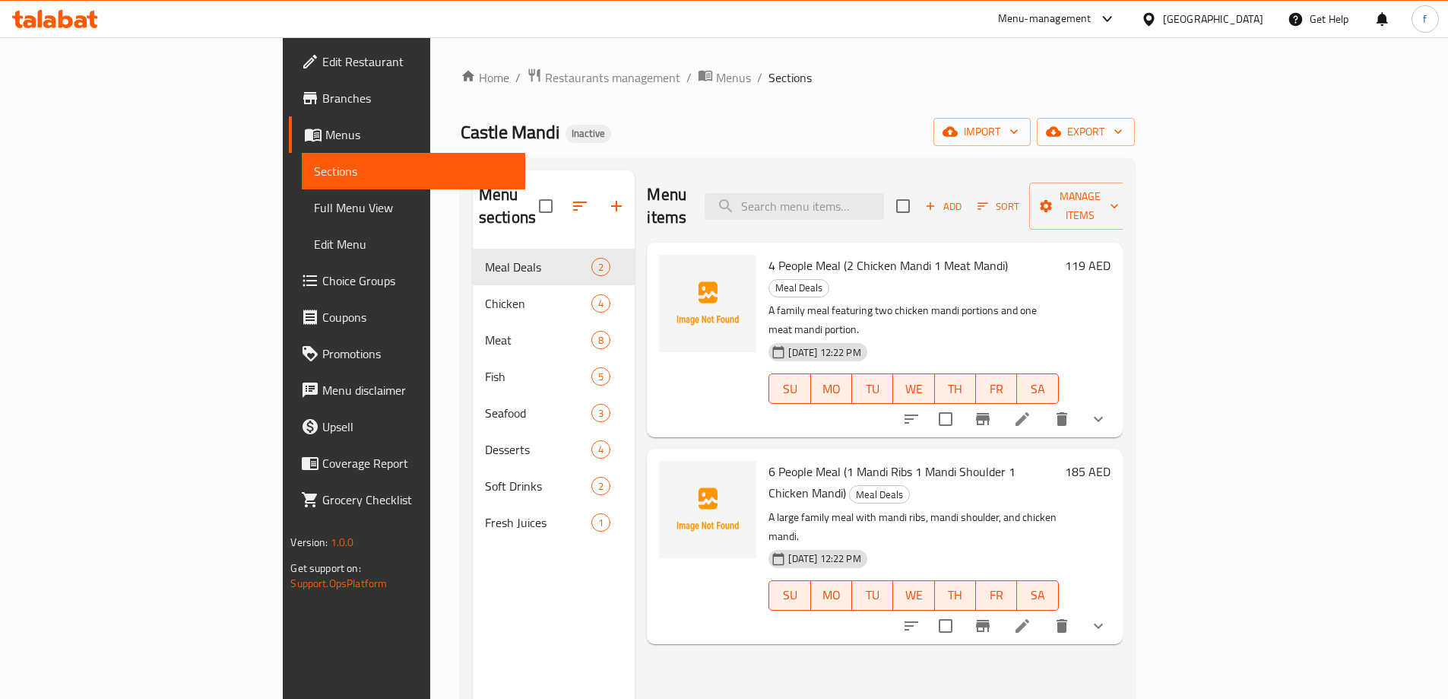
click at [314, 217] on span "Full Menu View" at bounding box center [413, 207] width 198 height 18
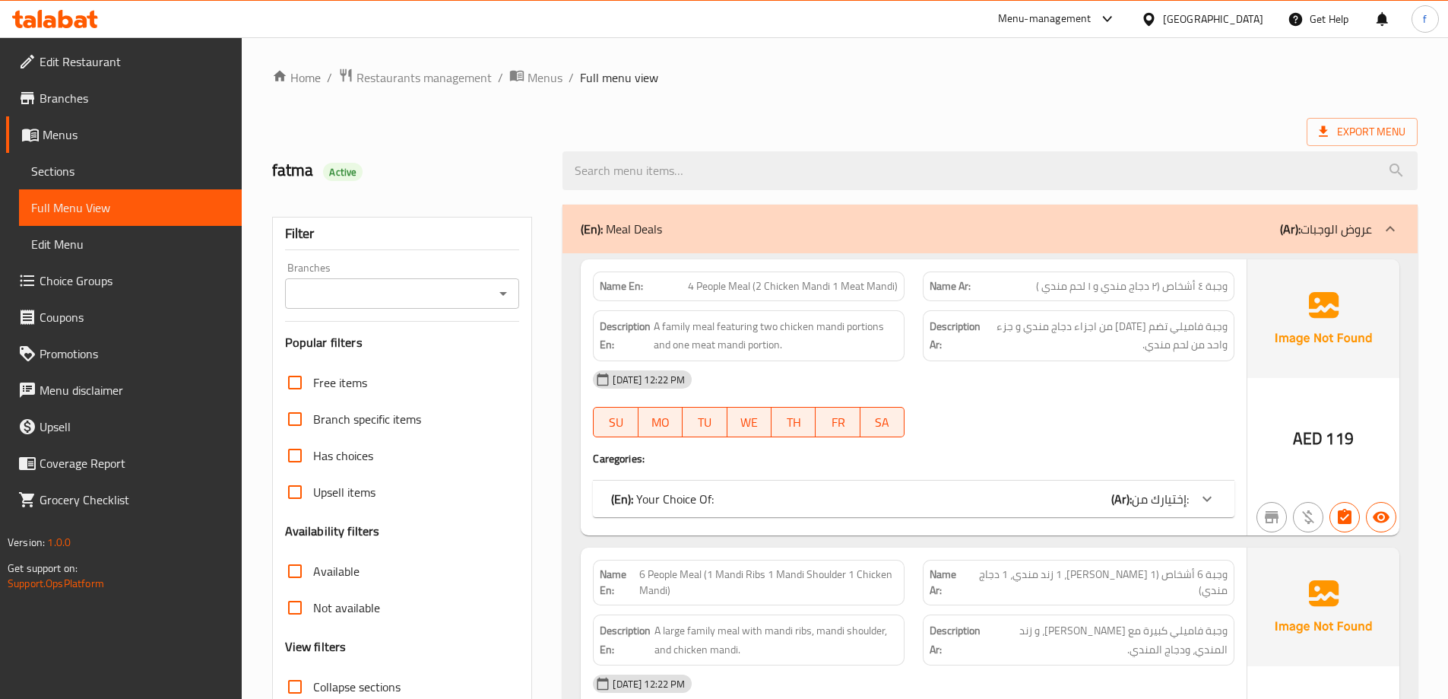
scroll to position [304, 0]
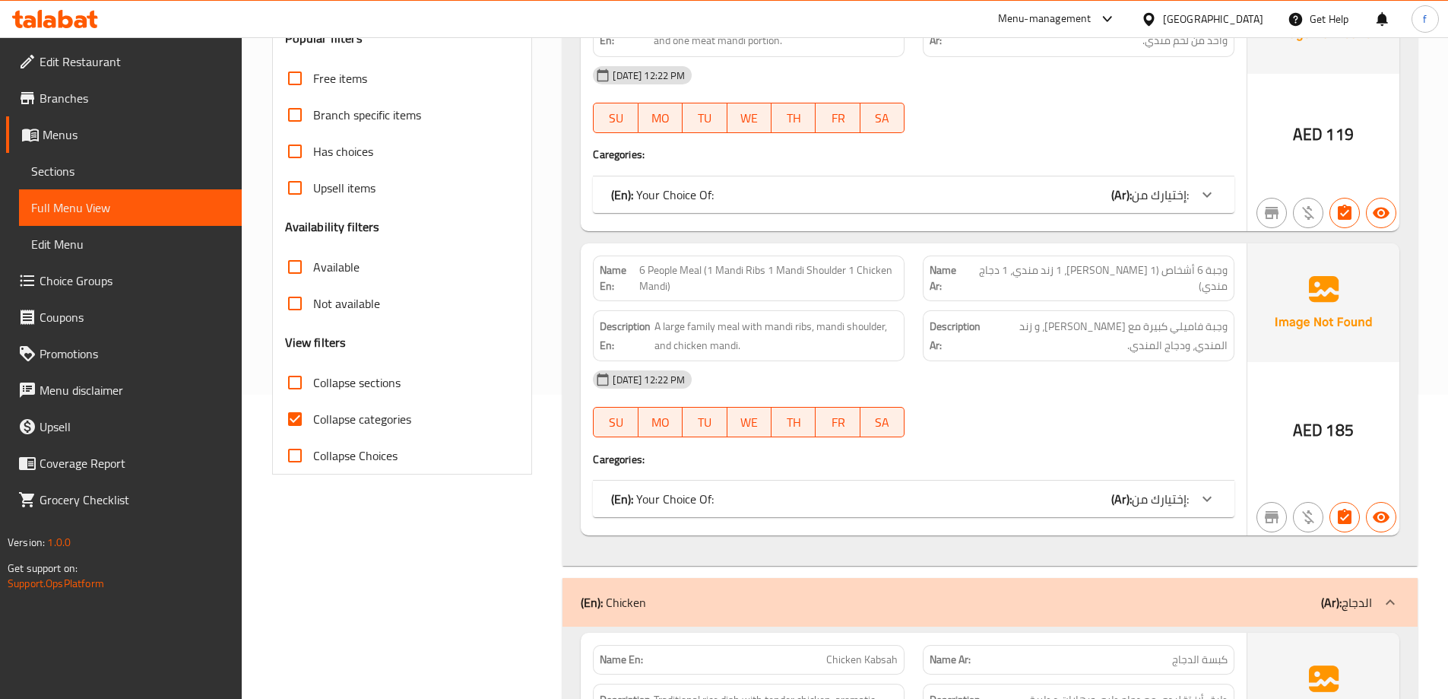
click at [376, 412] on span "Collapse categories" at bounding box center [362, 419] width 98 height 18
click at [313, 412] on input "Collapse categories" at bounding box center [295, 419] width 36 height 36
checkbox input "false"
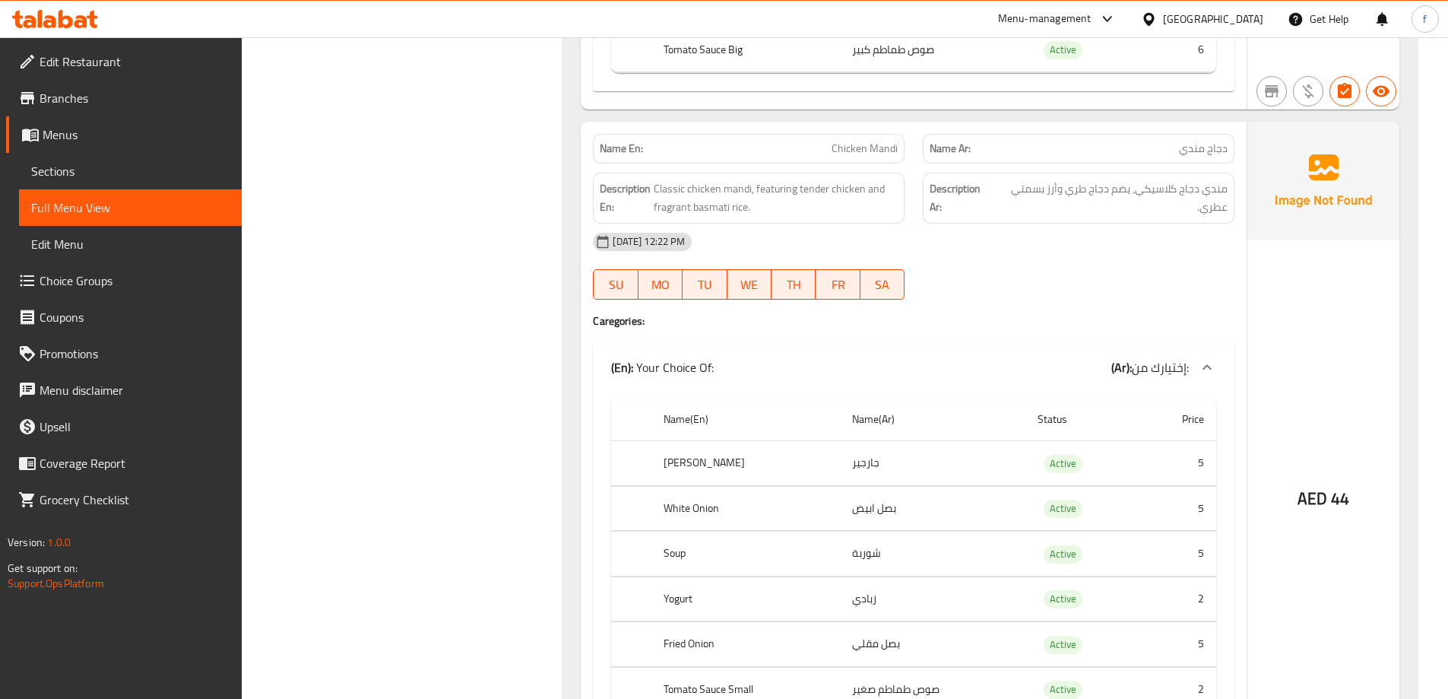
scroll to position [2964, 0]
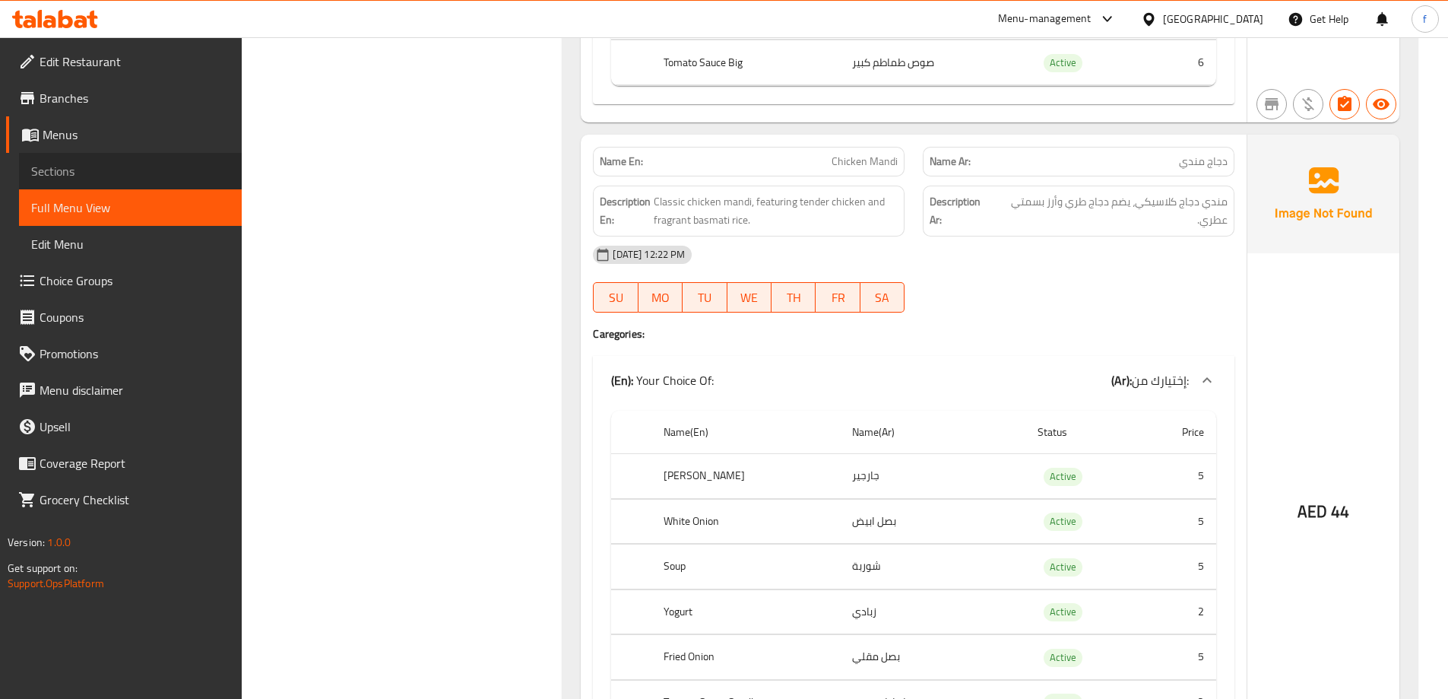
click at [140, 172] on span "Sections" at bounding box center [130, 171] width 198 height 18
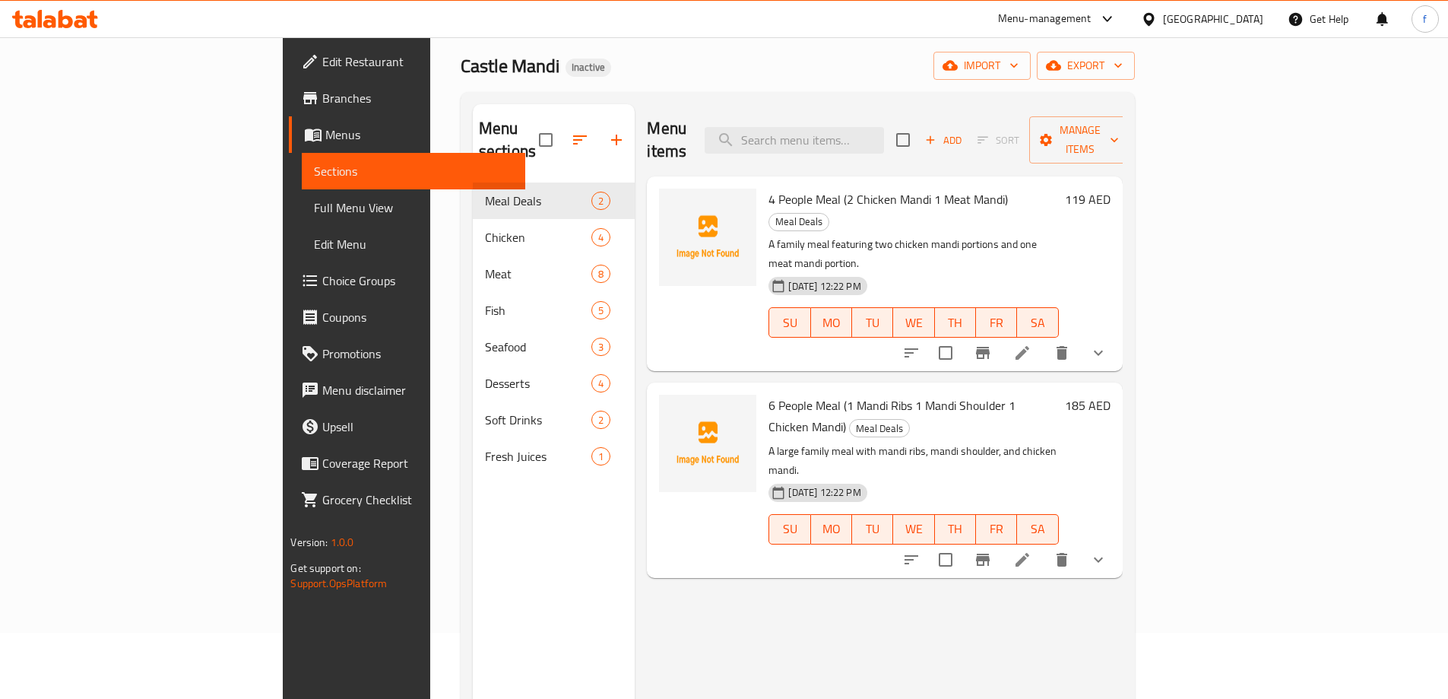
scroll to position [61, 0]
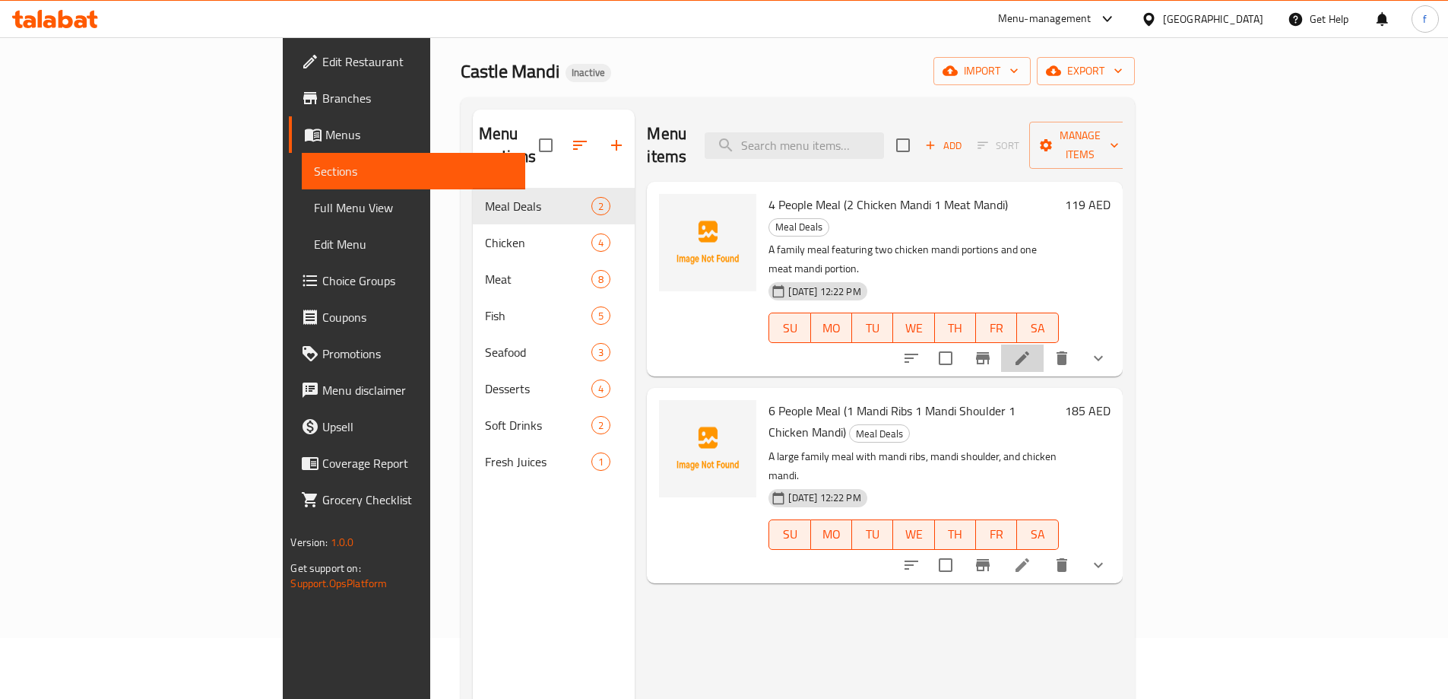
click at [1031, 349] on icon at bounding box center [1022, 358] width 18 height 18
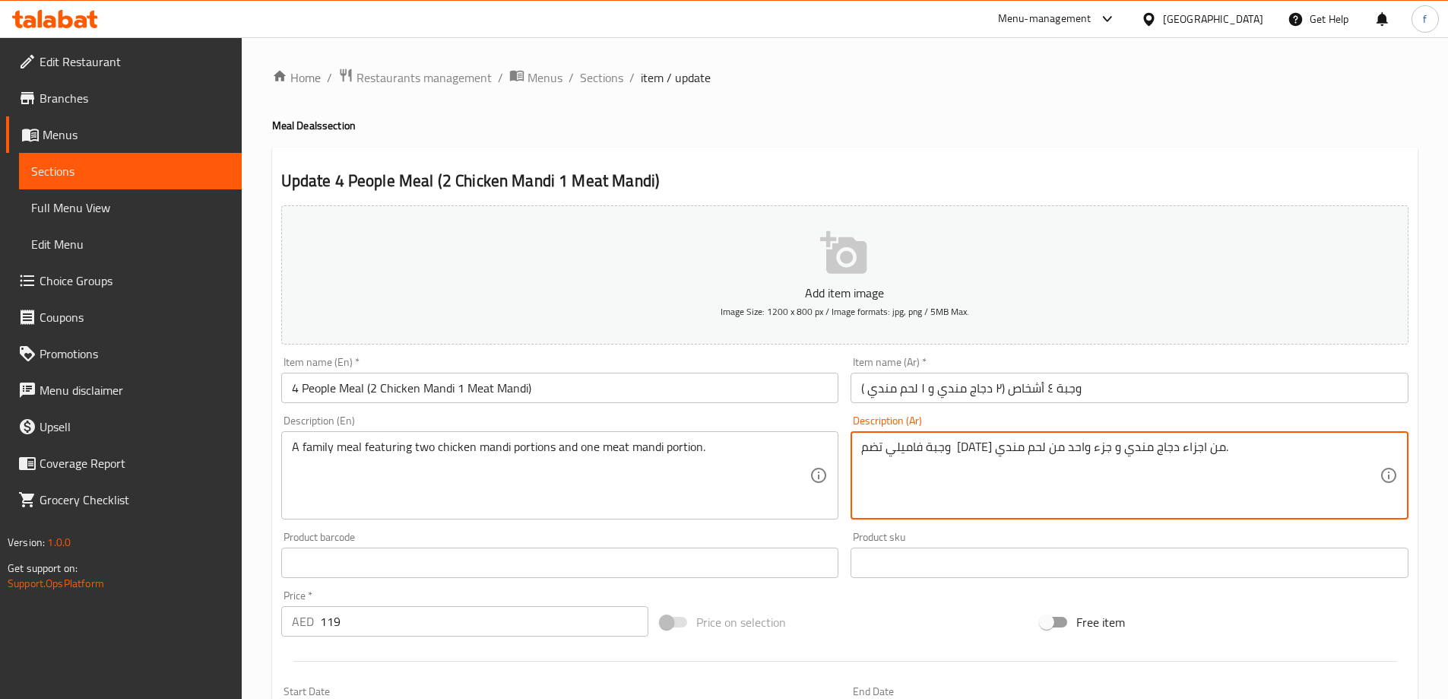
drag, startPoint x: 1047, startPoint y: 445, endPoint x: 1089, endPoint y: 453, distance: 43.2
click at [968, 449] on textarea "وجبة فاميلي تضم [DATE] كمية من دجاج مندي و جزء واحد من لحم مندي." at bounding box center [1120, 475] width 518 height 72
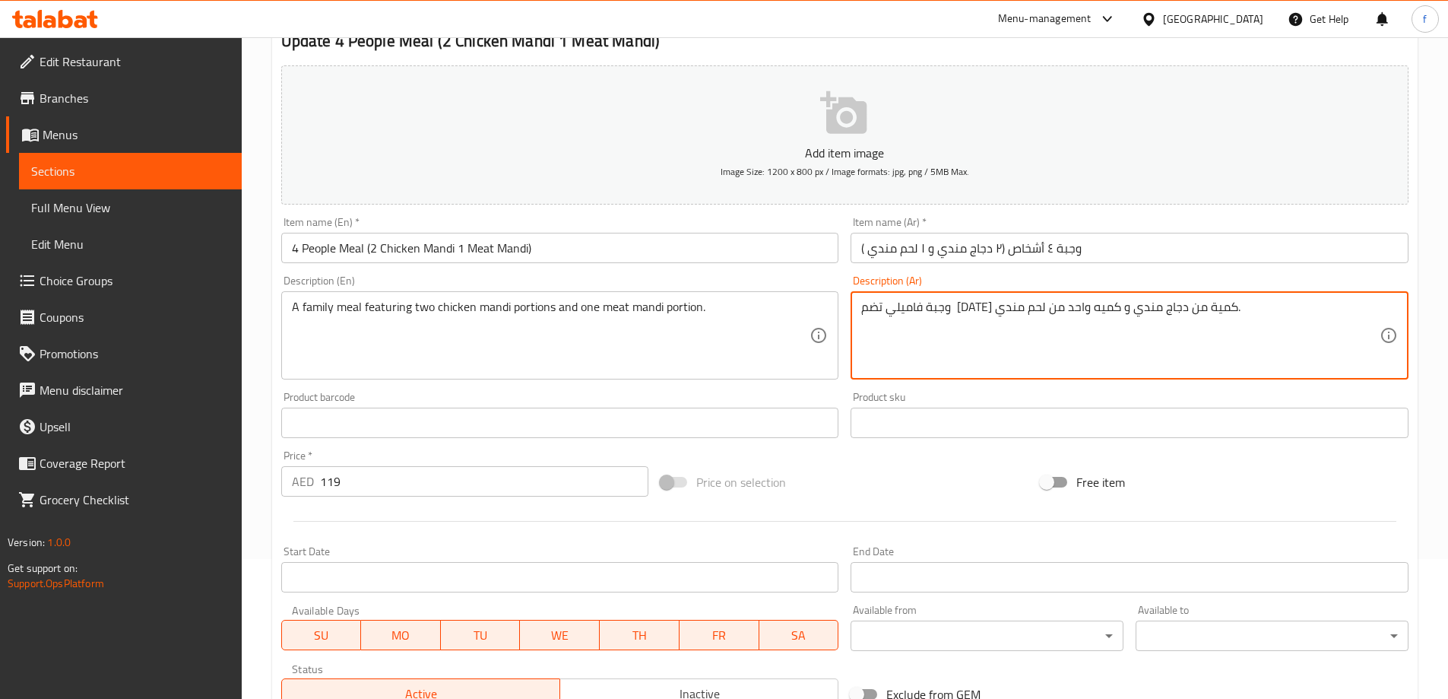
scroll to position [304, 0]
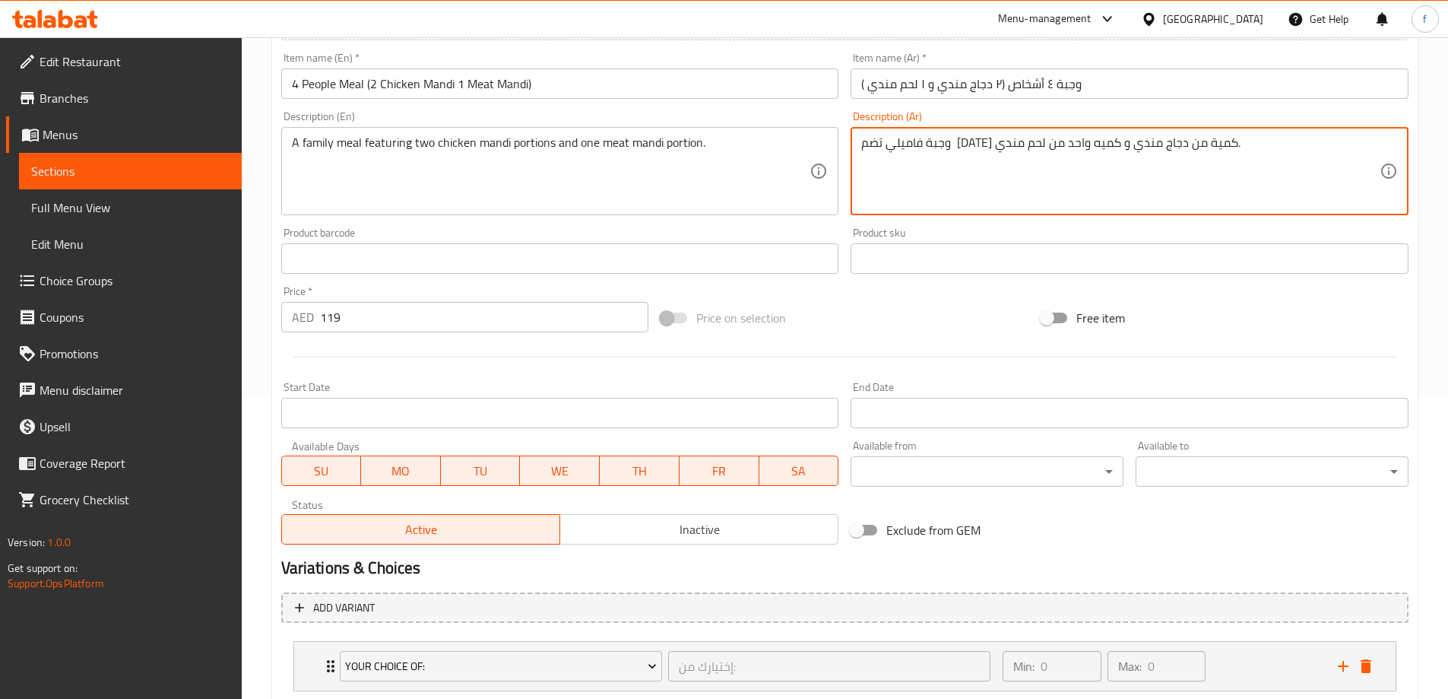
click at [961, 144] on textarea "وجبة فاميلي تضم [DATE] كمية من دجاج مندي و كميه واحد من لحم مندي." at bounding box center [1120, 171] width 518 height 72
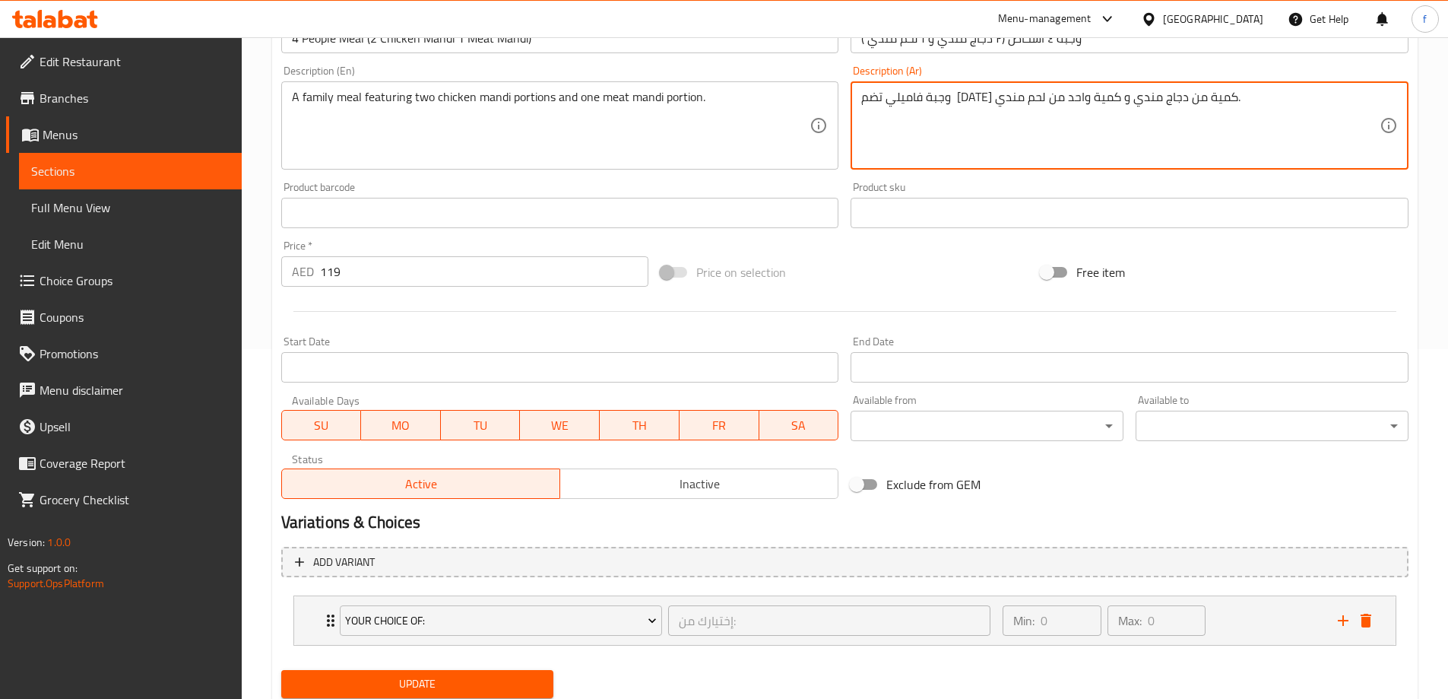
scroll to position [401, 0]
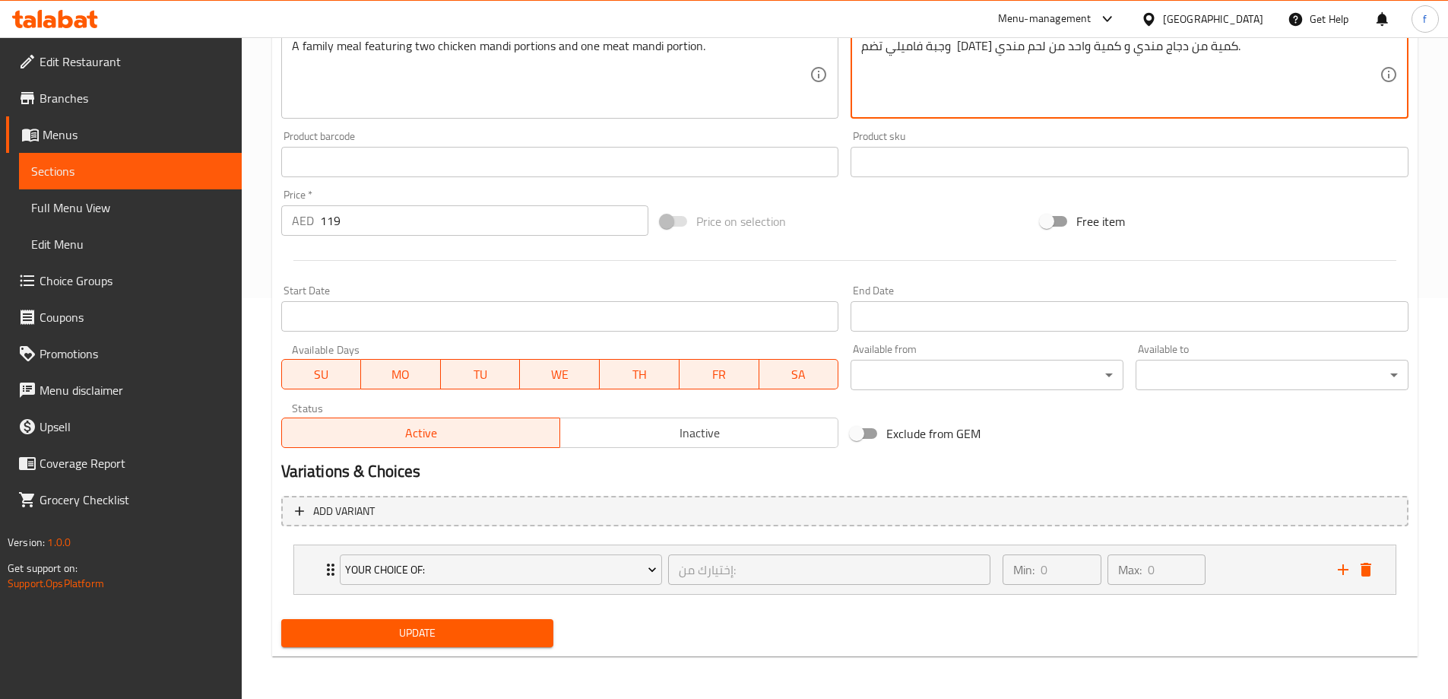
type textarea "وجبة فاميلي تضم [DATE] كمية من دجاج مندي و كمية واحد من لحم مندي."
click at [521, 639] on span "Update" at bounding box center [417, 632] width 249 height 19
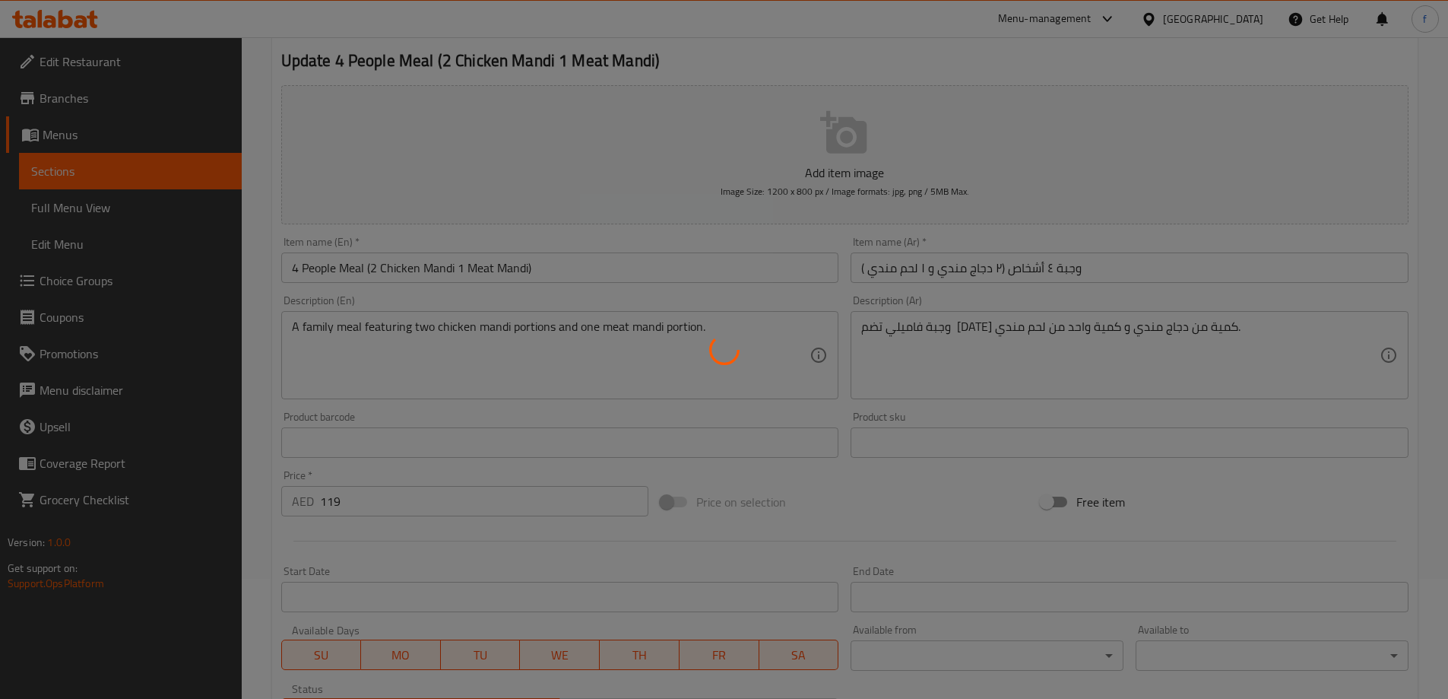
scroll to position [0, 0]
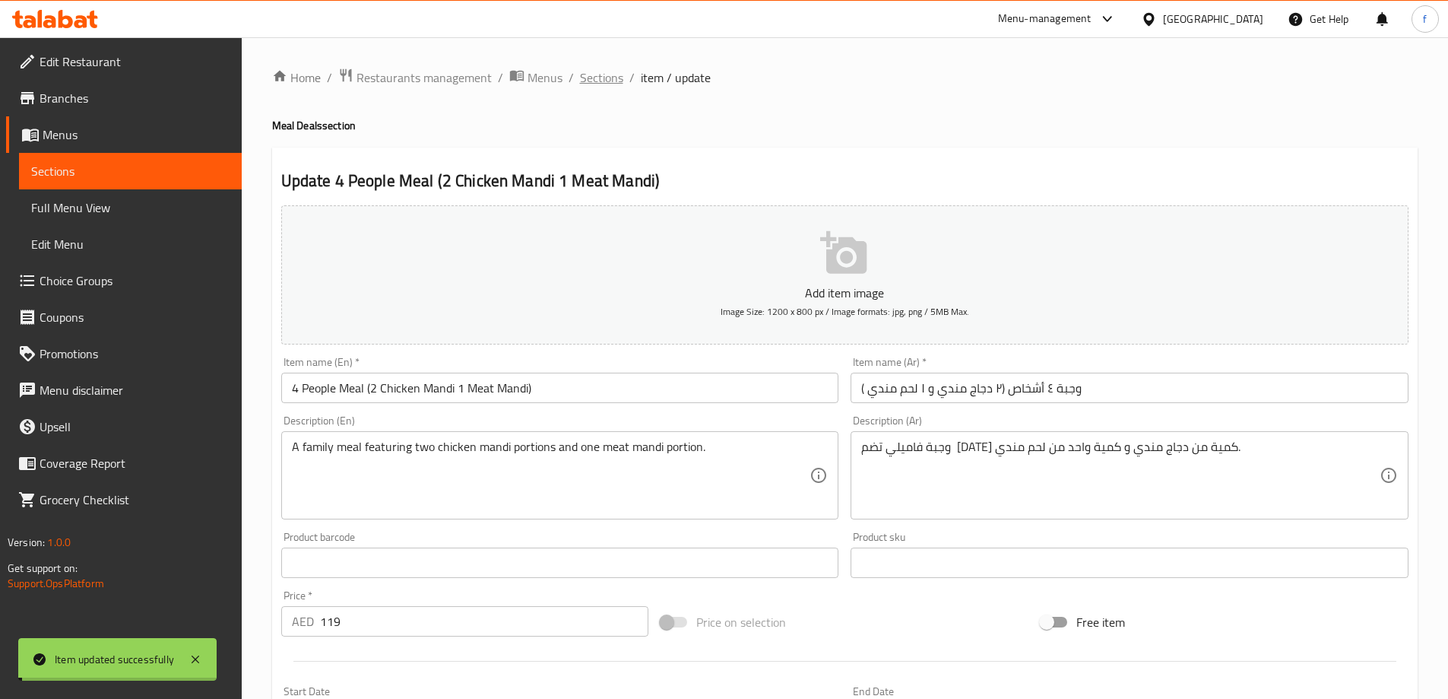
click at [607, 74] on span "Sections" at bounding box center [601, 77] width 43 height 18
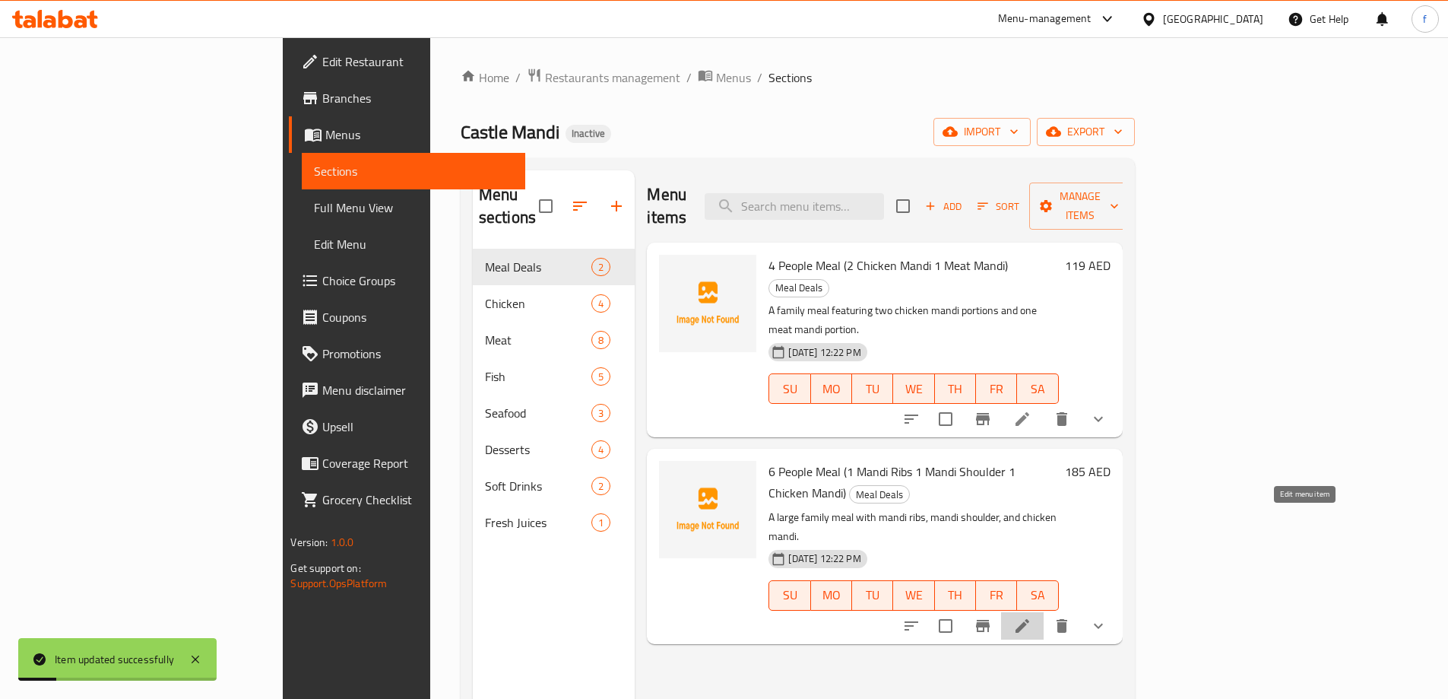
click at [1031, 616] on icon at bounding box center [1022, 625] width 18 height 18
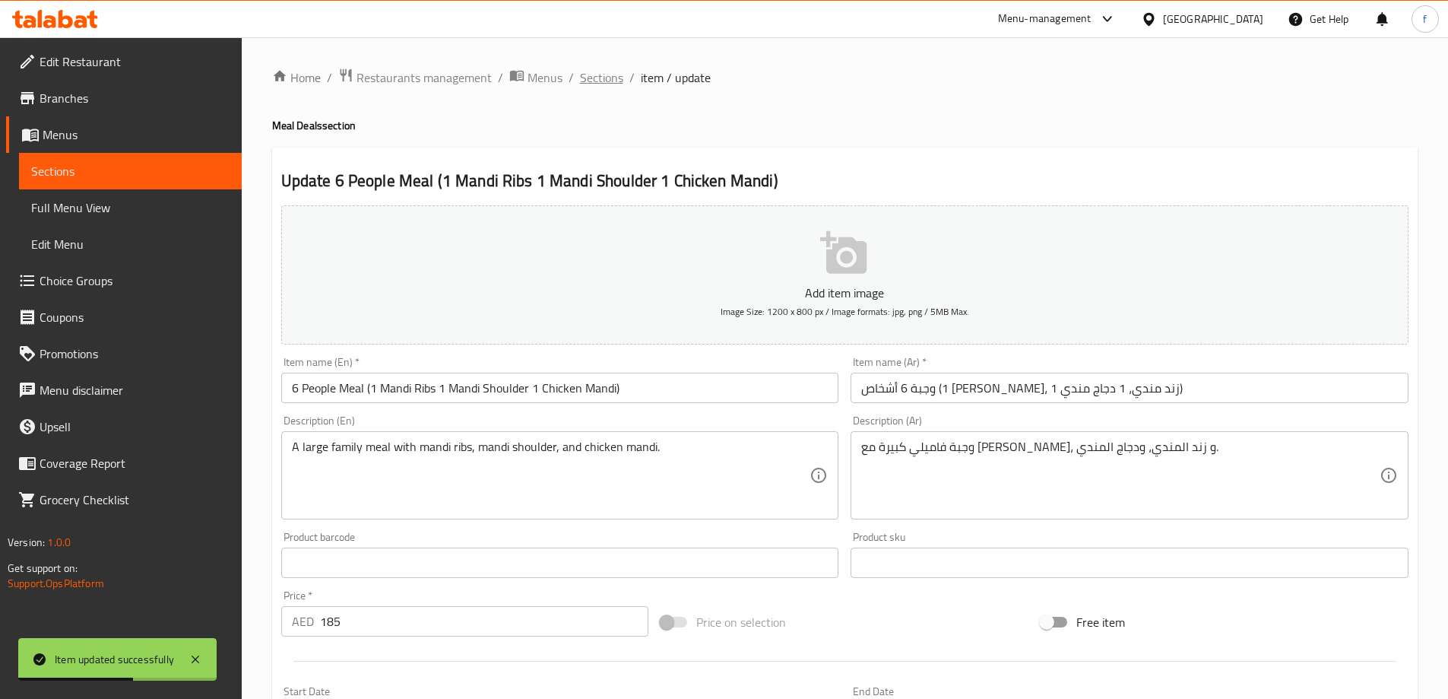
click at [592, 73] on span "Sections" at bounding box center [601, 77] width 43 height 18
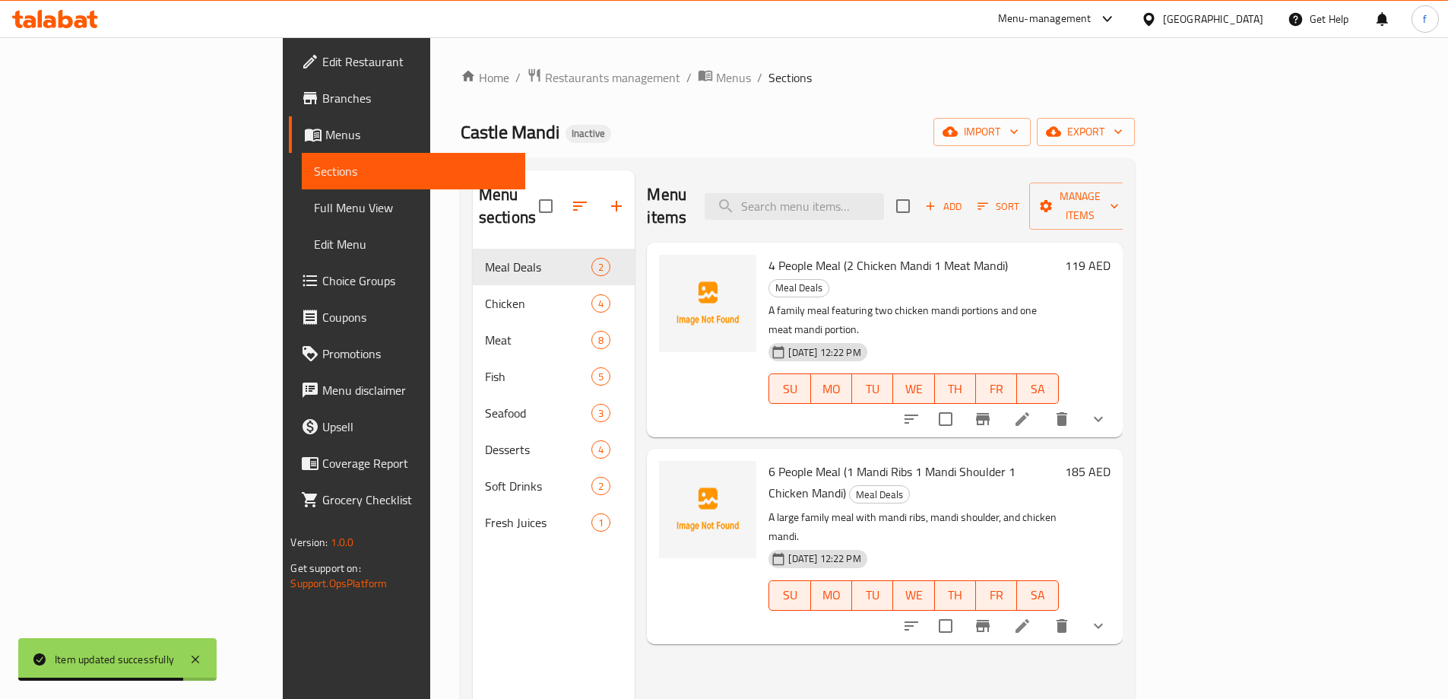
click at [314, 214] on span "Full Menu View" at bounding box center [413, 207] width 198 height 18
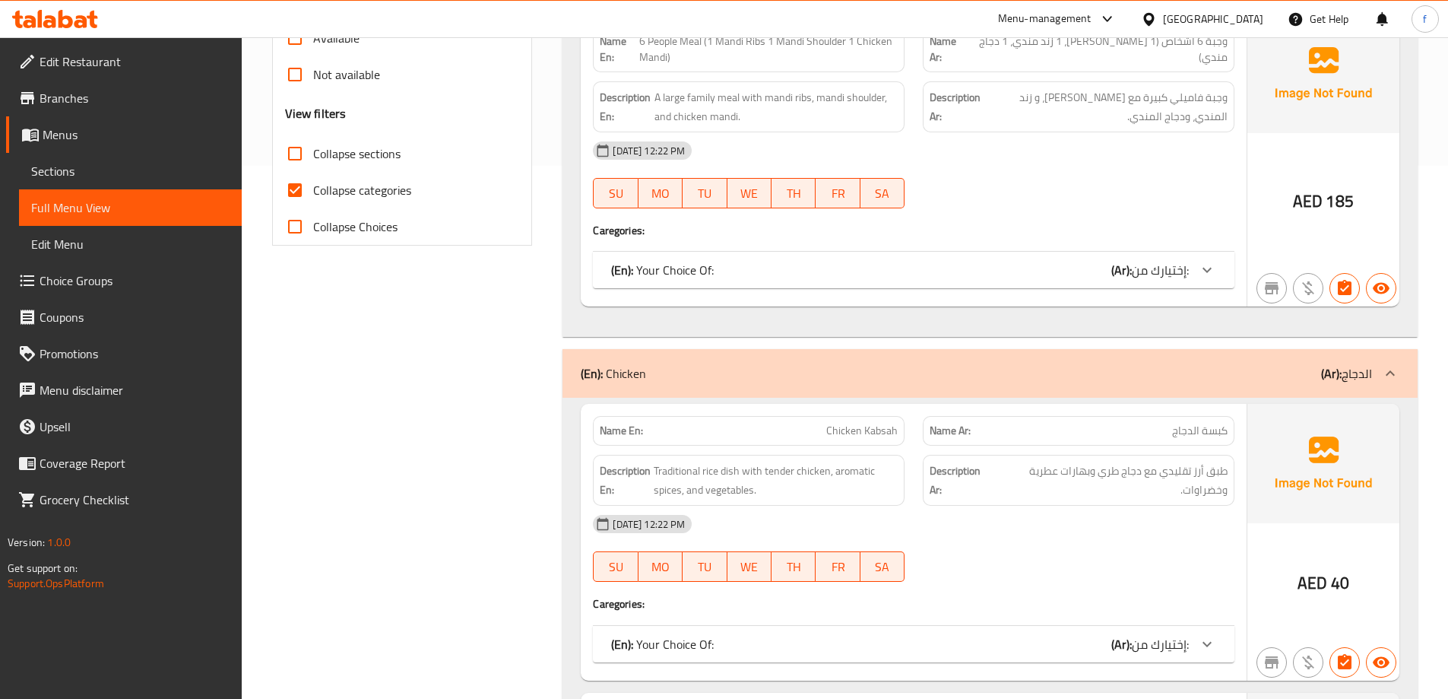
scroll to position [532, 0]
click at [380, 184] on span "Collapse categories" at bounding box center [362, 191] width 98 height 18
click at [313, 184] on input "Collapse categories" at bounding box center [295, 191] width 36 height 36
checkbox input "false"
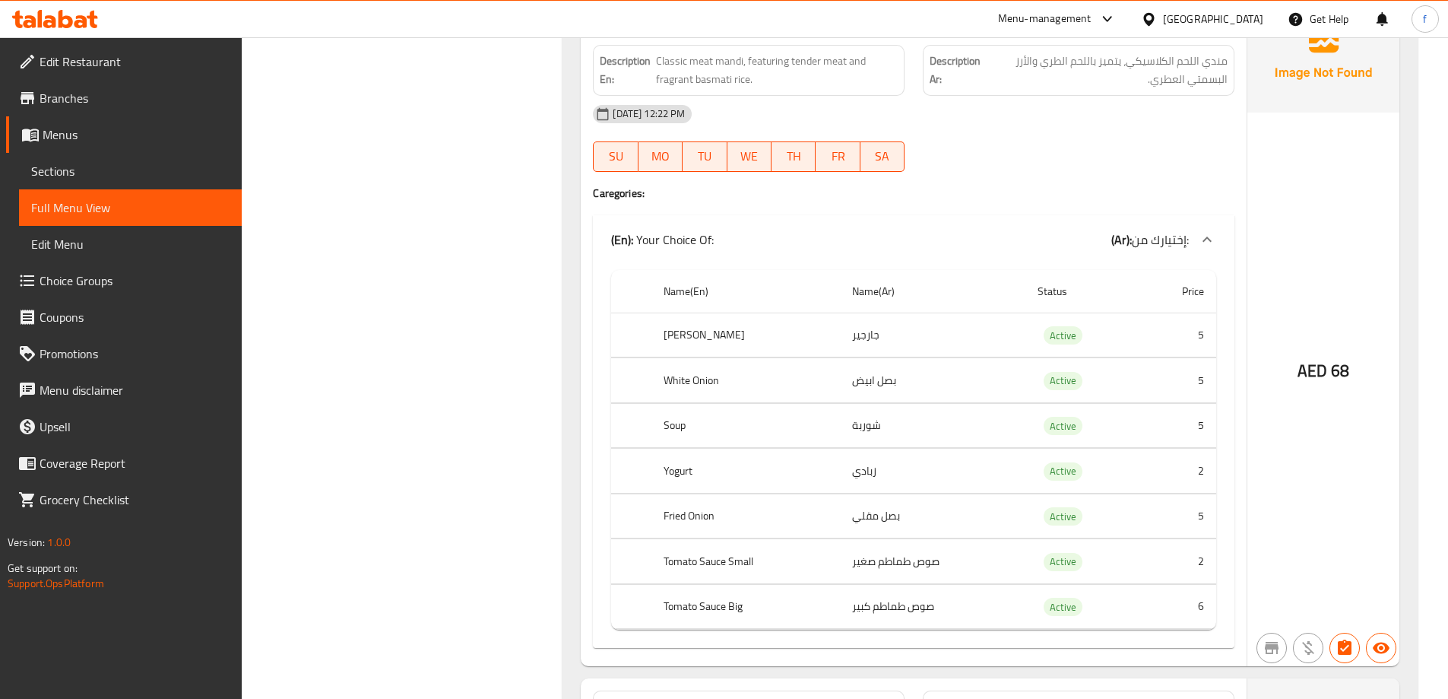
scroll to position [5701, 0]
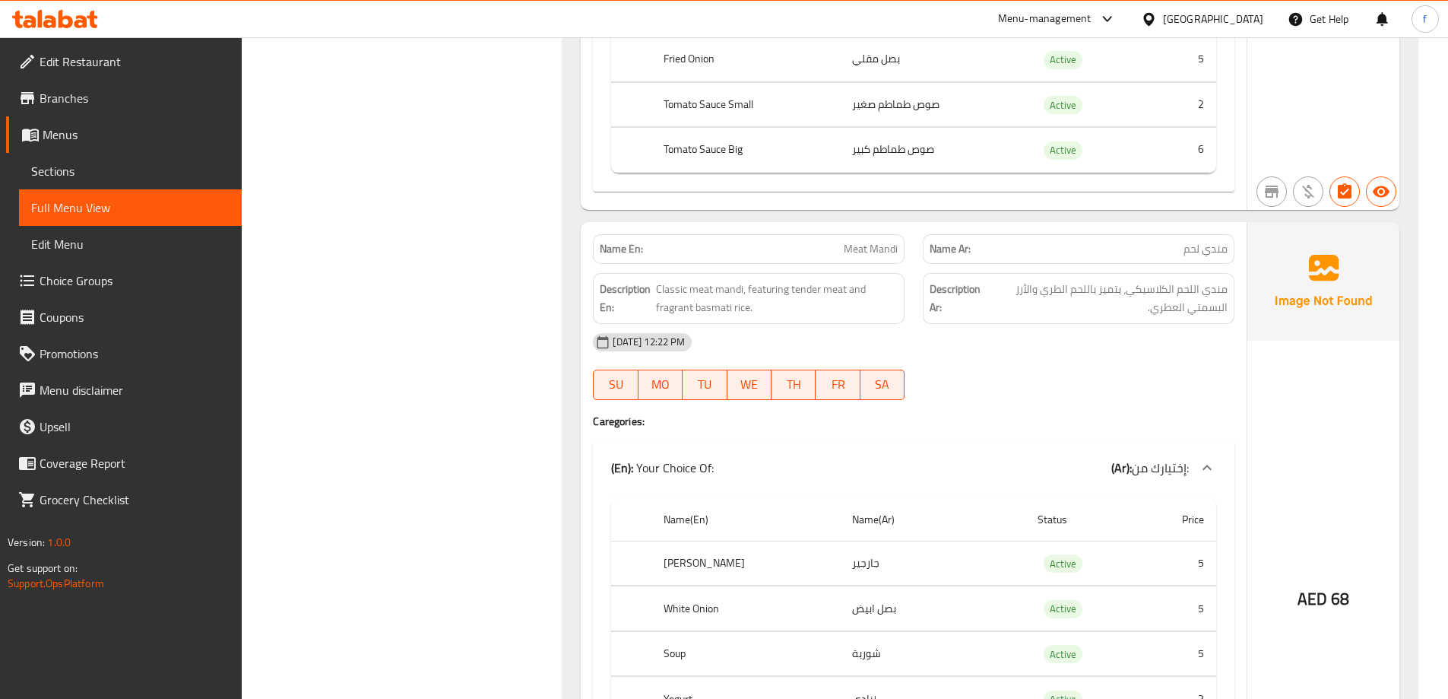
click at [880, 250] on span "Meat Mandi" at bounding box center [871, 249] width 54 height 16
copy span "Meat Mandi"
click at [137, 164] on span "Sections" at bounding box center [130, 171] width 198 height 18
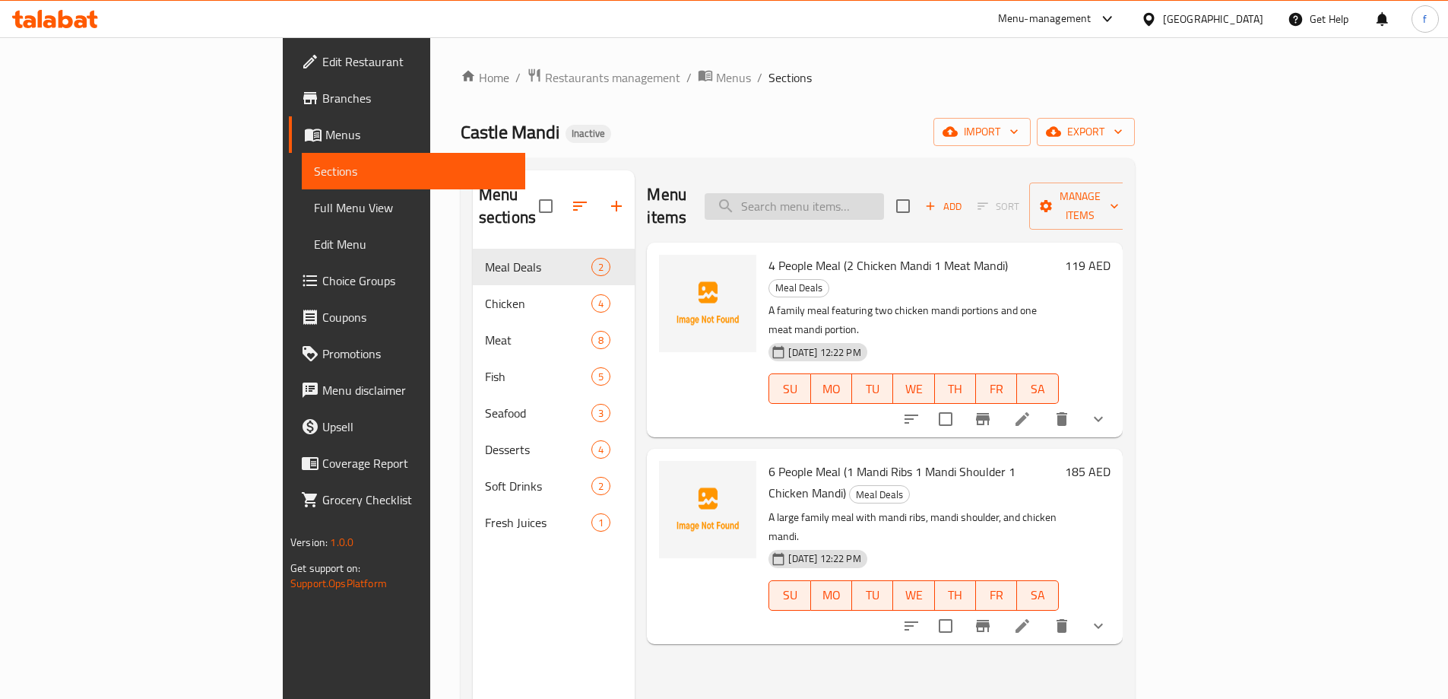
click at [876, 200] on input "search" at bounding box center [794, 206] width 179 height 27
paste input "Meat Mandi"
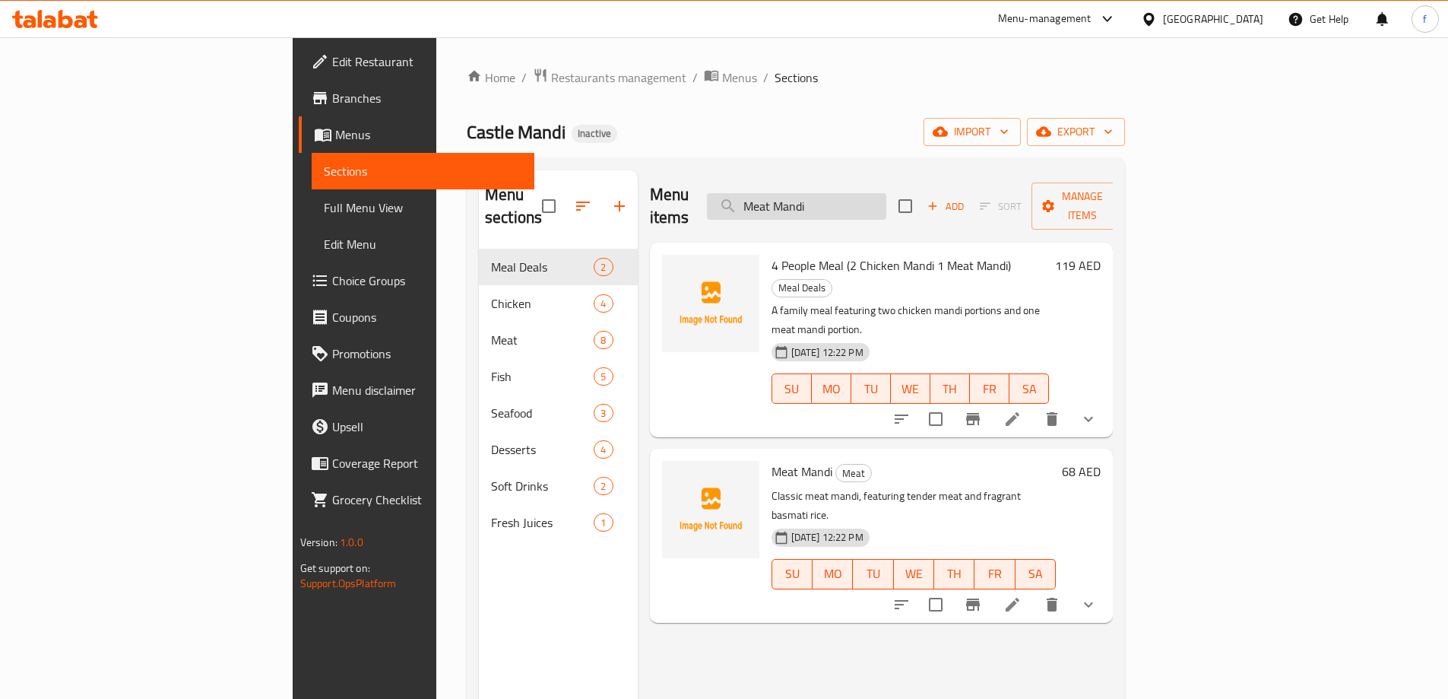
click at [886, 193] on input "Meat Mandi" at bounding box center [796, 206] width 179 height 27
type input "Meat Mandi"
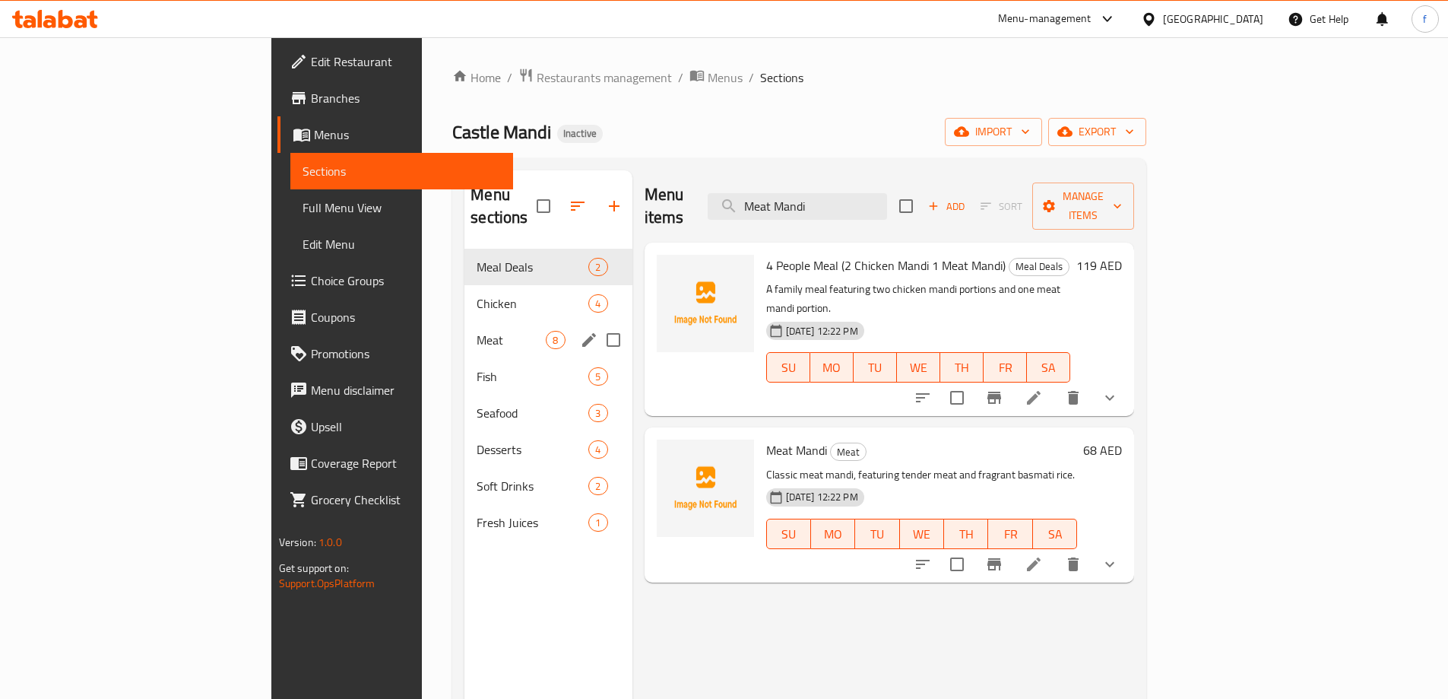
click at [464, 322] on div "Meat 8" at bounding box center [547, 340] width 167 height 36
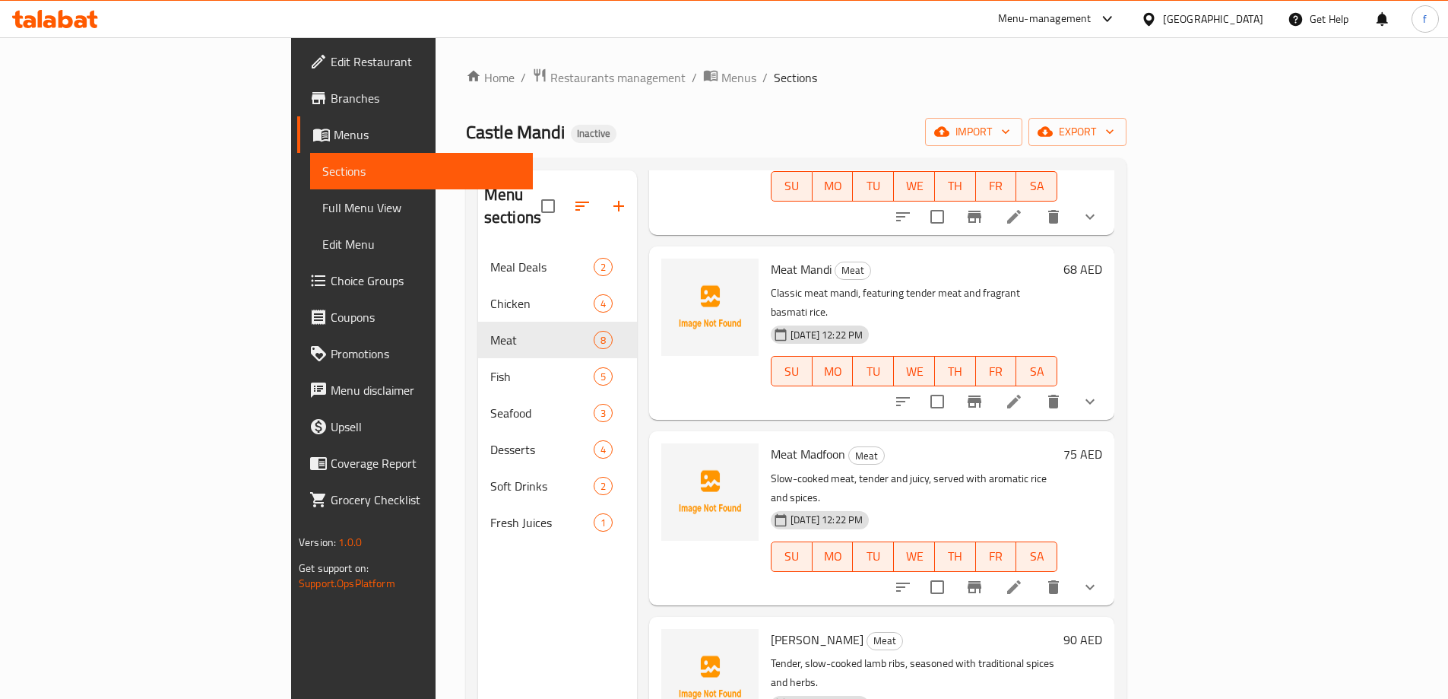
scroll to position [380, 0]
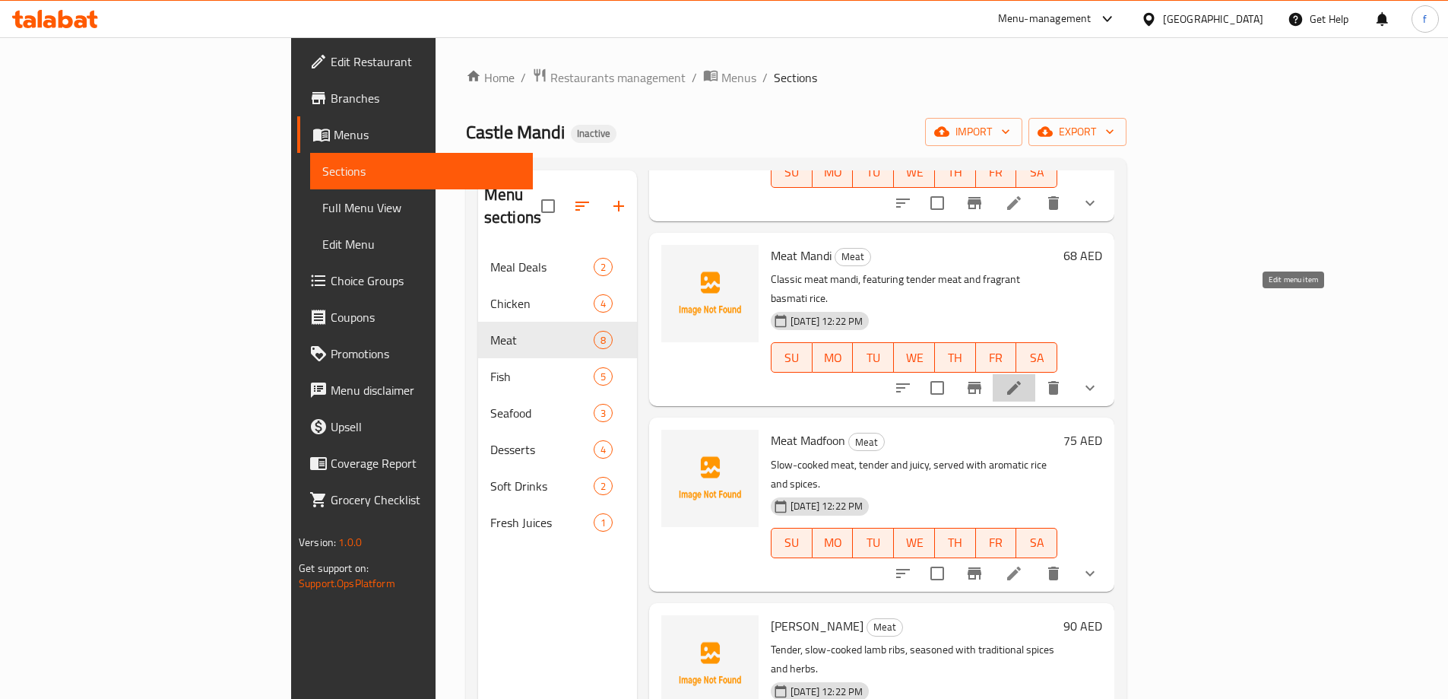
click at [1023, 379] on icon at bounding box center [1014, 388] width 18 height 18
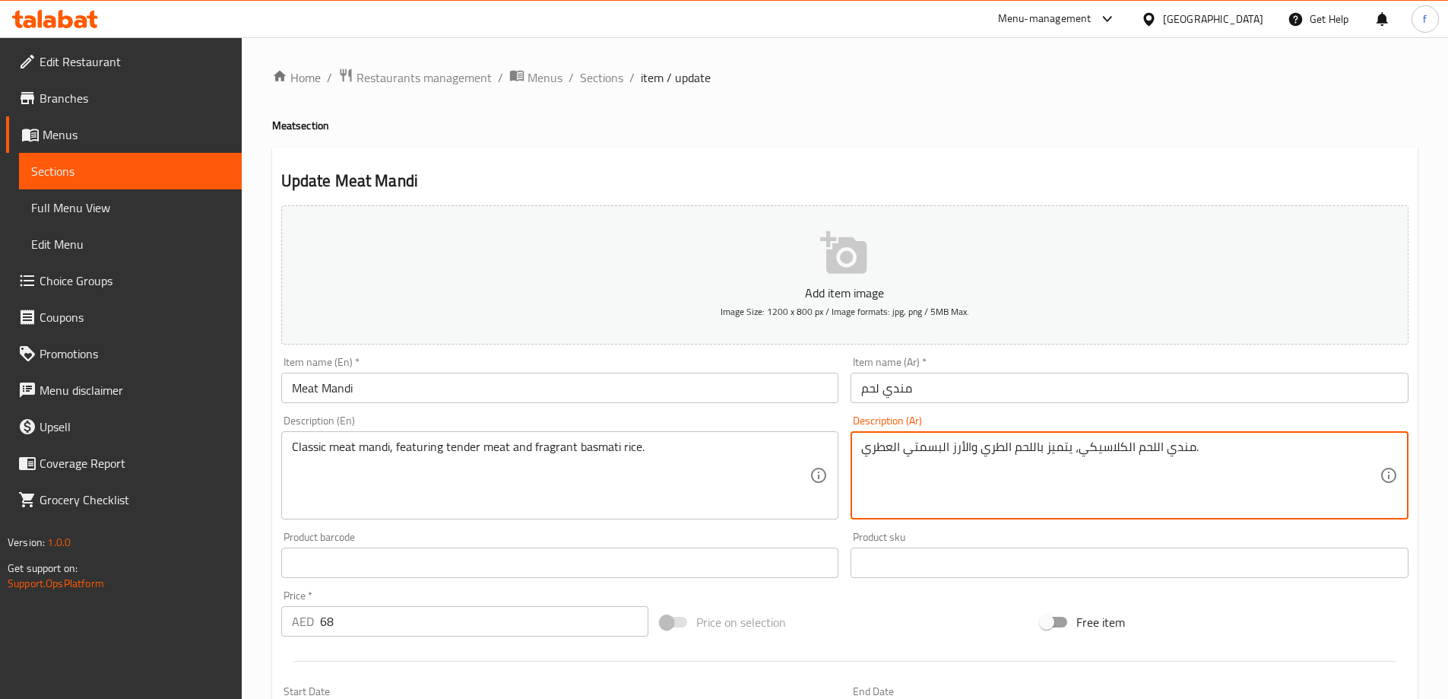
click at [1068, 452] on textarea "مندي اللحم الكلاسيكي، يتميز باللحم الطري والأرز البسمتي العطري." at bounding box center [1120, 475] width 518 height 72
click at [1038, 448] on textarea "مندي اللحم الكلاسيكي، يتميز باللحم الطري والأرز البسمتي العطري." at bounding box center [1120, 475] width 518 height 72
click at [1006, 445] on textarea "مندي اللحم الكلاسيكي، يضم لحم الطري والأرز البسمتي العطري." at bounding box center [1120, 475] width 518 height 72
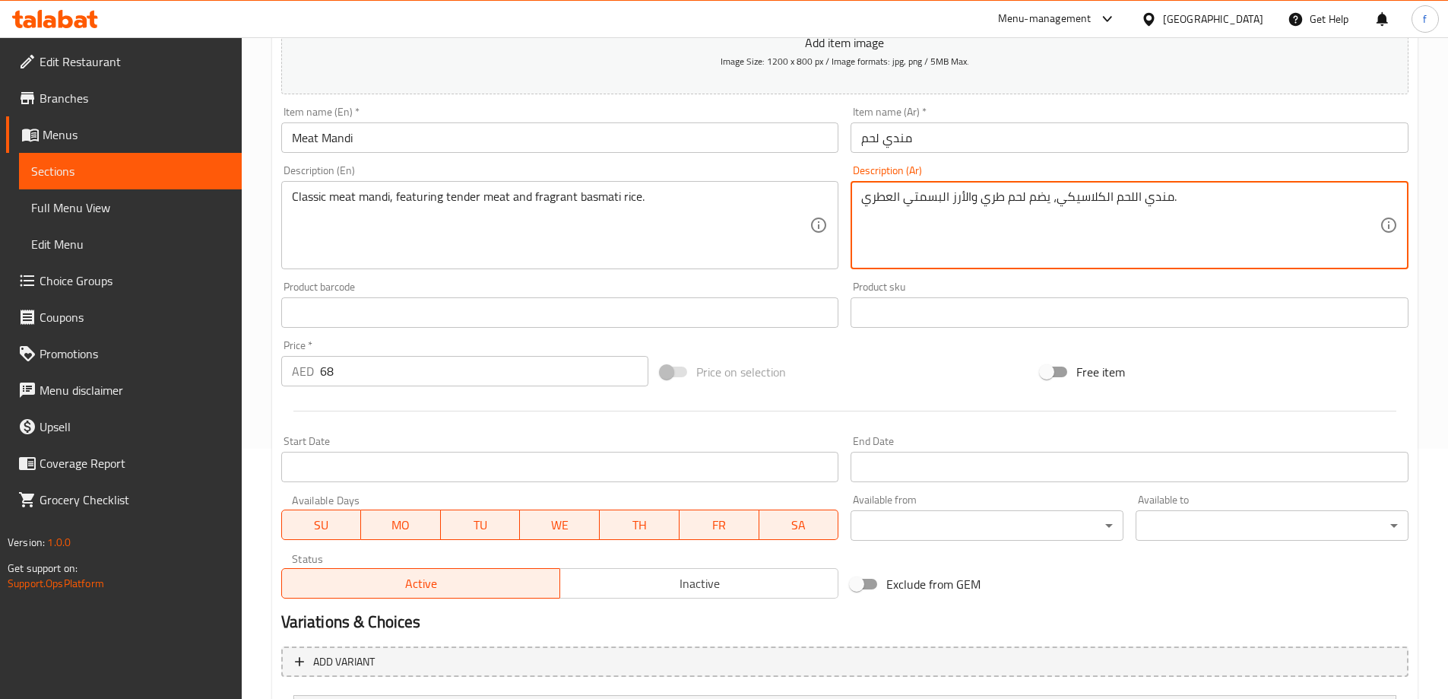
scroll to position [380, 0]
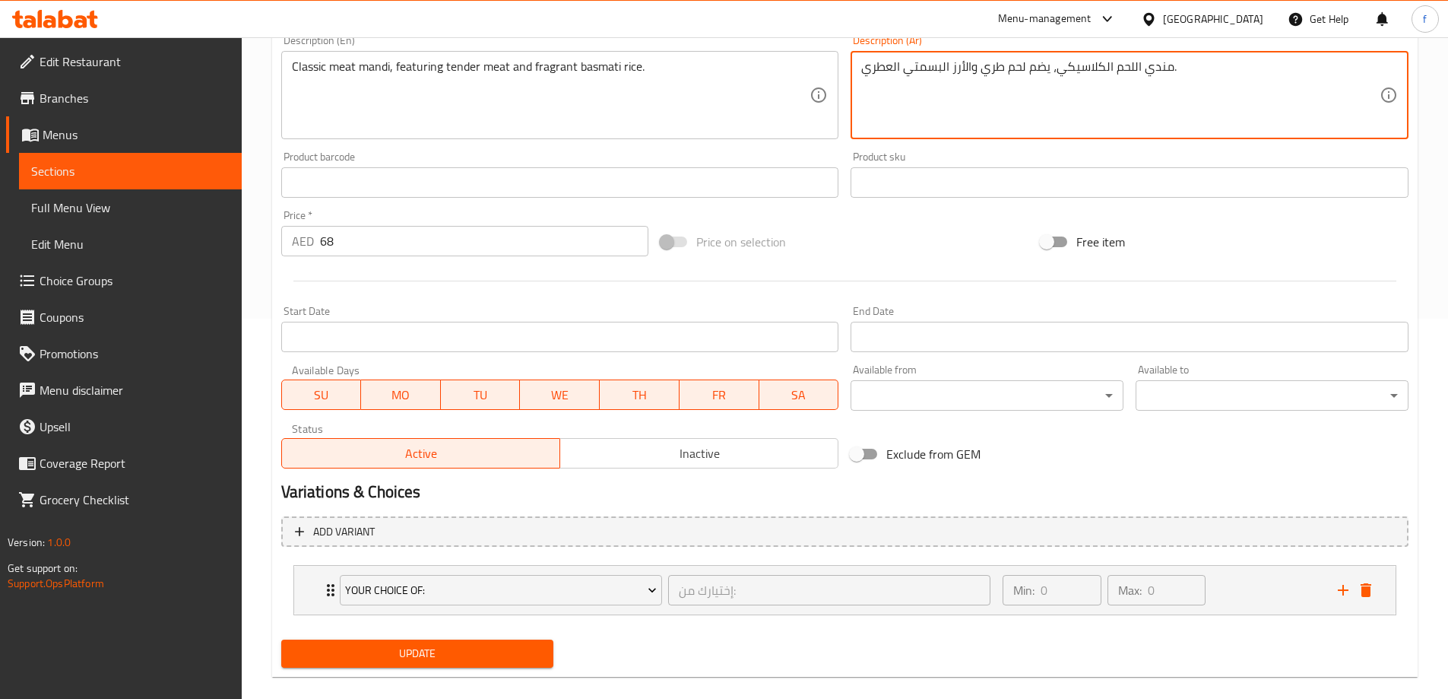
type textarea "مندي اللحم الكلاسيكي، يضم لحم طري والأرز البسمتي العطري."
click at [474, 647] on span "Update" at bounding box center [417, 653] width 249 height 19
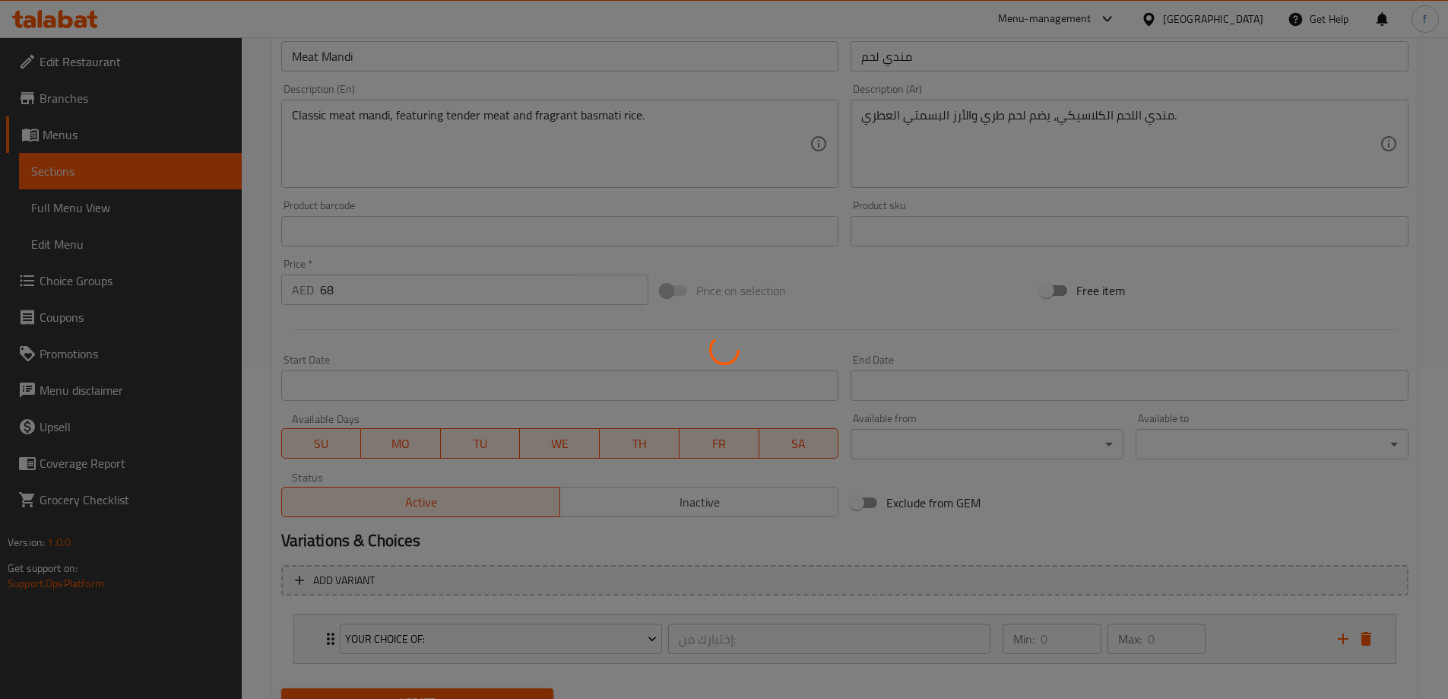
scroll to position [304, 0]
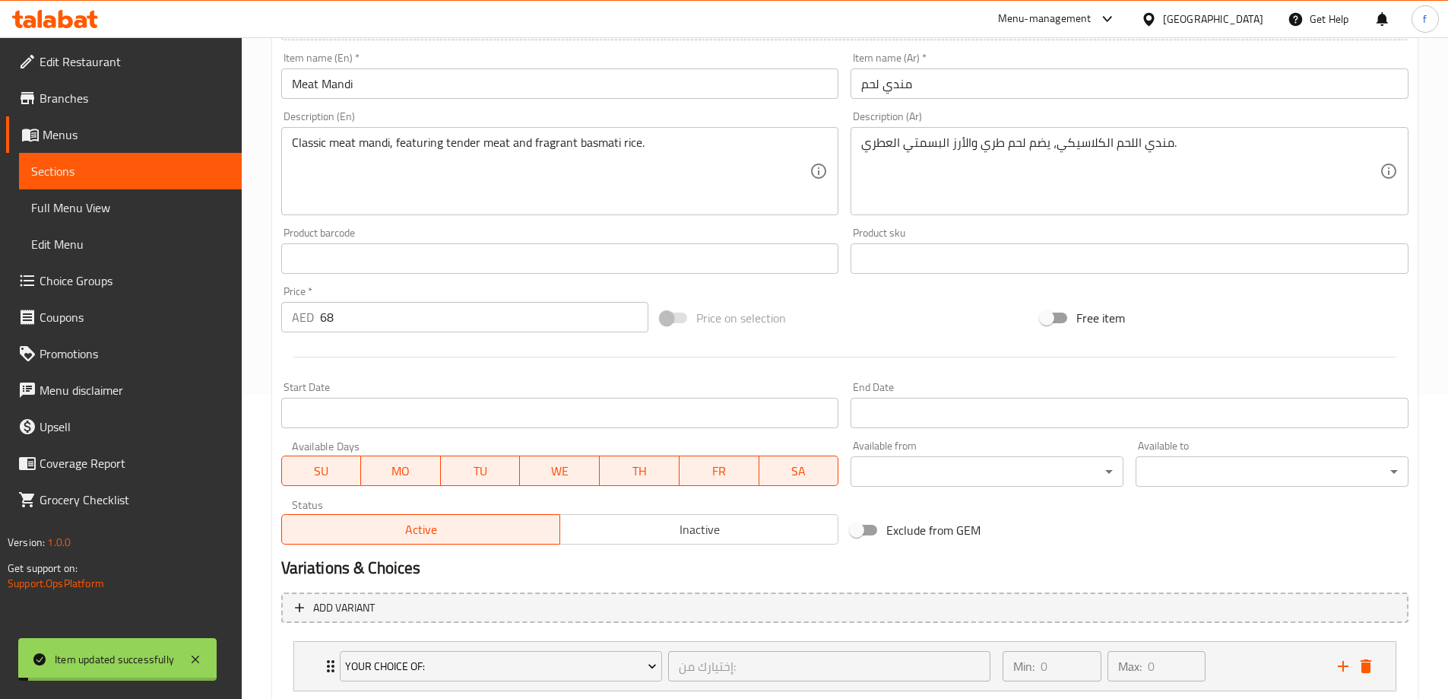
click at [132, 195] on link "Full Menu View" at bounding box center [130, 207] width 223 height 36
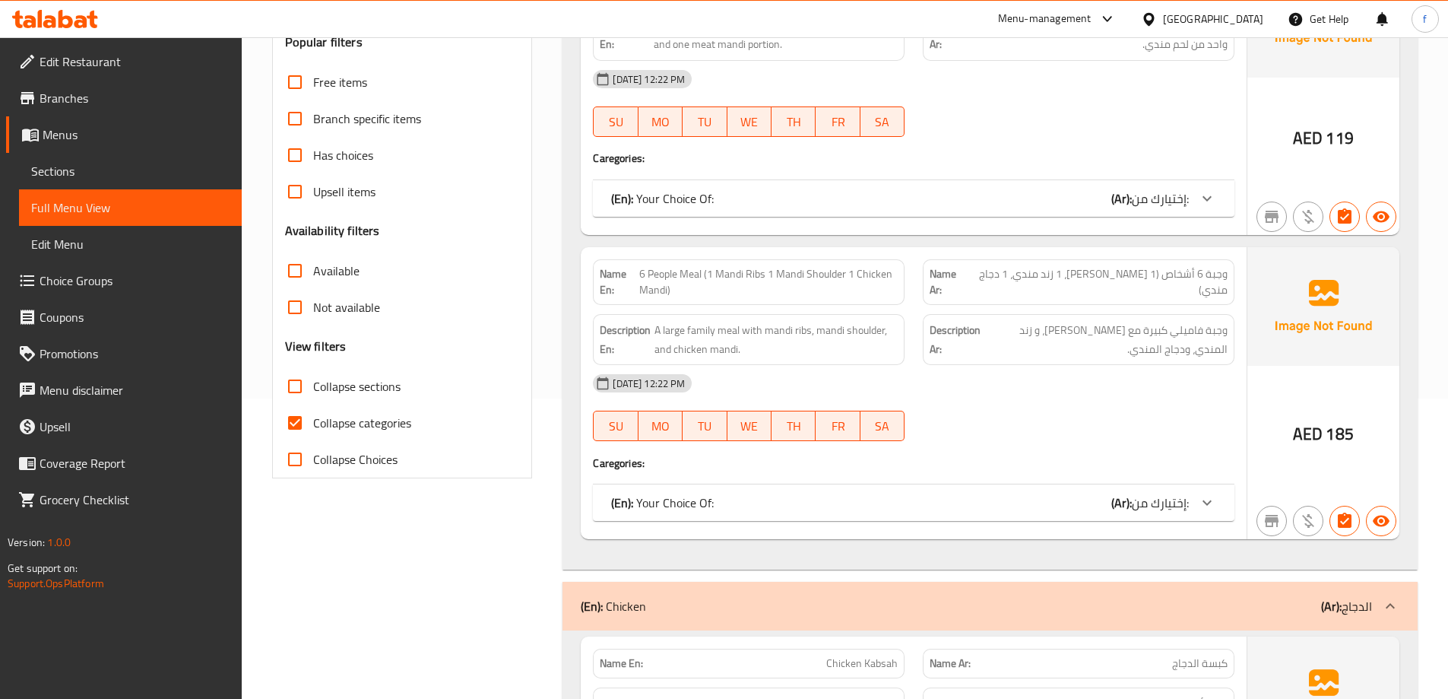
scroll to position [152, 0]
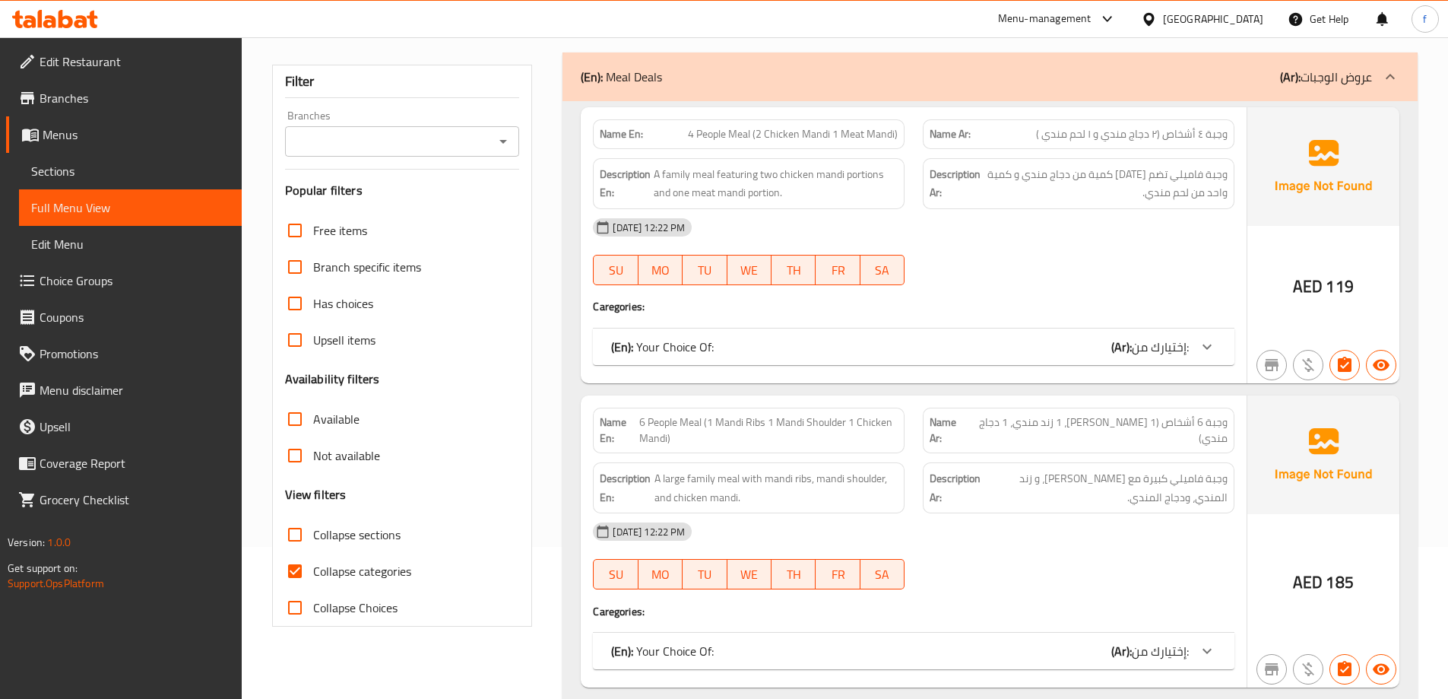
click at [338, 567] on span "Collapse categories" at bounding box center [362, 571] width 98 height 18
click at [313, 567] on input "Collapse categories" at bounding box center [295, 571] width 36 height 36
checkbox input "false"
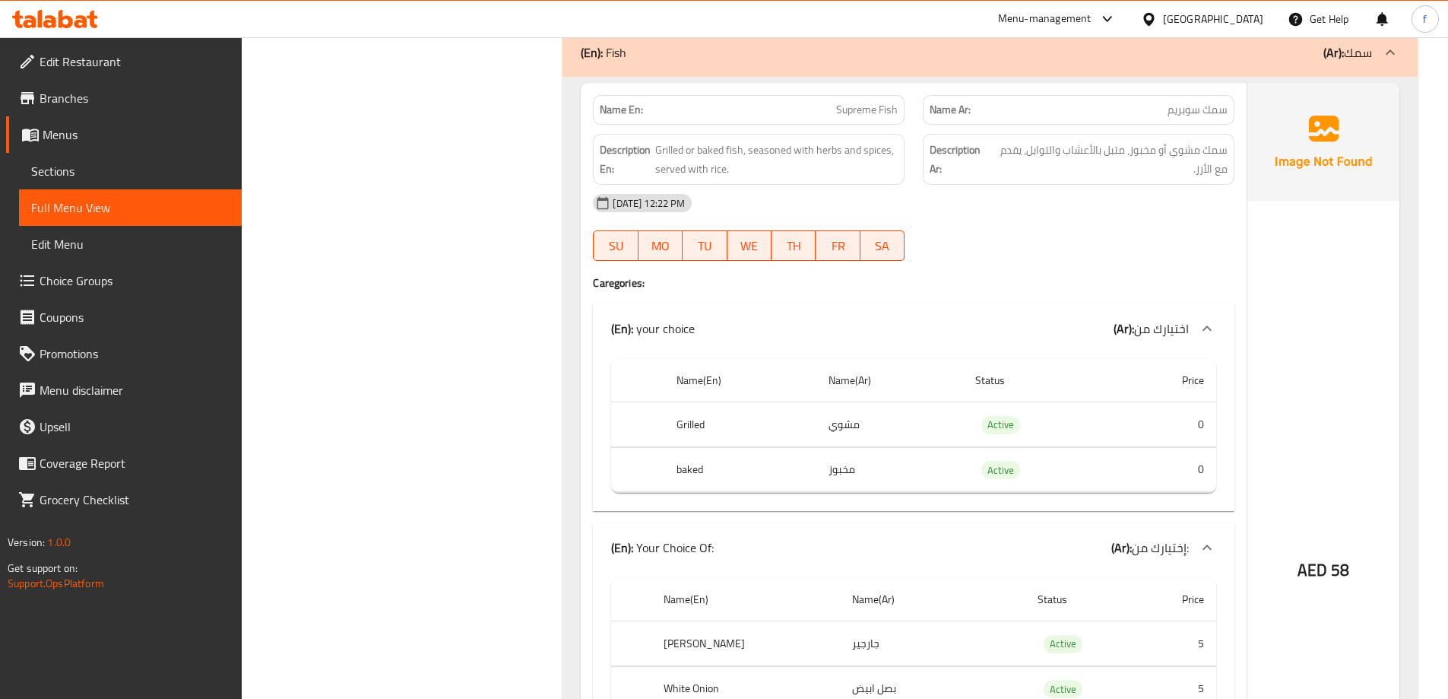
scroll to position [10034, 0]
click at [1108, 420] on td "Active" at bounding box center [1038, 423] width 151 height 45
click at [1122, 462] on td "0" at bounding box center [1165, 468] width 102 height 45
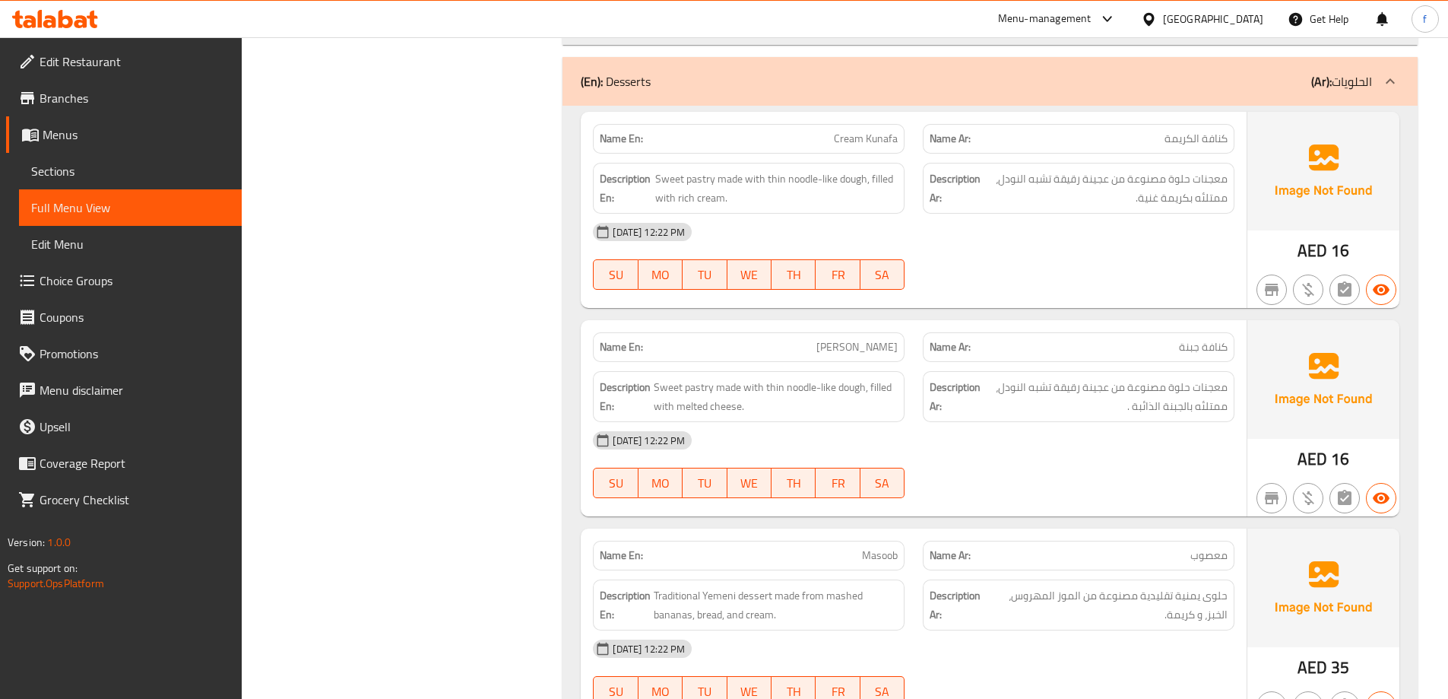
scroll to position [16115, 0]
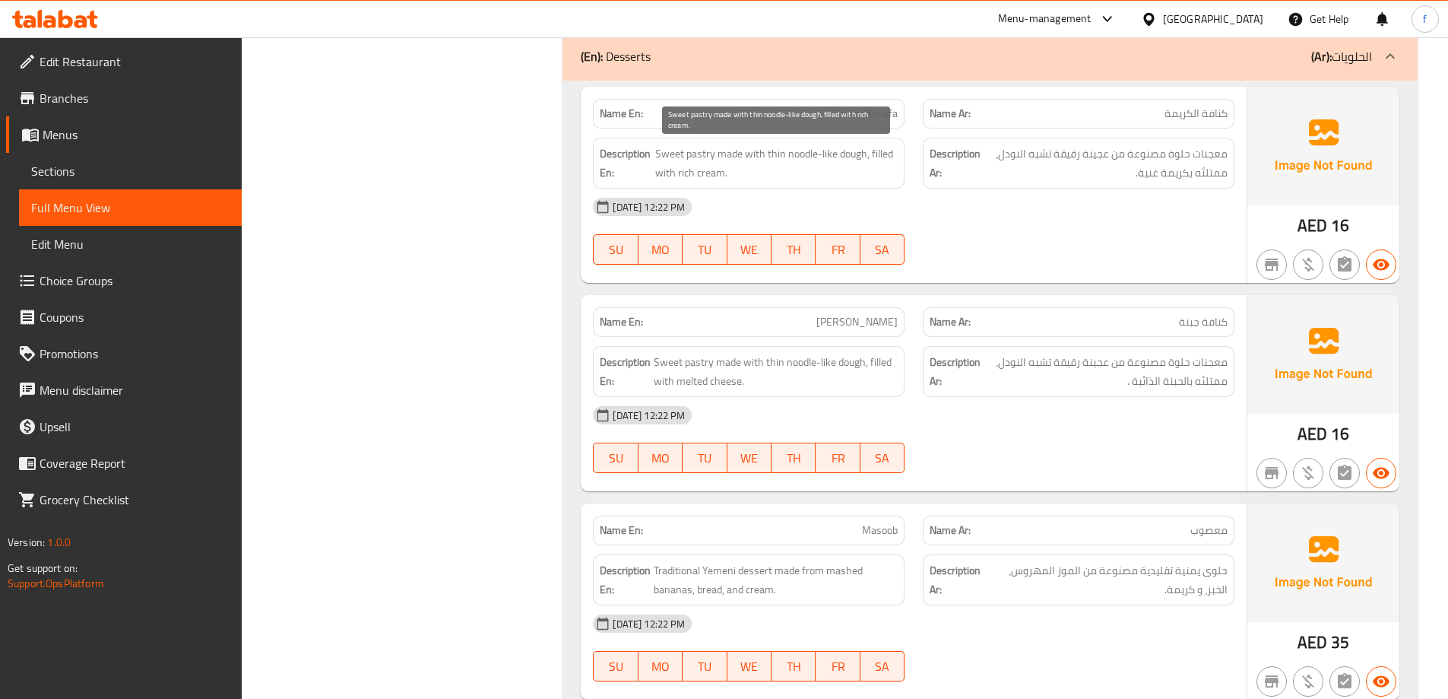
click at [694, 154] on span "Sweet pastry made with thin noodle-like dough, filled with rich cream." at bounding box center [776, 162] width 242 height 37
copy span "pastry"
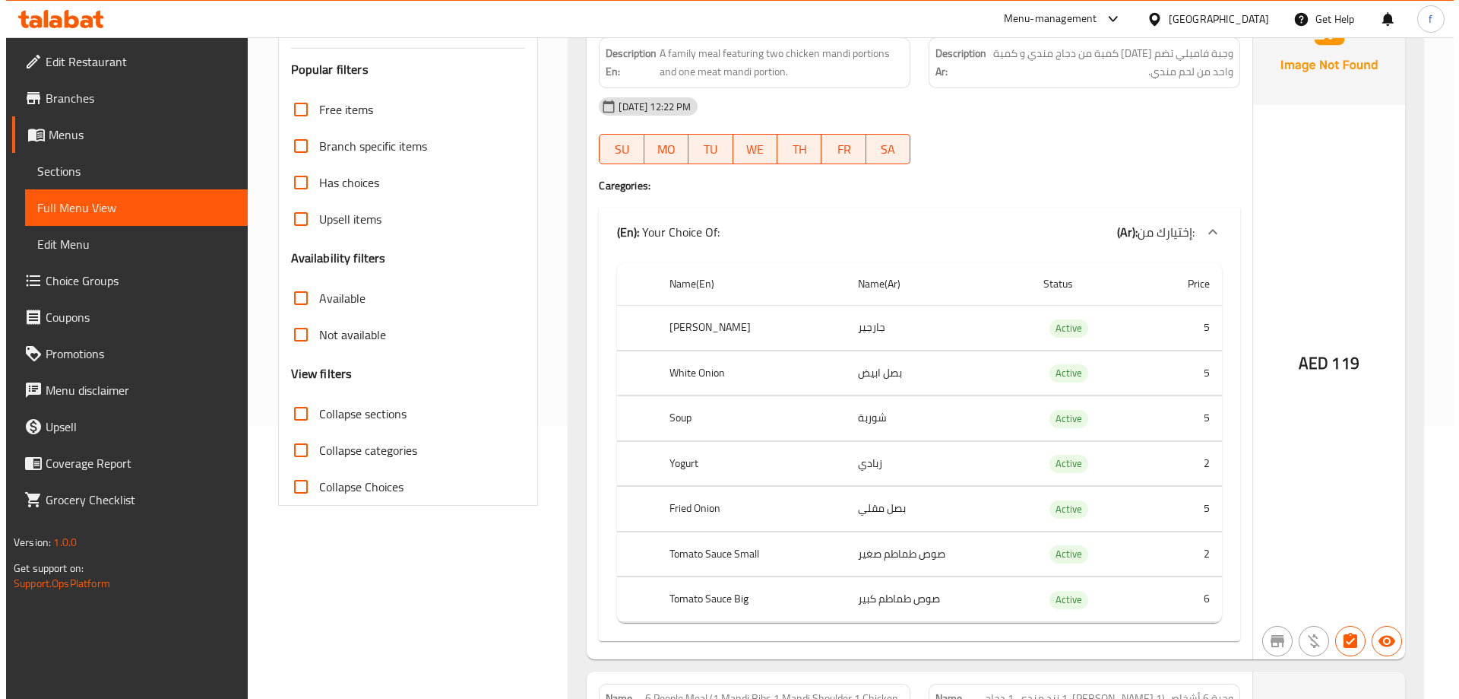
scroll to position [0, 0]
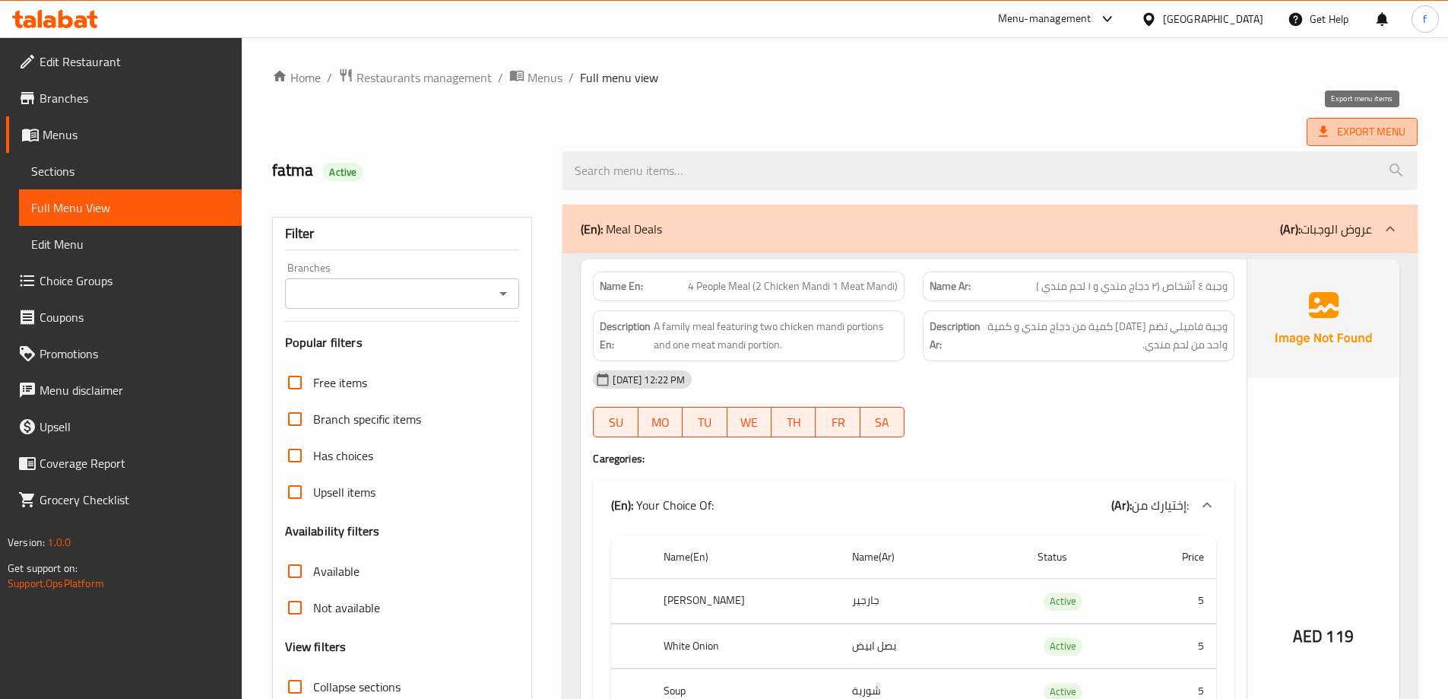
click at [1368, 135] on span "Export Menu" at bounding box center [1362, 131] width 87 height 19
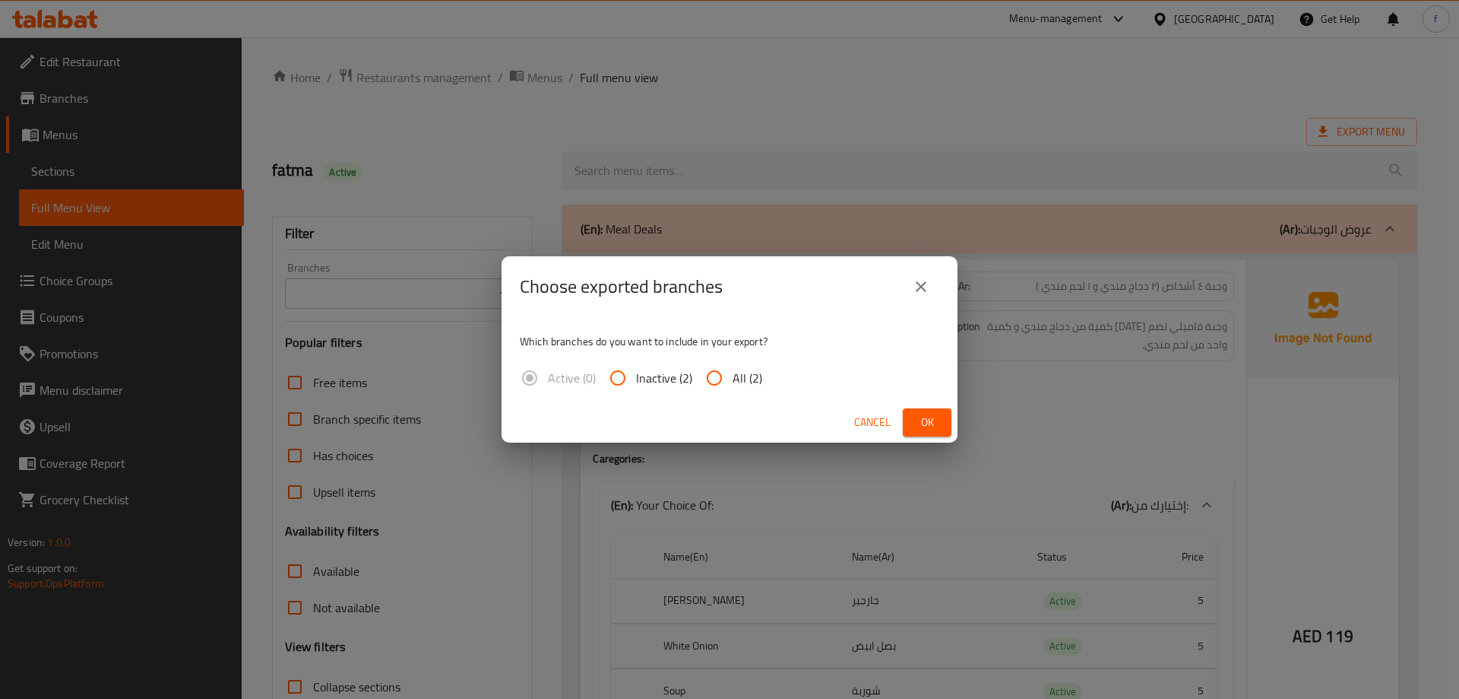
click at [733, 374] on span "All (2)" at bounding box center [748, 378] width 30 height 18
click at [732, 374] on input "All (2)" at bounding box center [714, 378] width 36 height 36
radio input "true"
click at [945, 425] on button "Ok" at bounding box center [927, 422] width 49 height 28
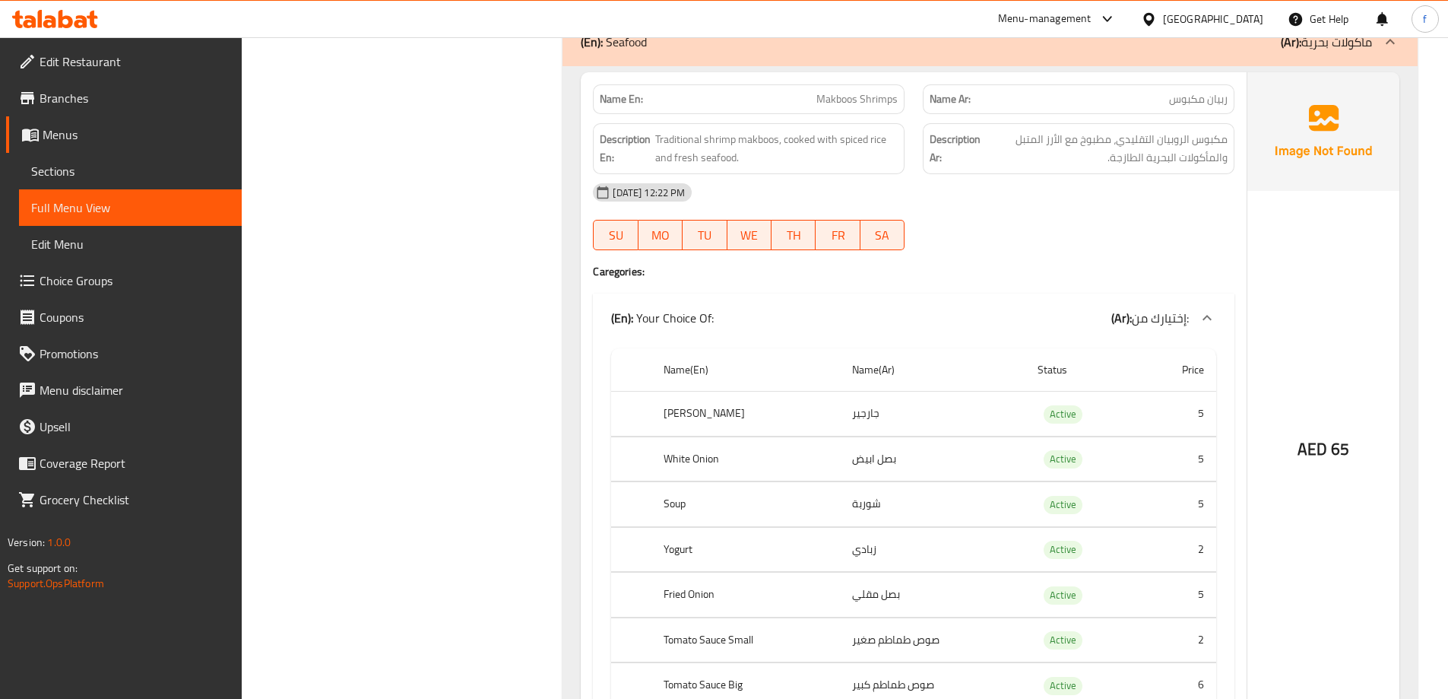
scroll to position [13911, 0]
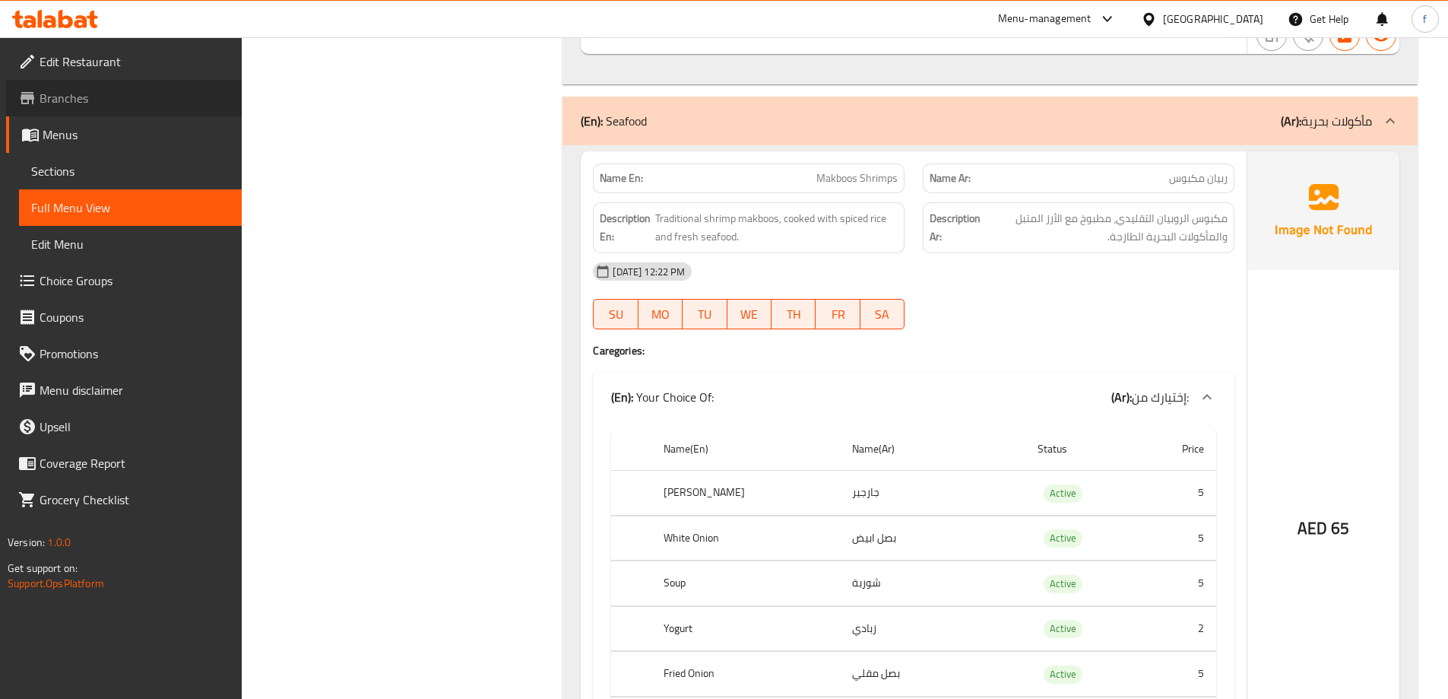
click at [60, 90] on span "Branches" at bounding box center [135, 98] width 190 height 18
